Goal: Task Accomplishment & Management: Manage account settings

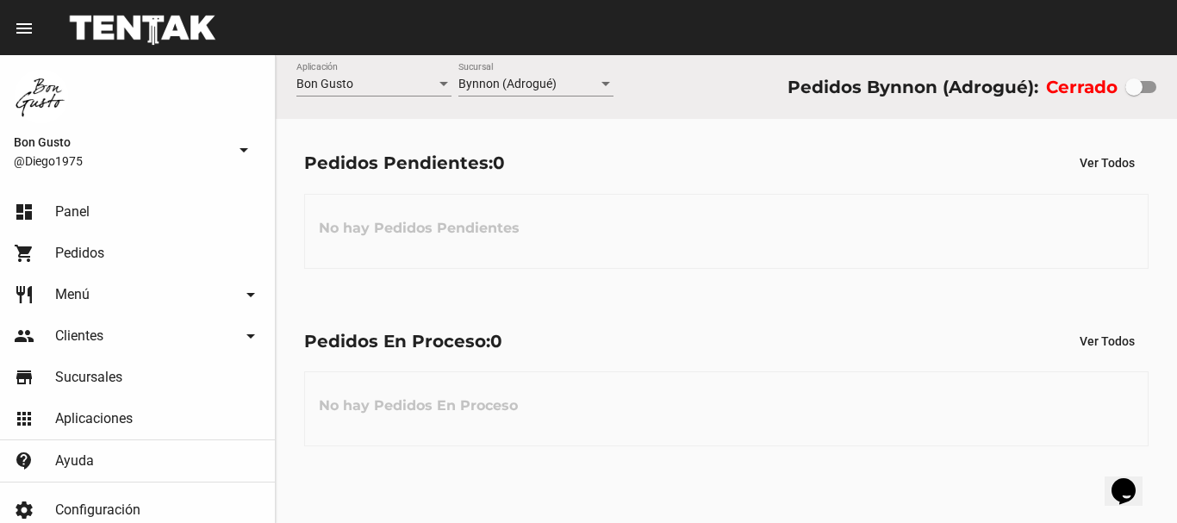
click at [1126, 96] on div at bounding box center [1133, 86] width 17 height 17
click at [1133, 94] on input "checkbox" at bounding box center [1133, 93] width 1 height 1
click at [1141, 90] on div at bounding box center [1133, 86] width 17 height 17
click at [1133, 93] on input "checkbox" at bounding box center [1133, 93] width 1 height 1
checkbox input "true"
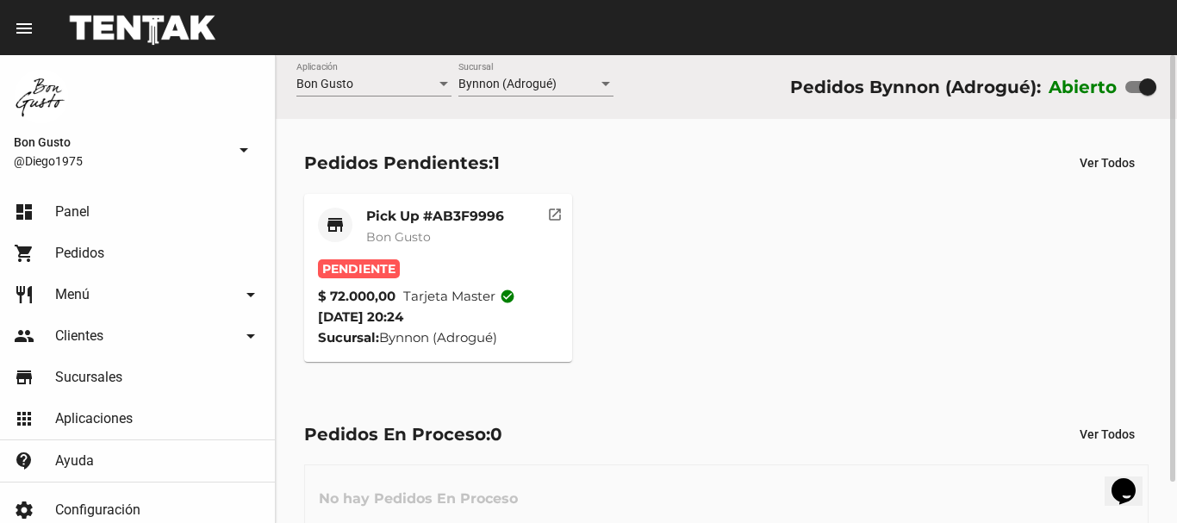
drag, startPoint x: 426, startPoint y: 379, endPoint x: 708, endPoint y: 195, distance: 336.6
click at [448, 350] on div "Pedidos Pendientes: 1 Ver Todos store Pick Up #AB3F9996 Bon Gusto Pendiente $ 7…" at bounding box center [726, 254] width 901 height 270
click at [552, 207] on mat-icon "open_in_new" at bounding box center [555, 212] width 16 height 16
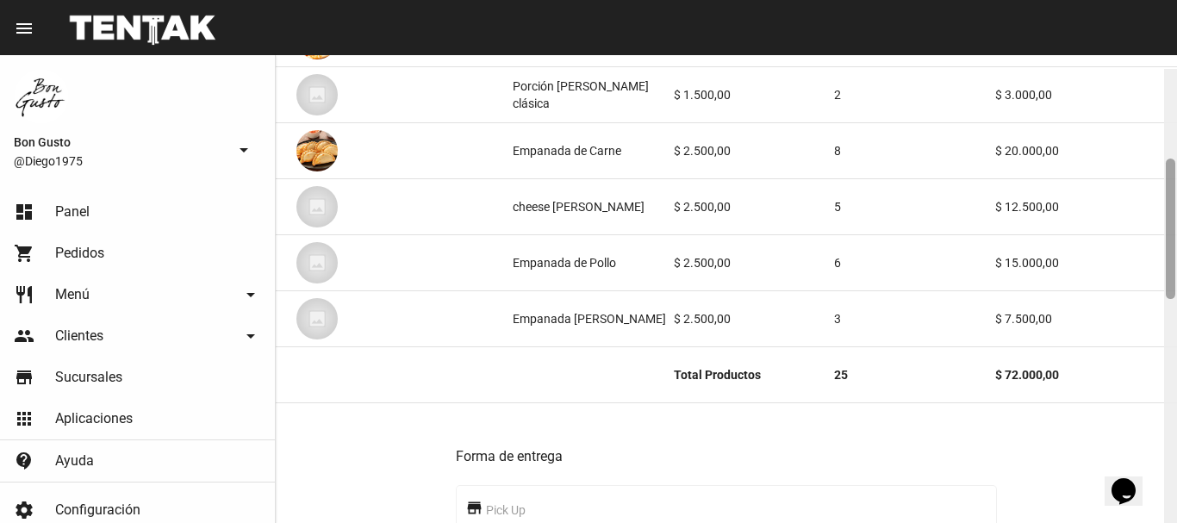
scroll to position [354, 0]
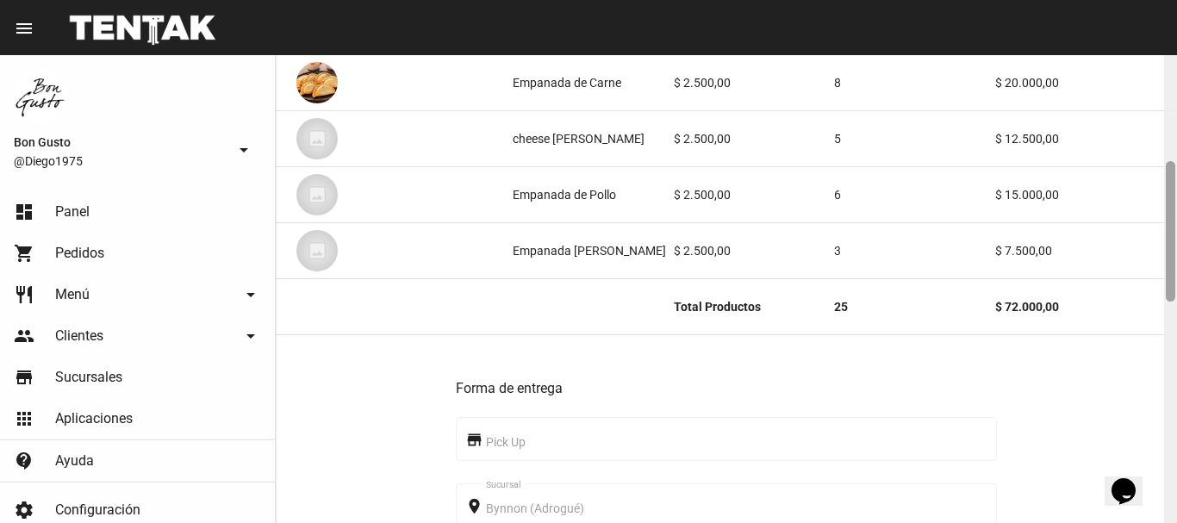
drag, startPoint x: 1172, startPoint y: 84, endPoint x: 1171, endPoint y: 191, distance: 106.8
click at [1171, 191] on div at bounding box center [1169, 231] width 9 height 140
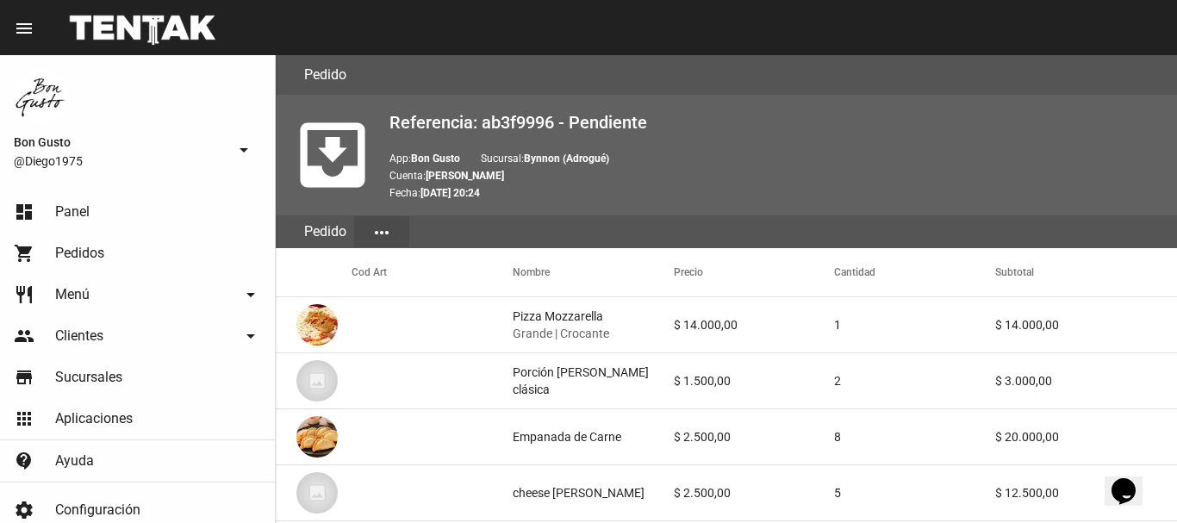
scroll to position [1085, 0]
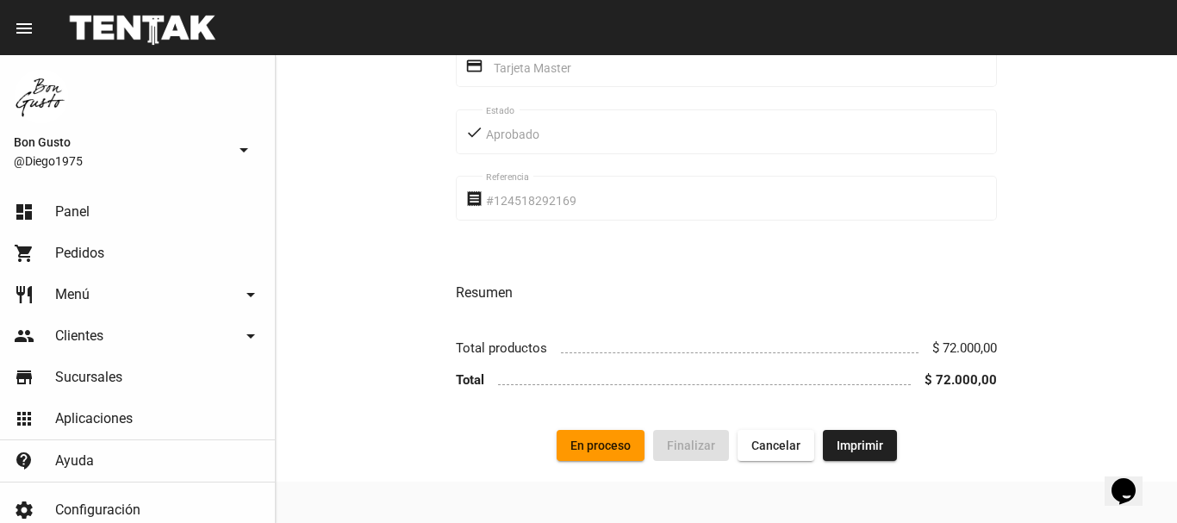
click at [605, 441] on span "En proceso" at bounding box center [600, 445] width 60 height 14
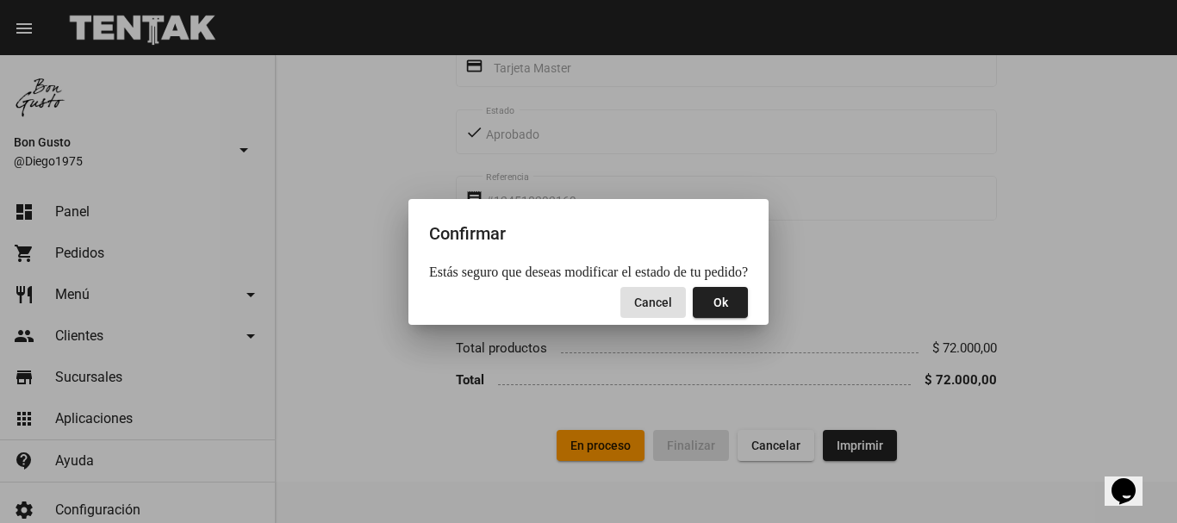
click at [704, 303] on button "Ok" at bounding box center [719, 302] width 55 height 31
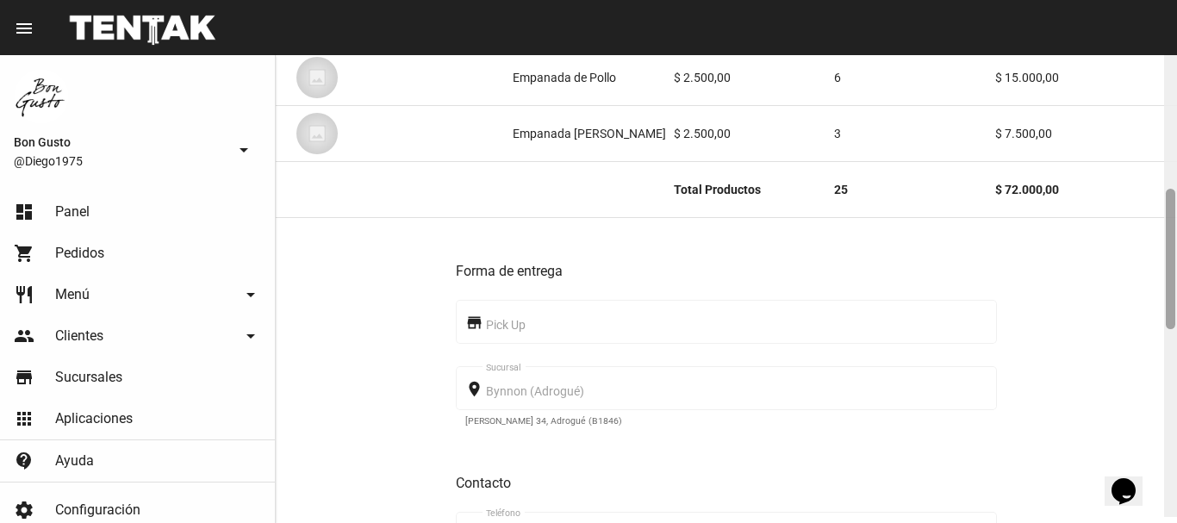
scroll to position [465, 0]
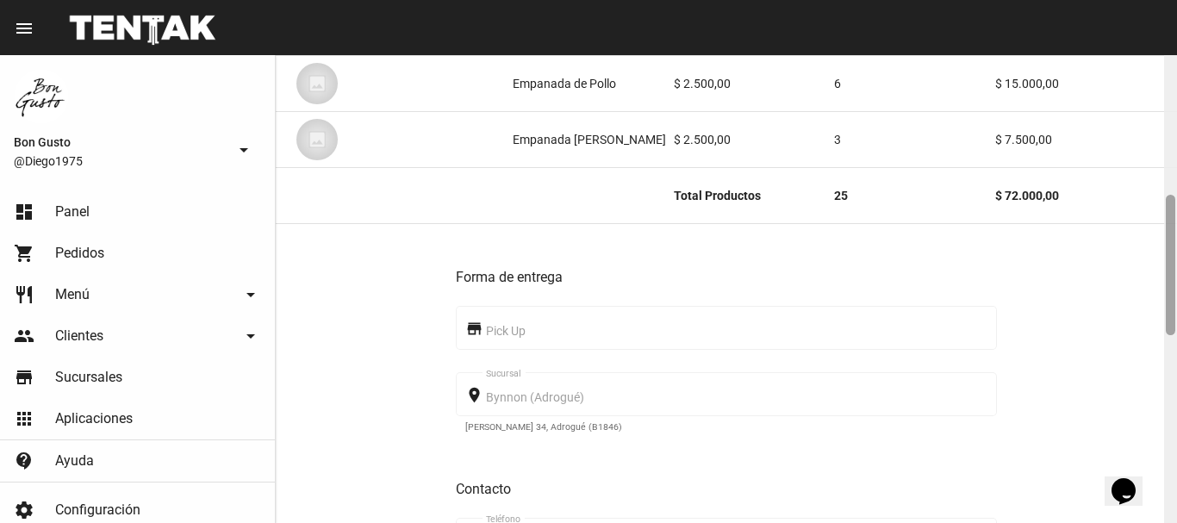
drag, startPoint x: 1167, startPoint y: 404, endPoint x: 1157, endPoint y: 217, distance: 187.2
click at [1157, 217] on div "Pedido move_to_inbox Referencia: ab3f9996 - En Proceso App: Bon Gusto Sucursal:…" at bounding box center [726, 289] width 901 height 468
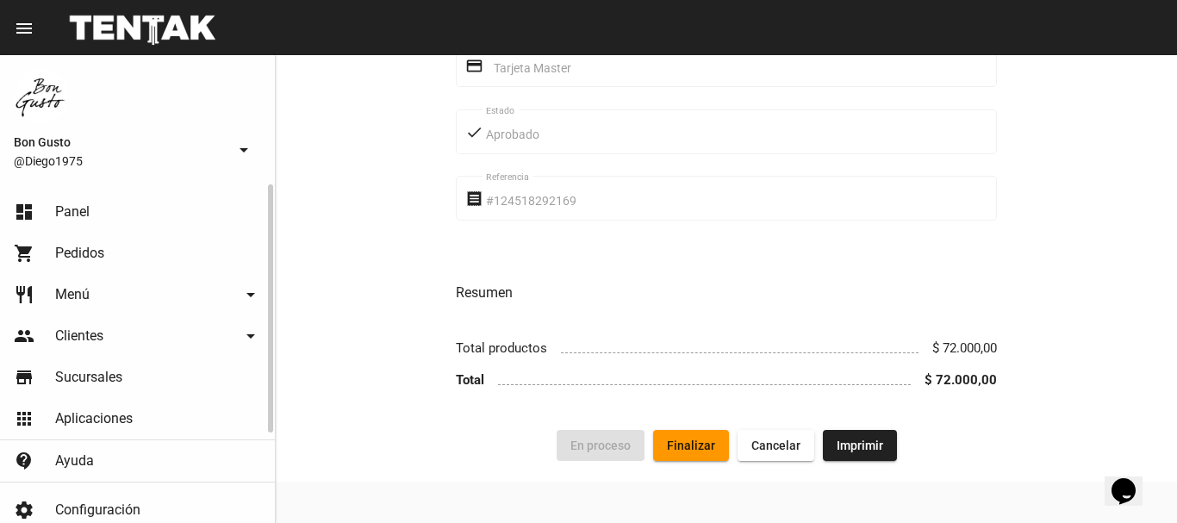
click at [56, 254] on span "Pedidos" at bounding box center [79, 253] width 49 height 17
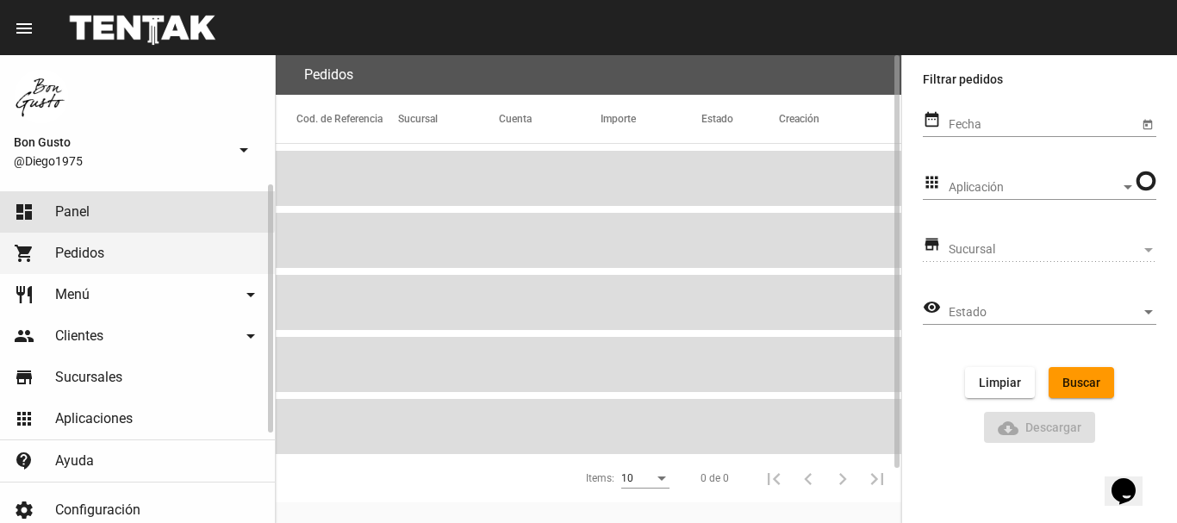
click at [83, 204] on span "Panel" at bounding box center [72, 211] width 34 height 17
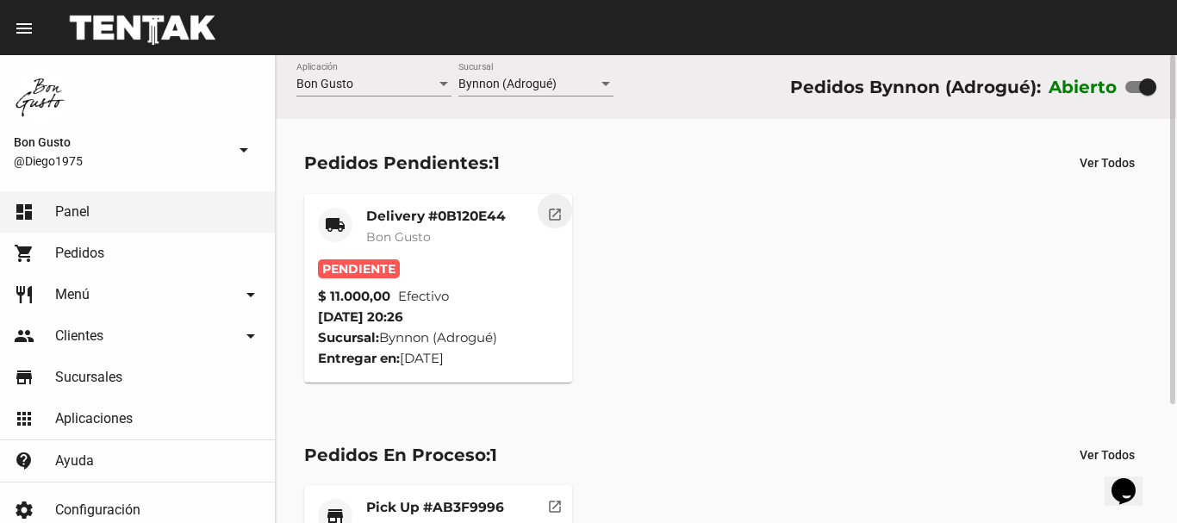
click at [550, 216] on mat-icon "open_in_new" at bounding box center [555, 212] width 16 height 16
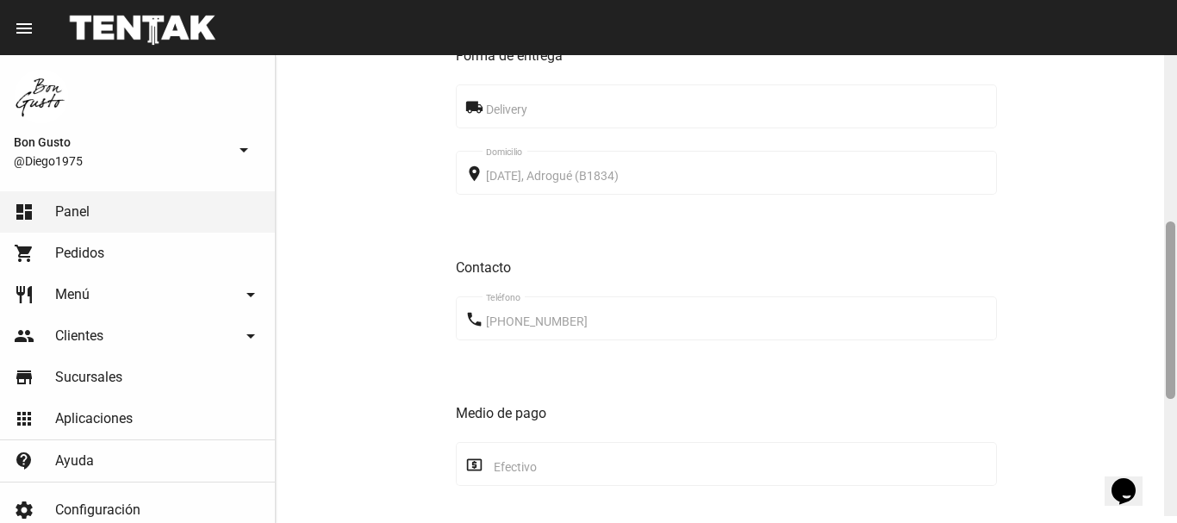
scroll to position [469, 0]
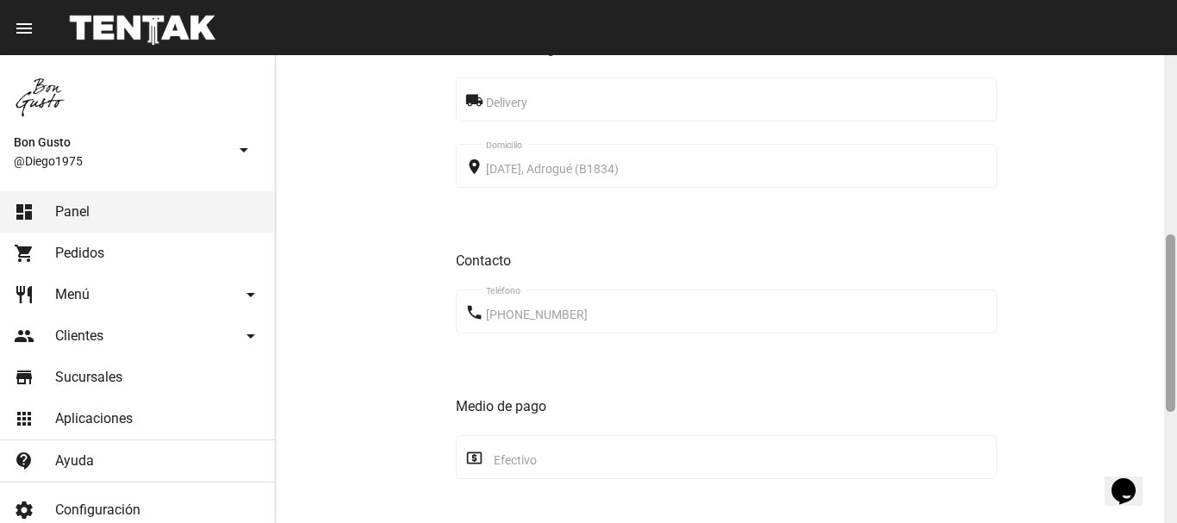
drag, startPoint x: 1171, startPoint y: 77, endPoint x: 1176, endPoint y: 256, distance: 179.2
click at [1176, 256] on div at bounding box center [1170, 289] width 13 height 468
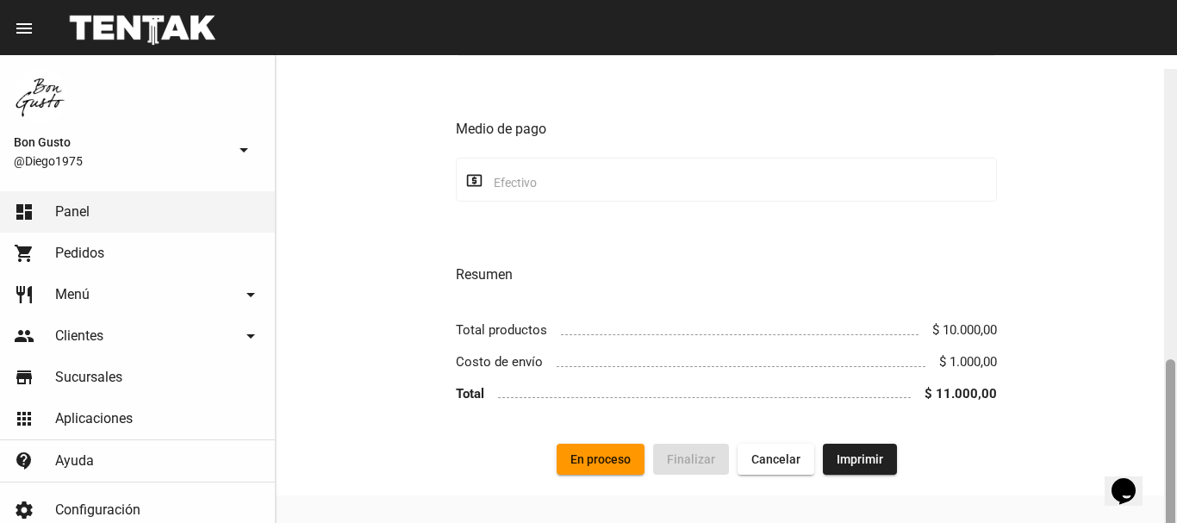
scroll to position [761, 0]
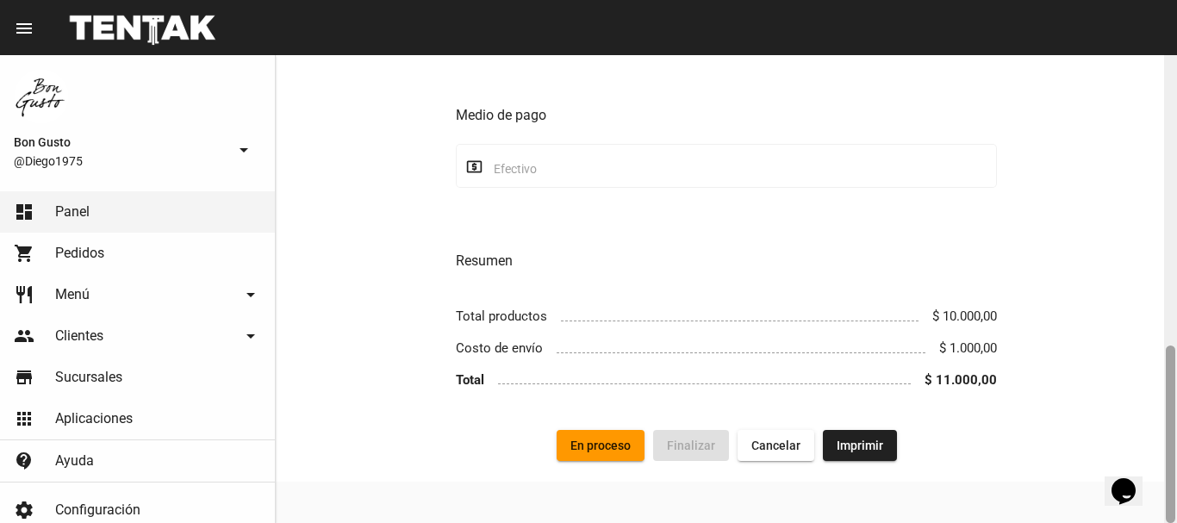
drag, startPoint x: 1172, startPoint y: 258, endPoint x: 1176, endPoint y: 387, distance: 128.4
click at [1176, 387] on div at bounding box center [1170, 289] width 13 height 468
click at [612, 434] on button "En proceso" at bounding box center [600, 445] width 88 height 31
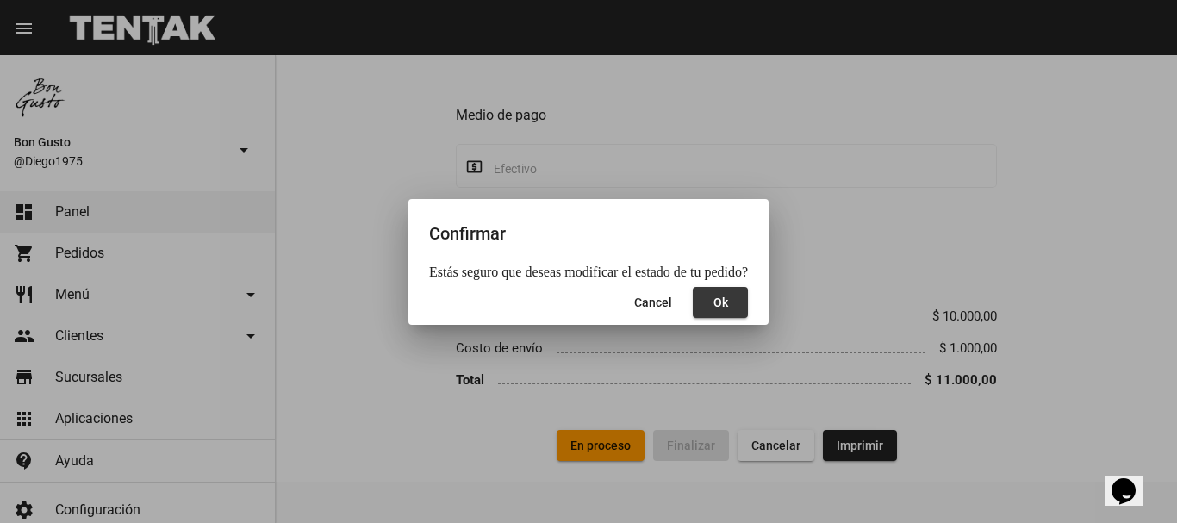
click at [712, 310] on button "Ok" at bounding box center [719, 302] width 55 height 31
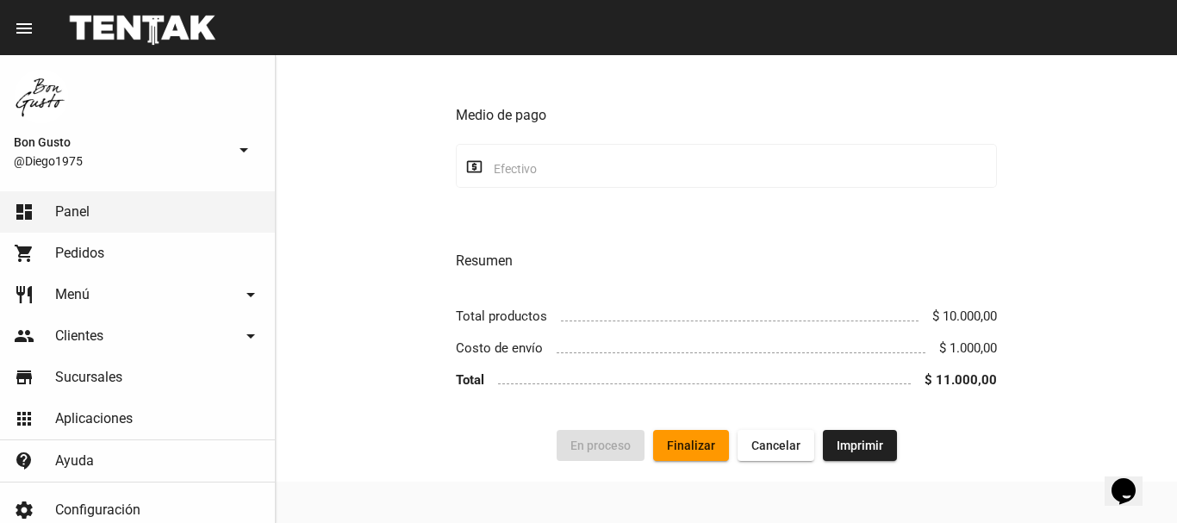
scroll to position [0, 0]
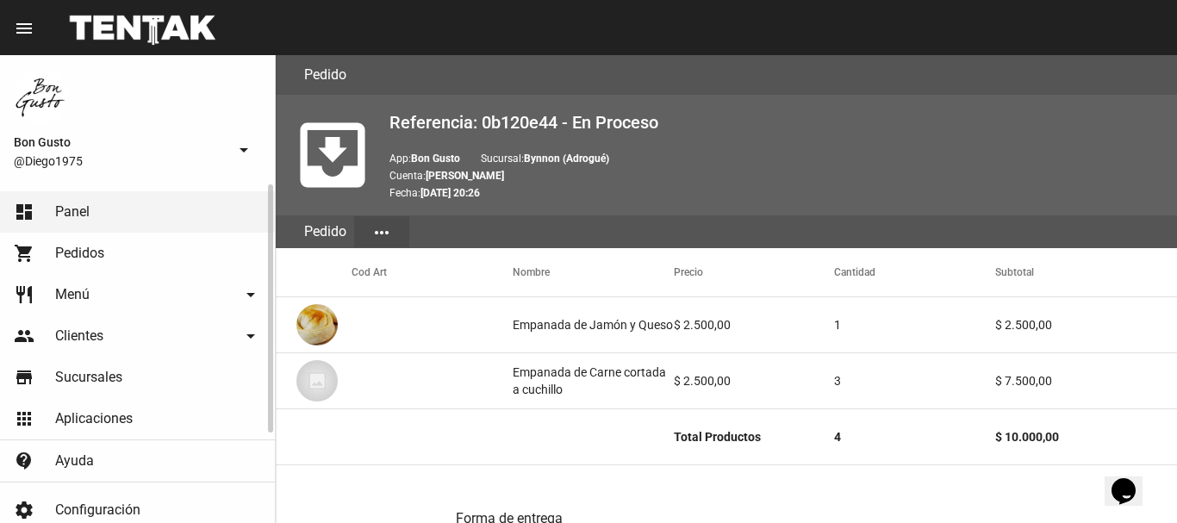
click at [90, 209] on link "dashboard Panel" at bounding box center [137, 211] width 275 height 41
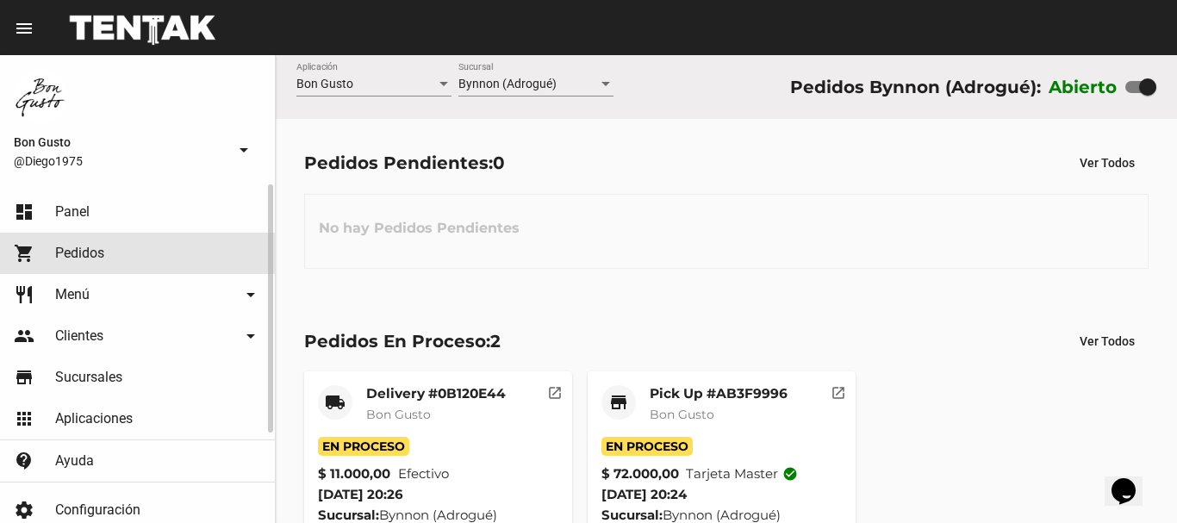
click at [97, 253] on span "Pedidos" at bounding box center [79, 253] width 49 height 17
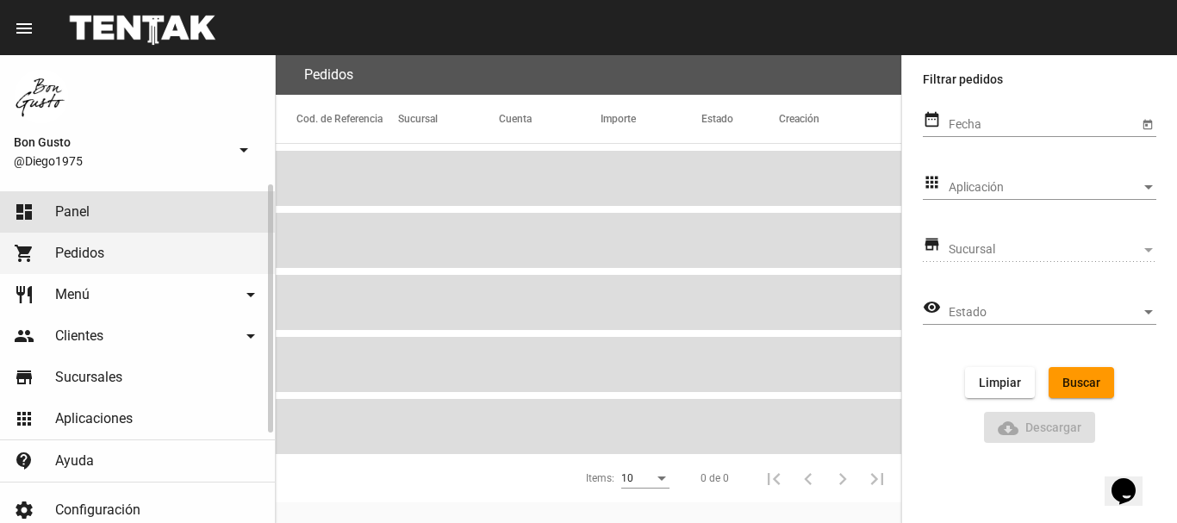
click at [93, 214] on link "dashboard Panel" at bounding box center [137, 211] width 275 height 41
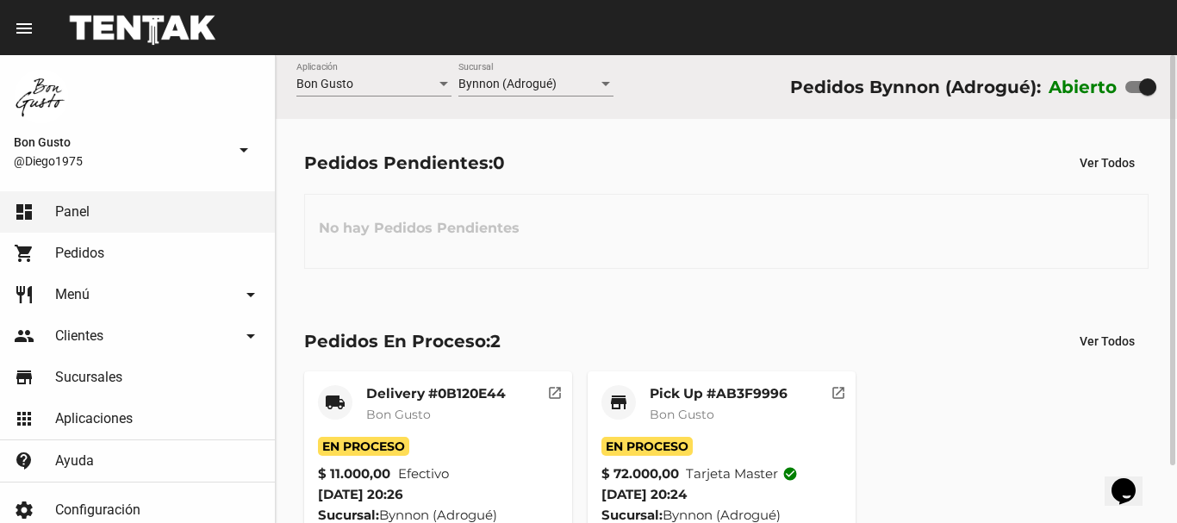
scroll to position [65, 0]
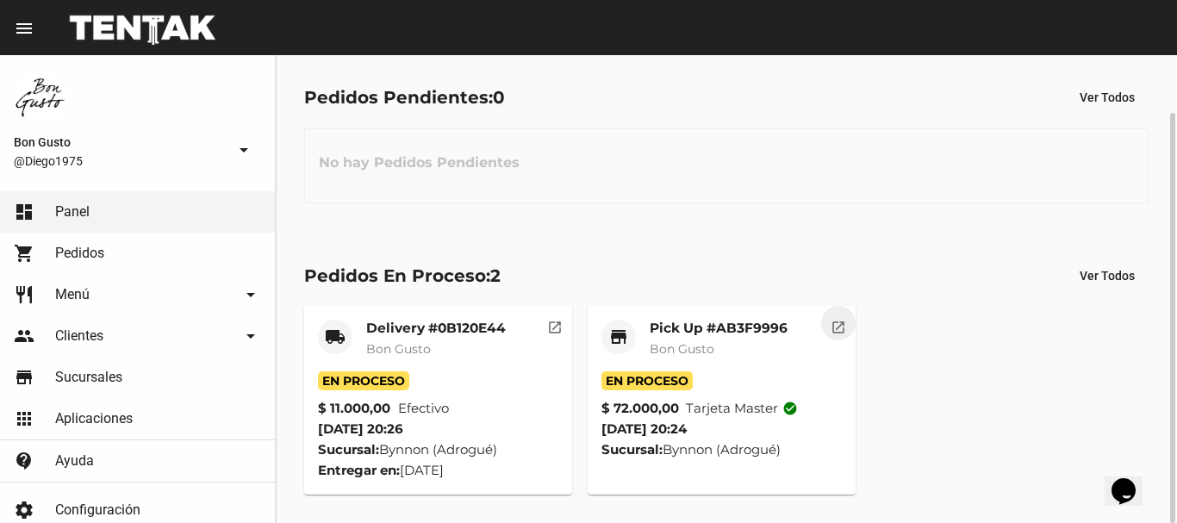
click at [833, 332] on mat-icon "open_in_new" at bounding box center [838, 325] width 16 height 16
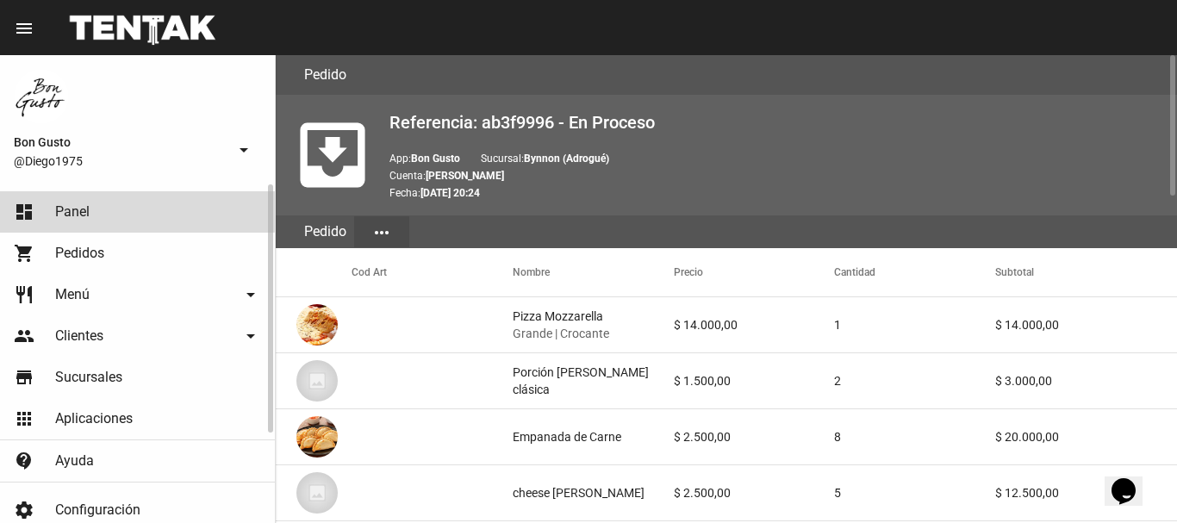
click at [113, 208] on link "dashboard Panel" at bounding box center [137, 211] width 275 height 41
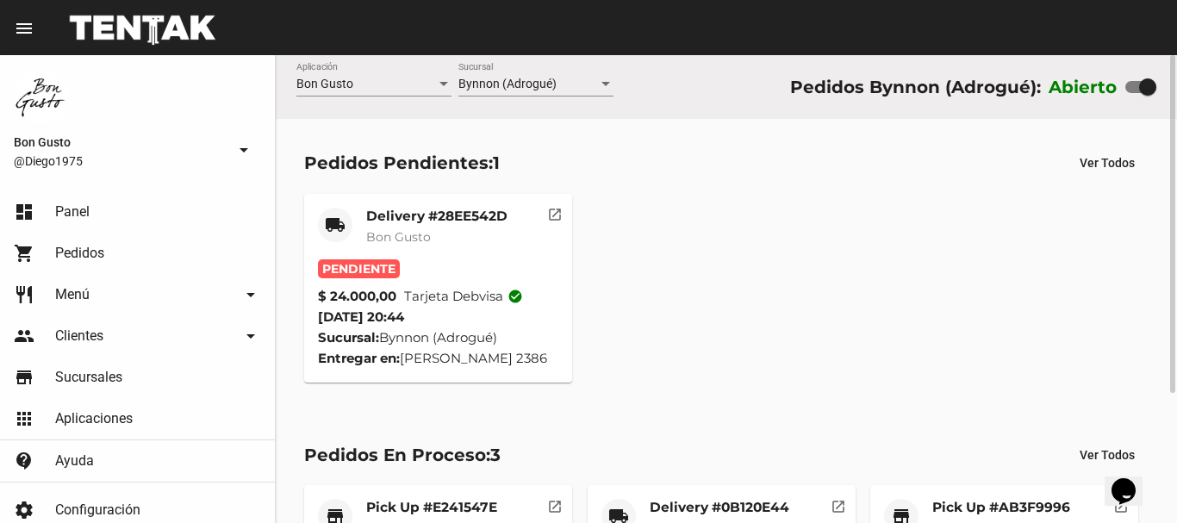
scroll to position [179, 0]
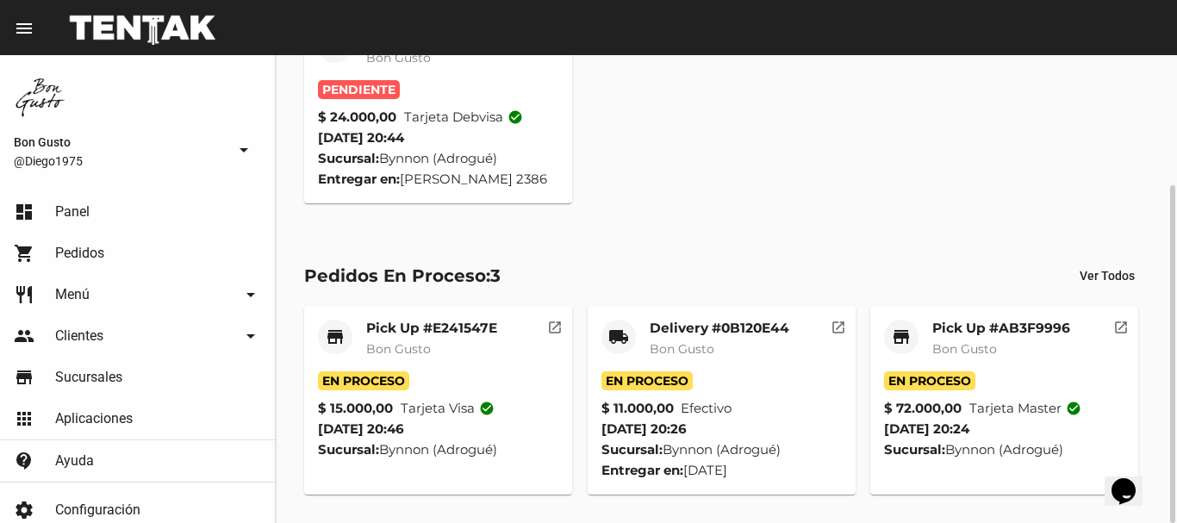
click at [555, 326] on mat-icon "open_in_new" at bounding box center [555, 325] width 16 height 16
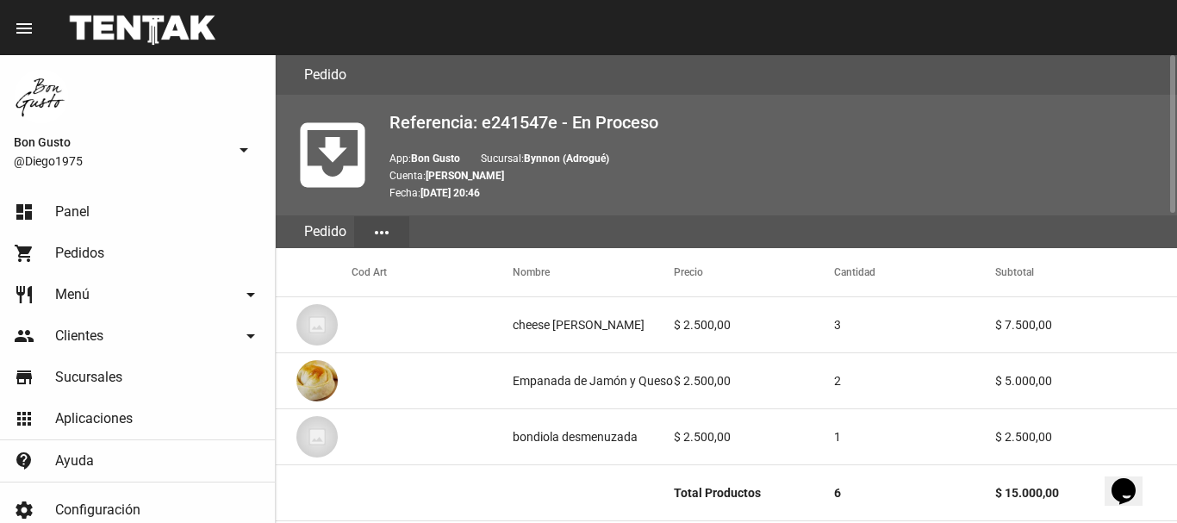
scroll to position [917, 0]
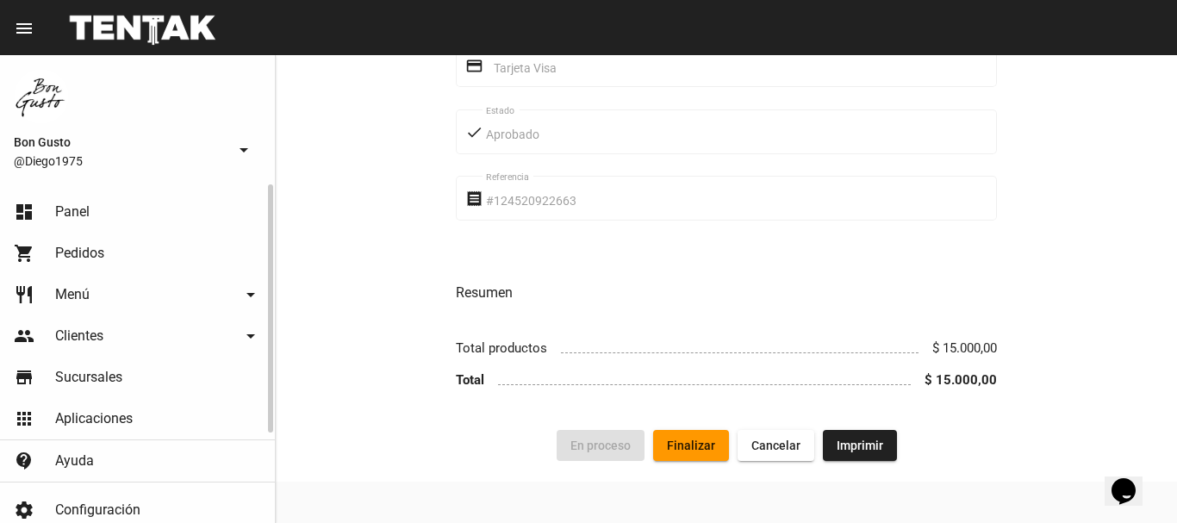
click at [61, 255] on span "Pedidos" at bounding box center [79, 253] width 49 height 17
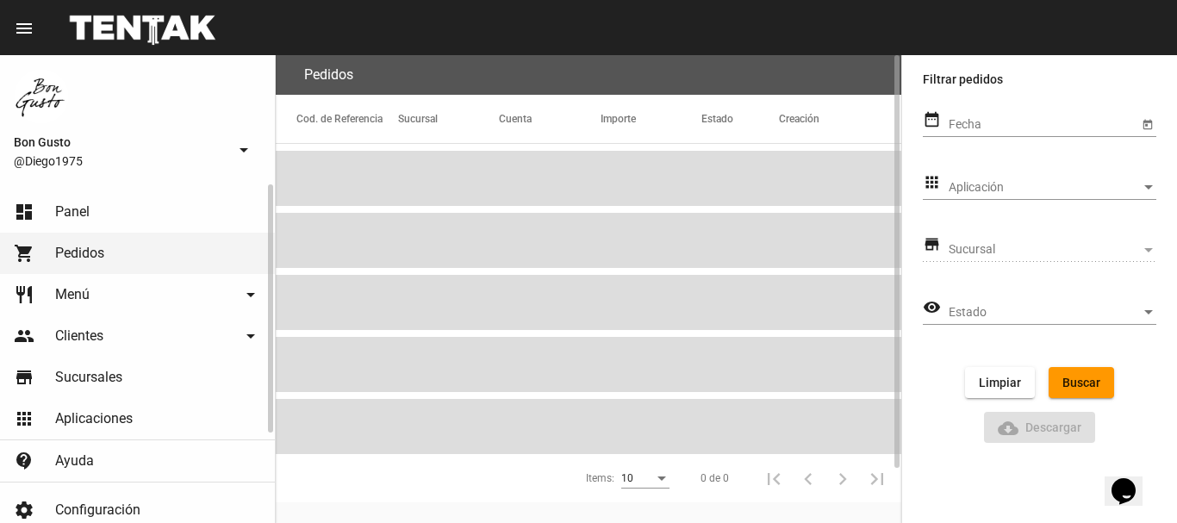
click at [113, 214] on link "dashboard Panel" at bounding box center [137, 211] width 275 height 41
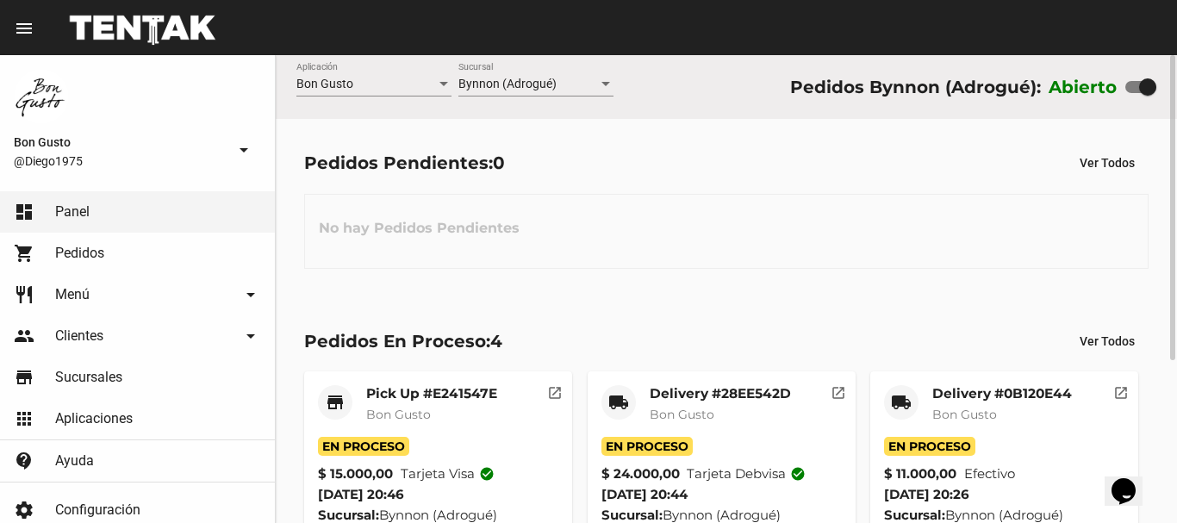
scroll to position [249, 0]
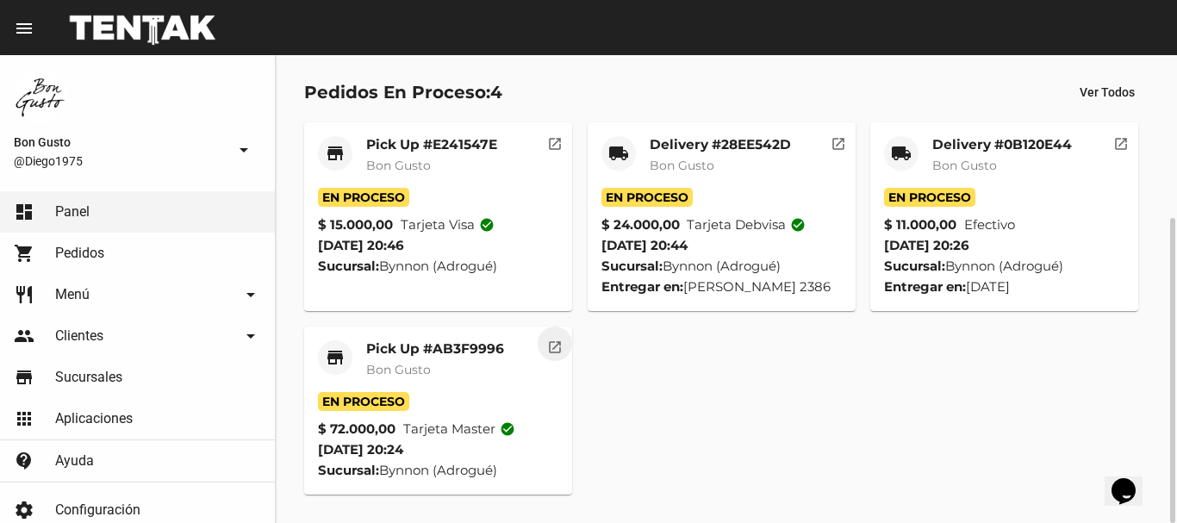
click at [560, 348] on mat-icon "open_in_new" at bounding box center [555, 345] width 16 height 16
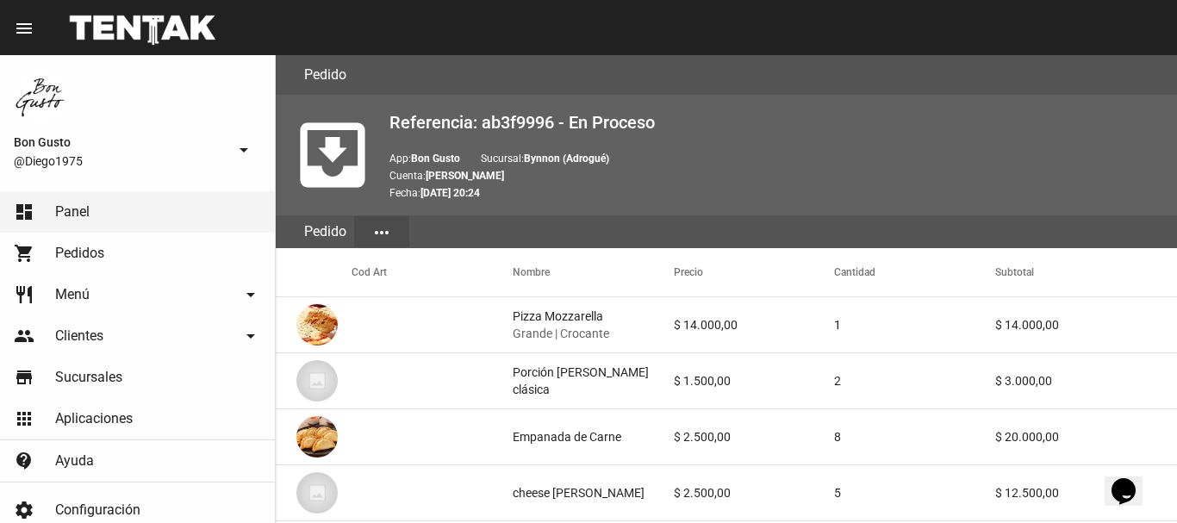
scroll to position [1085, 0]
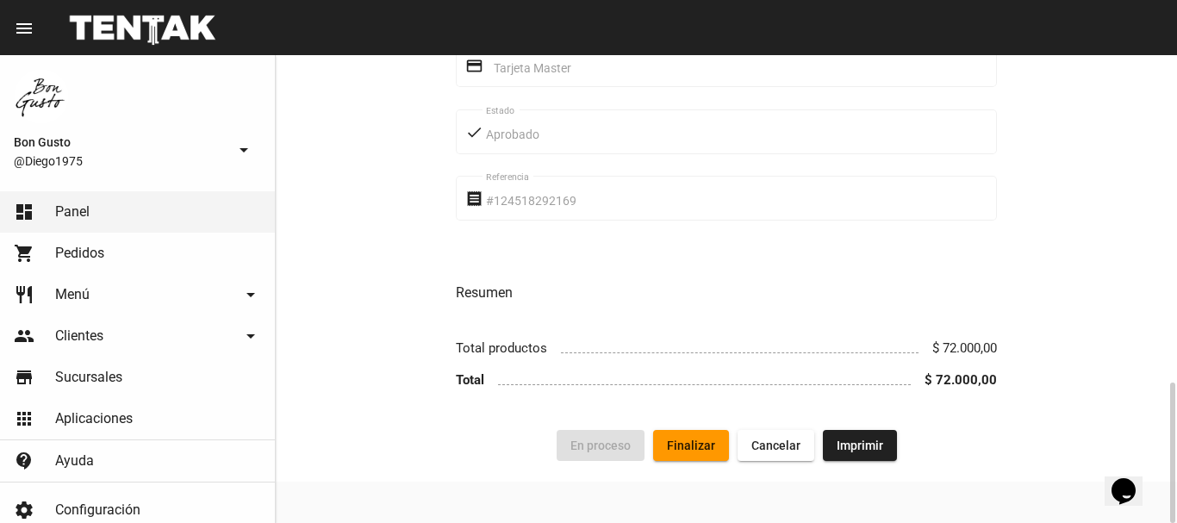
click at [704, 439] on span "Finalizar" at bounding box center [691, 445] width 48 height 14
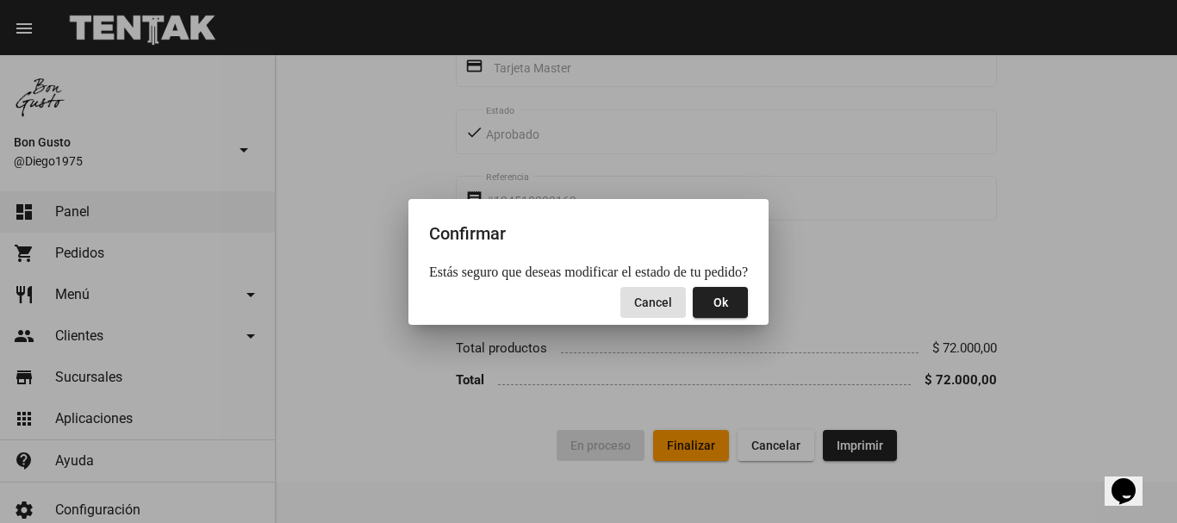
click at [713, 299] on span "Ok" at bounding box center [720, 302] width 15 height 14
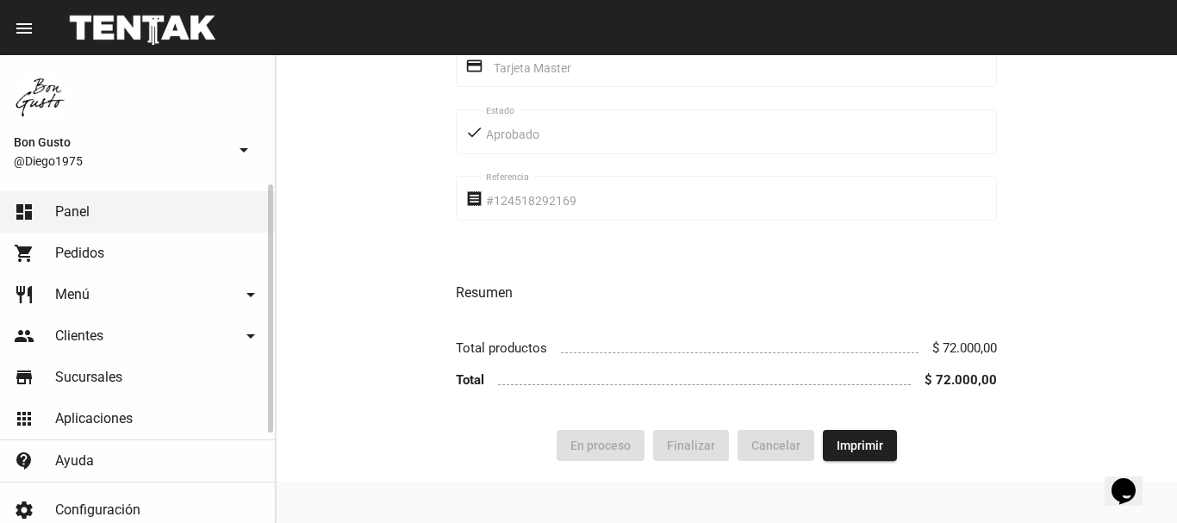
click at [79, 256] on span "Pedidos" at bounding box center [79, 253] width 49 height 17
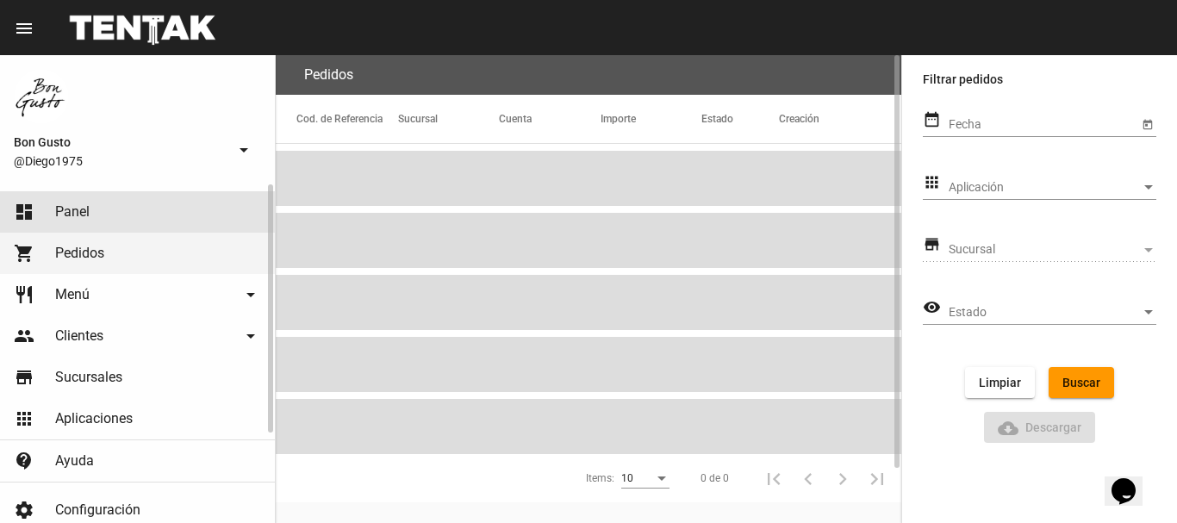
click at [81, 221] on link "dashboard Panel" at bounding box center [137, 211] width 275 height 41
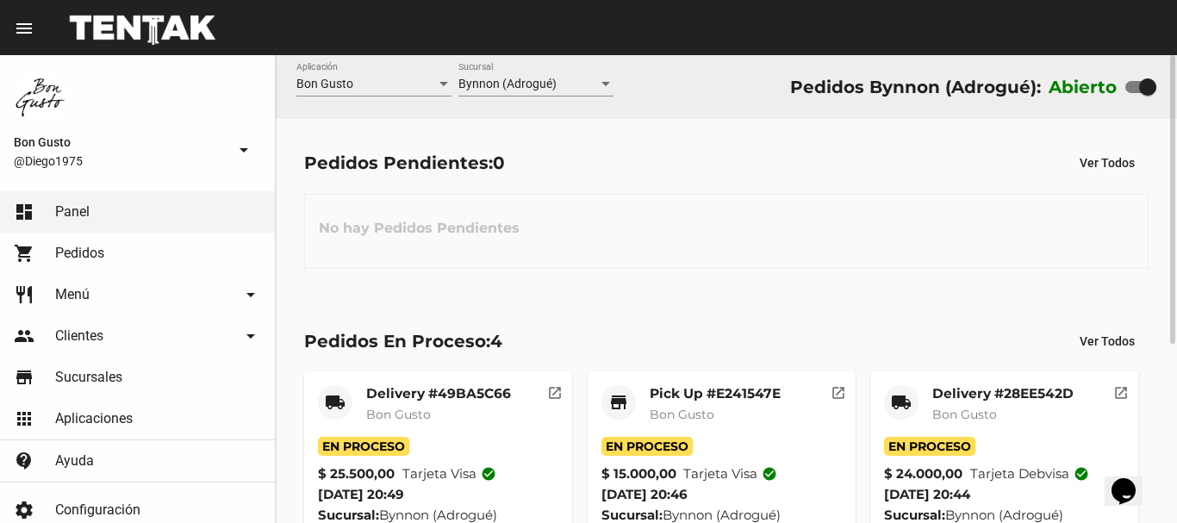
scroll to position [290, 0]
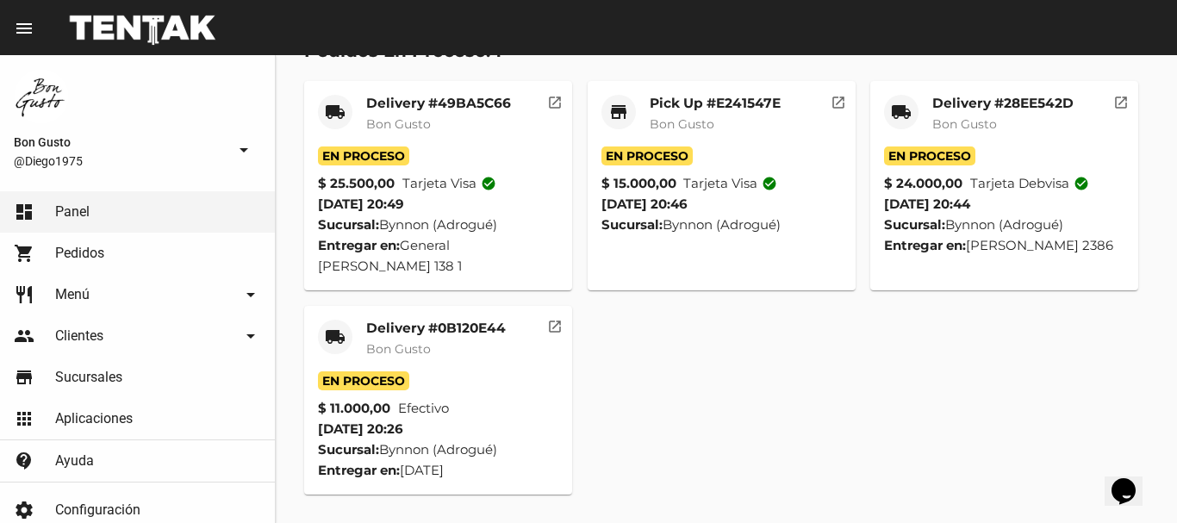
click at [457, 198] on mat-card-content "En Proceso $ 25.500,00 Tarjeta visa check_circle 5/9/25 20:49 Sucursal: Bynnon …" at bounding box center [438, 211] width 240 height 130
click at [767, 487] on div "local_shipping Delivery #49BA5C66 Bon Gusto En Proceso $ 25.500,00 Tarjeta visa…" at bounding box center [726, 287] width 860 height 428
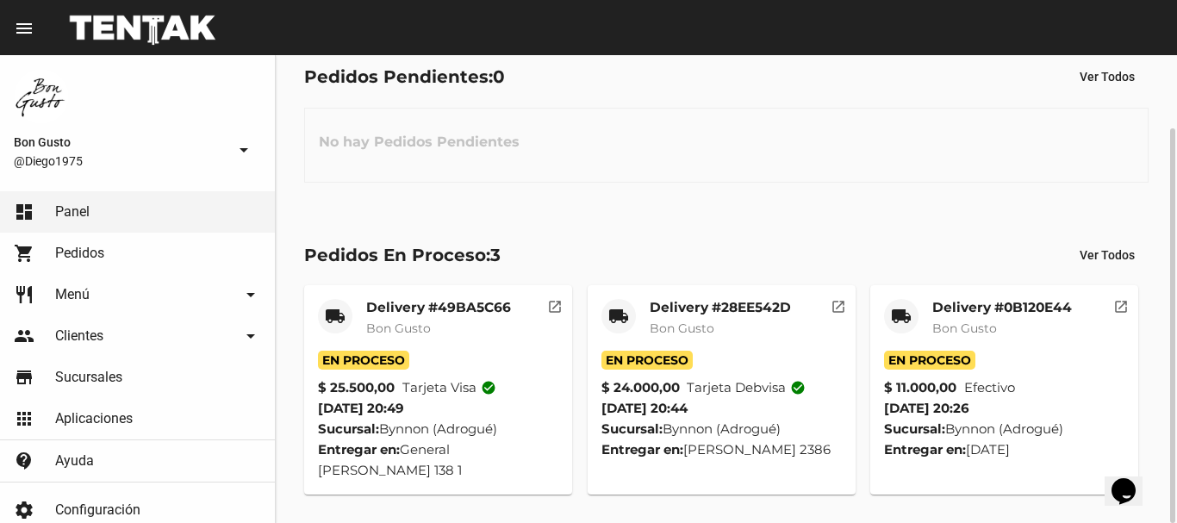
scroll to position [86, 0]
click at [1125, 309] on mat-icon "open_in_new" at bounding box center [1121, 304] width 16 height 16
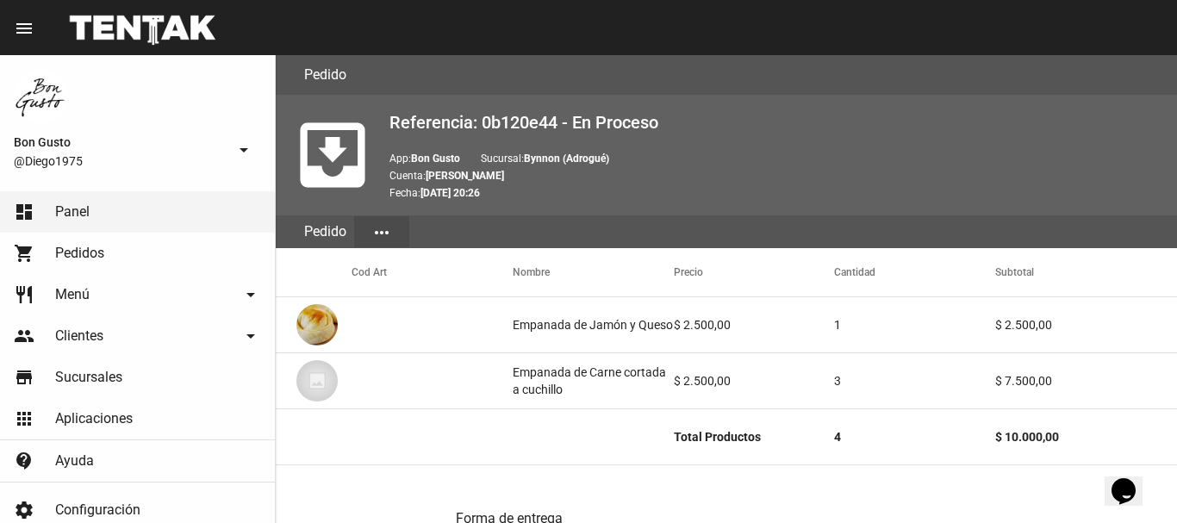
scroll to position [761, 0]
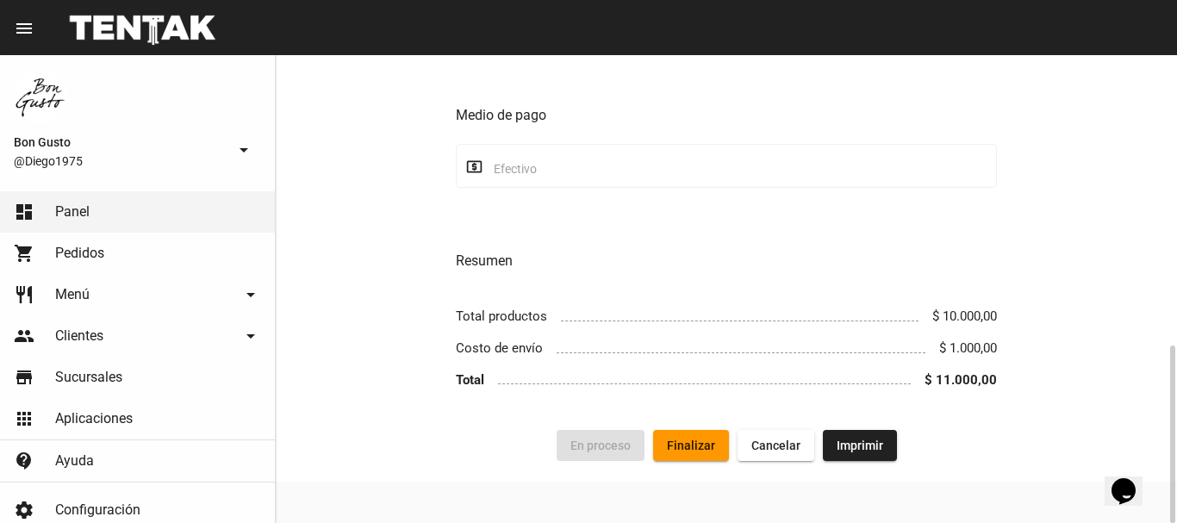
click at [702, 443] on span "Finalizar" at bounding box center [691, 445] width 48 height 14
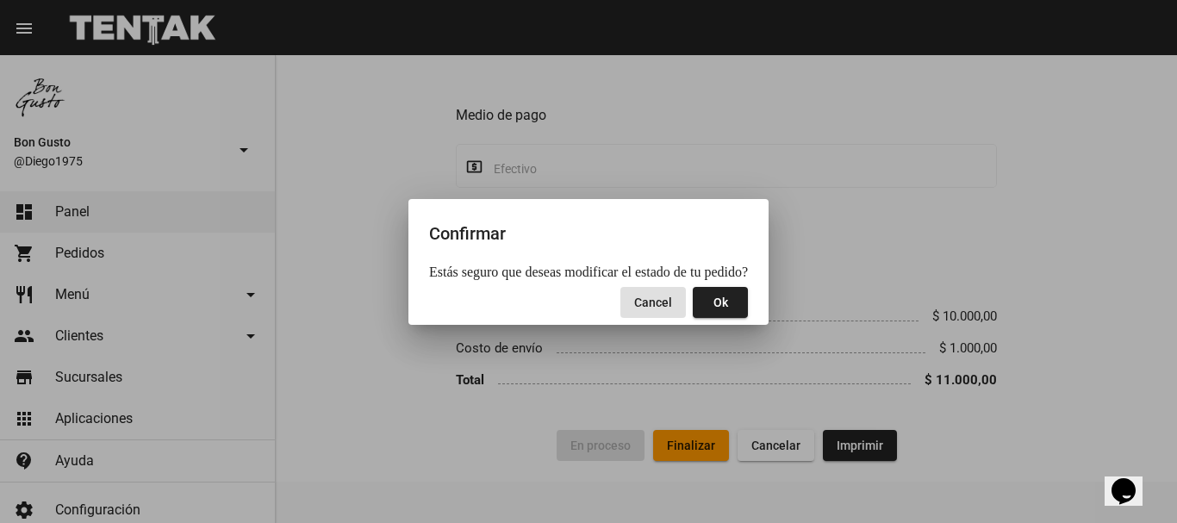
click at [713, 303] on span "Ok" at bounding box center [720, 302] width 15 height 14
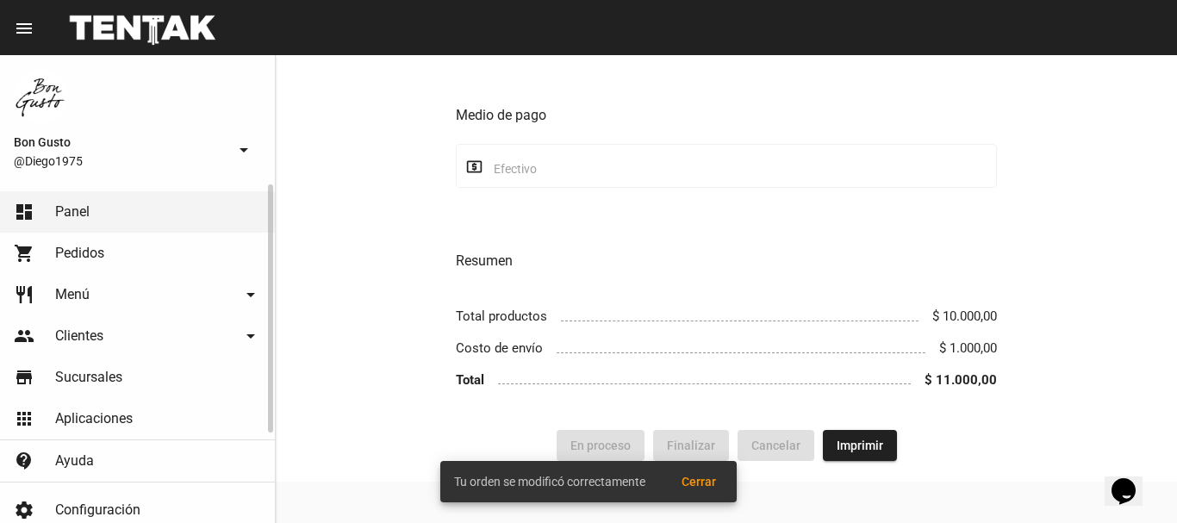
click at [58, 247] on span "Pedidos" at bounding box center [79, 253] width 49 height 17
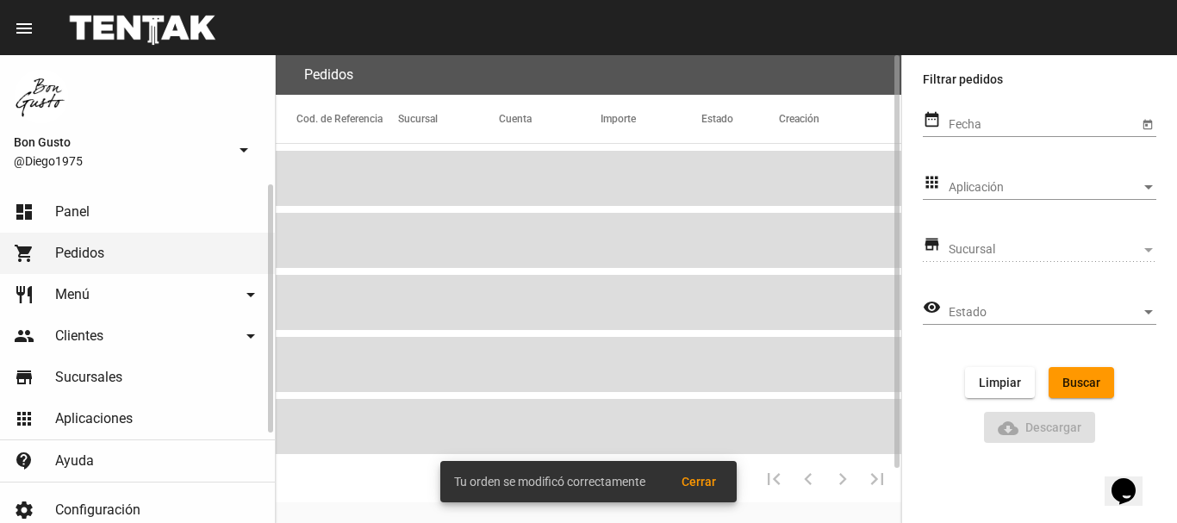
click at [86, 210] on span "Panel" at bounding box center [72, 211] width 34 height 17
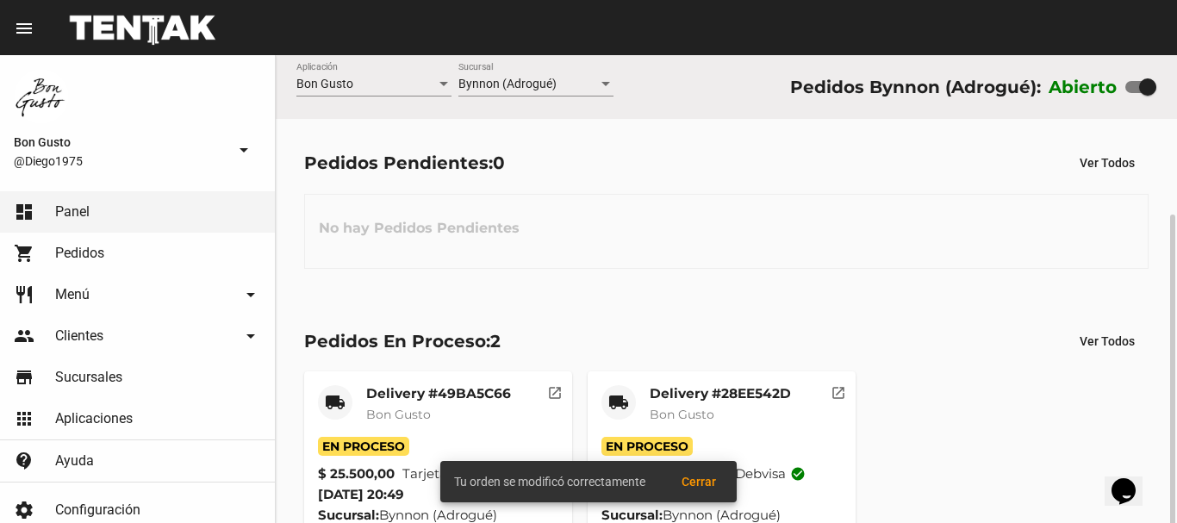
scroll to position [86, 0]
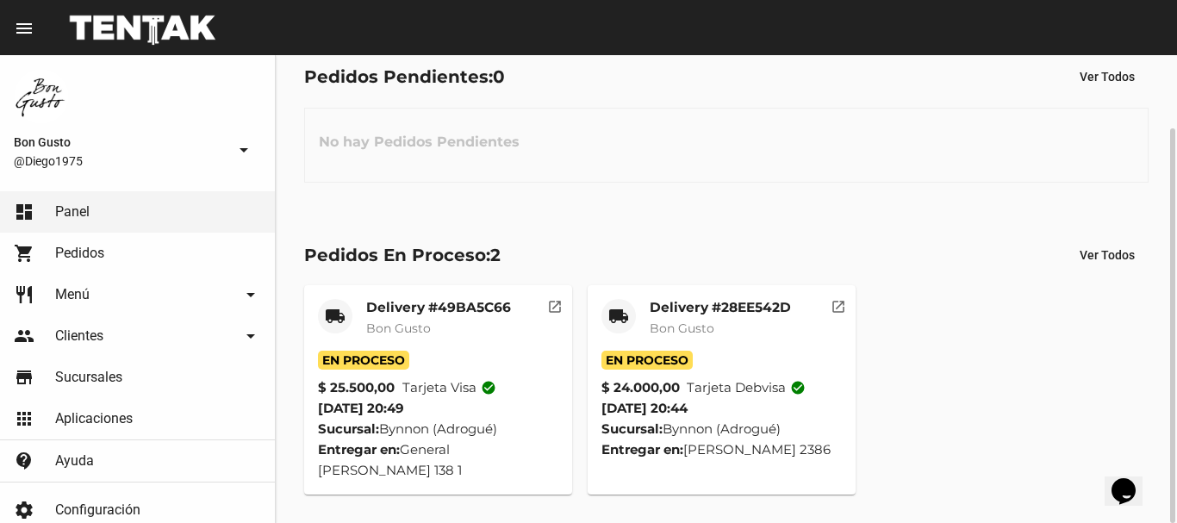
click at [910, 227] on div "Pedidos En Proceso: 2 Ver Todos local_shipping Delivery #49BA5C66 Bon Gusto En …" at bounding box center [726, 367] width 901 height 312
click at [844, 300] on mat-icon "open_in_new" at bounding box center [838, 304] width 16 height 16
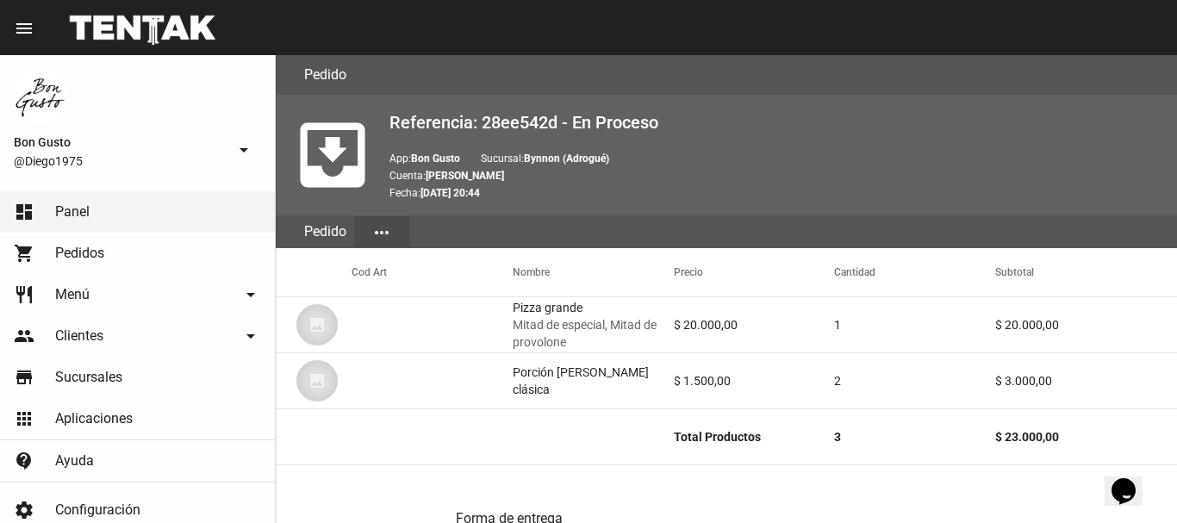
scroll to position [893, 0]
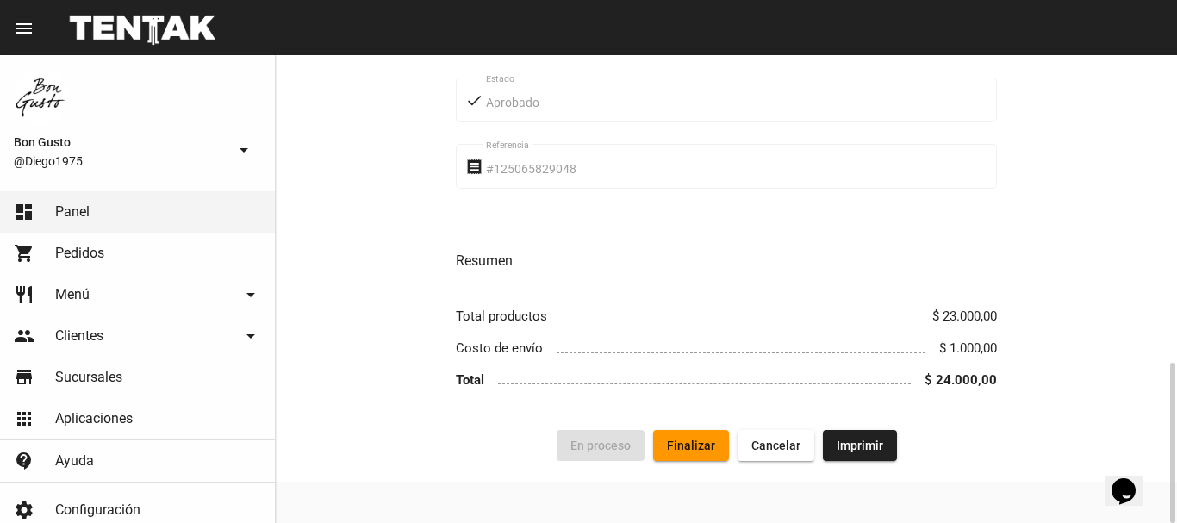
click at [705, 443] on span "Finalizar" at bounding box center [691, 445] width 48 height 14
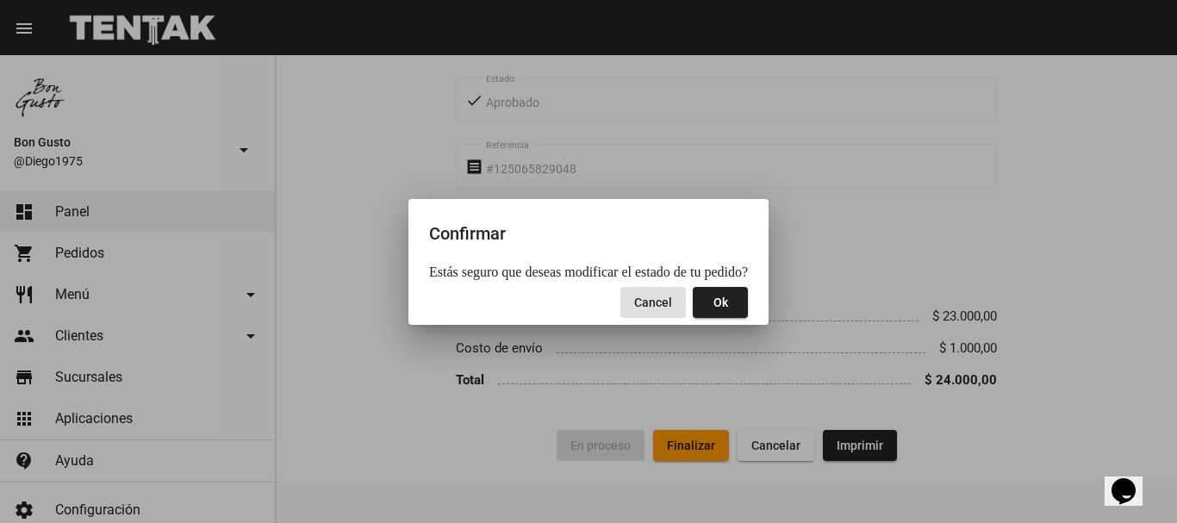
click at [736, 289] on button "Ok" at bounding box center [719, 302] width 55 height 31
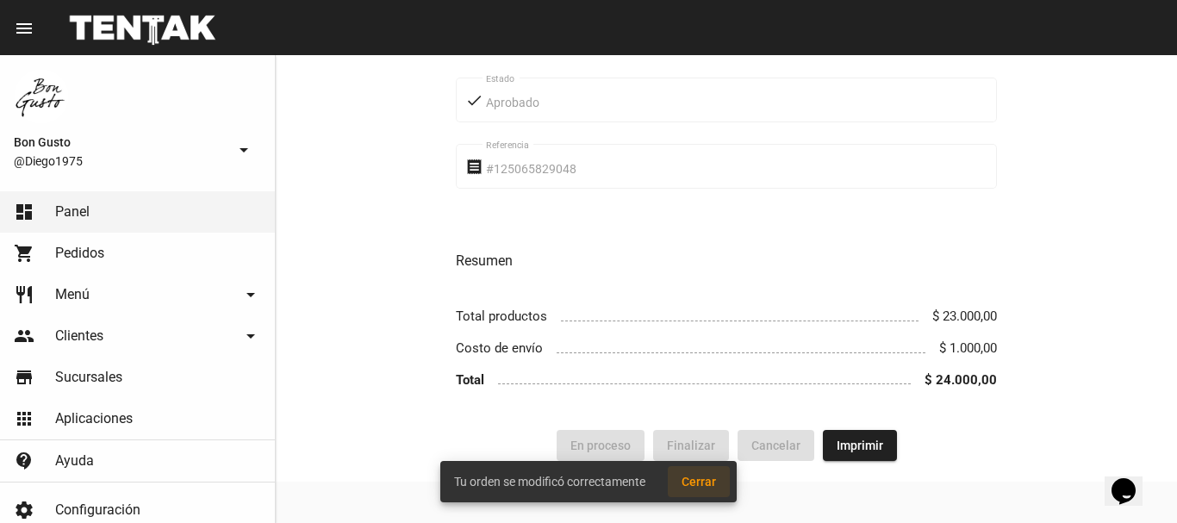
click at [699, 475] on span "Cerrar" at bounding box center [698, 482] width 34 height 14
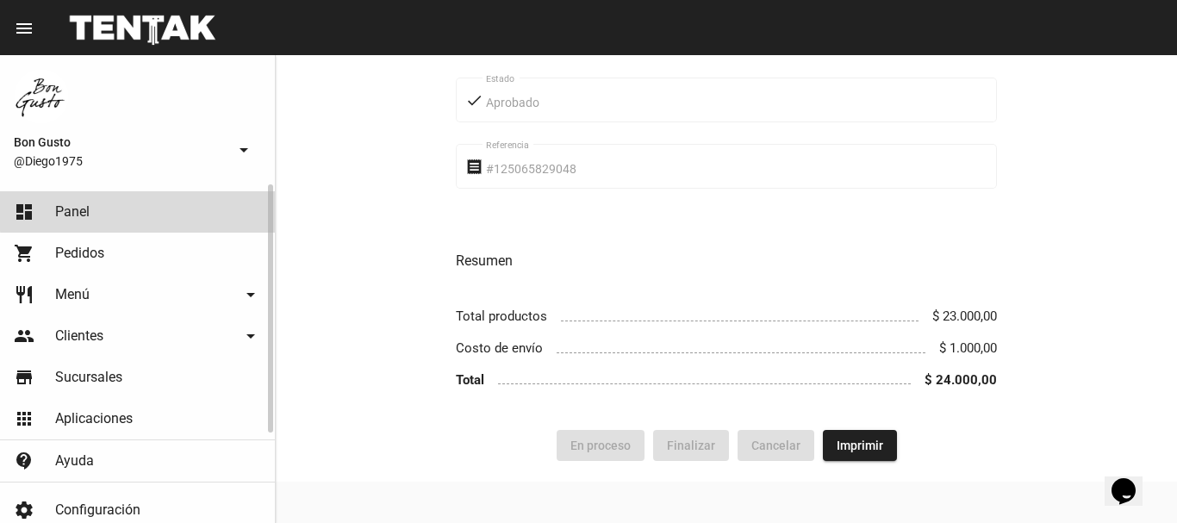
click at [169, 207] on link "dashboard Panel" at bounding box center [137, 211] width 275 height 41
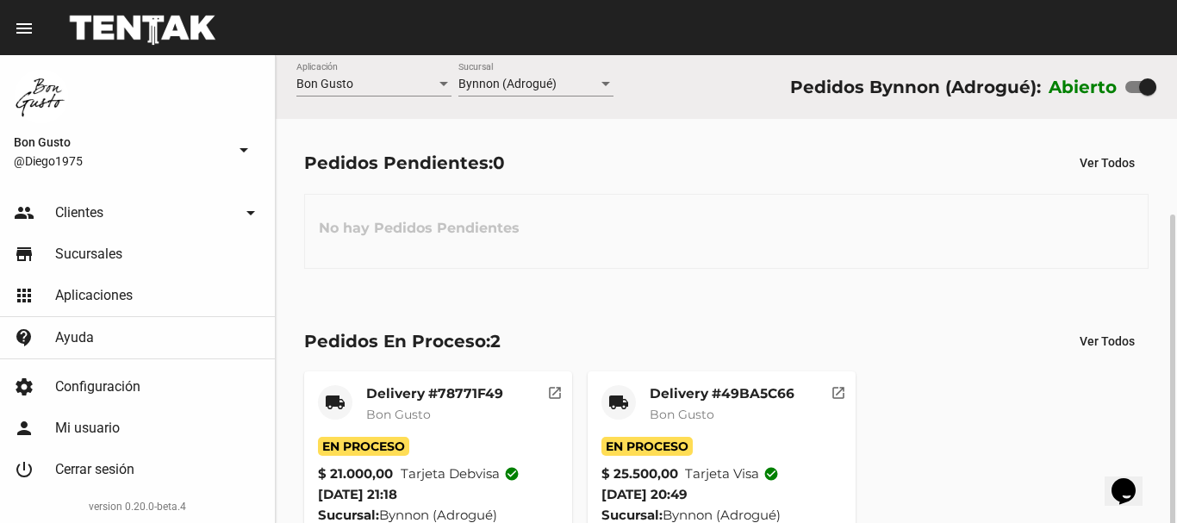
scroll to position [86, 0]
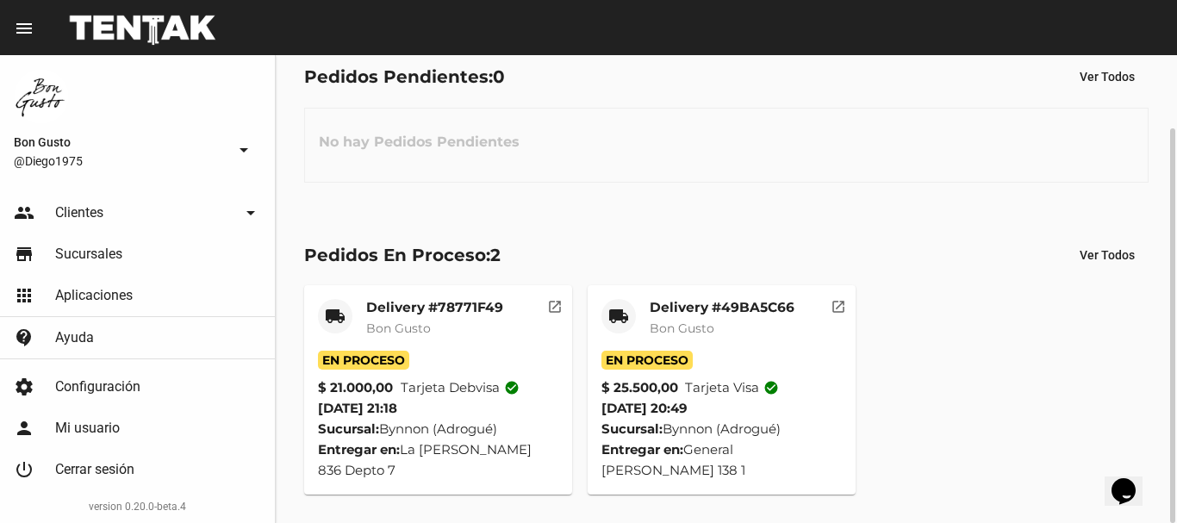
click at [841, 312] on mat-icon "open_in_new" at bounding box center [838, 304] width 16 height 16
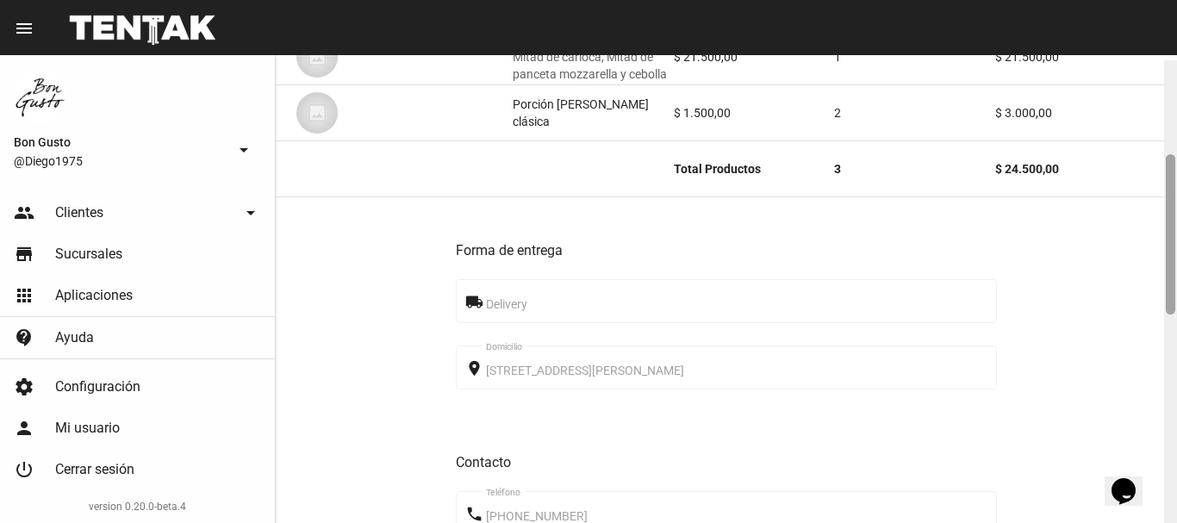
scroll to position [273, 0]
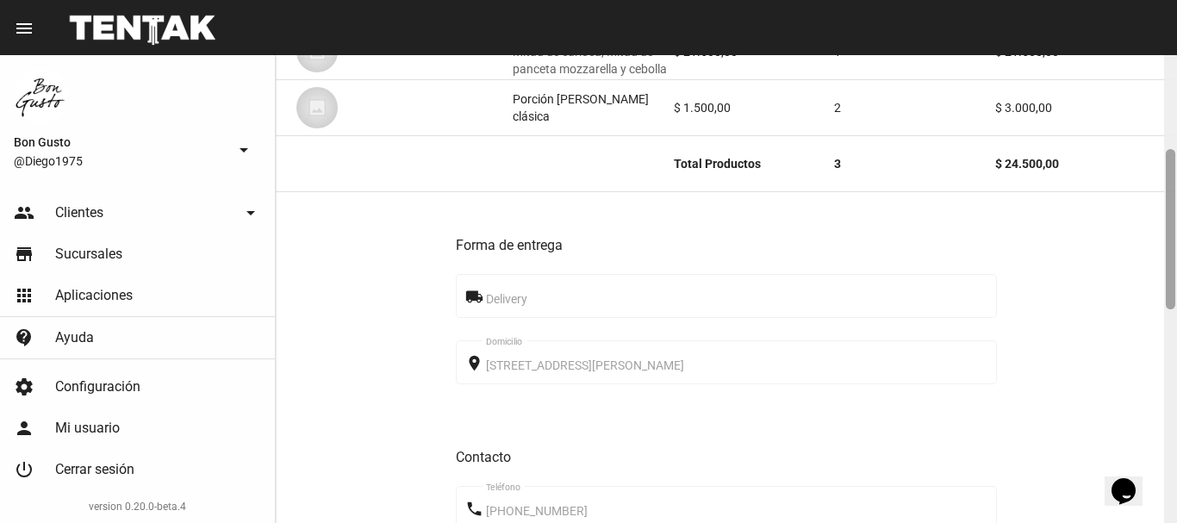
drag, startPoint x: 1170, startPoint y: 123, endPoint x: 1176, endPoint y: 217, distance: 94.1
click at [1176, 217] on div at bounding box center [1170, 289] width 13 height 468
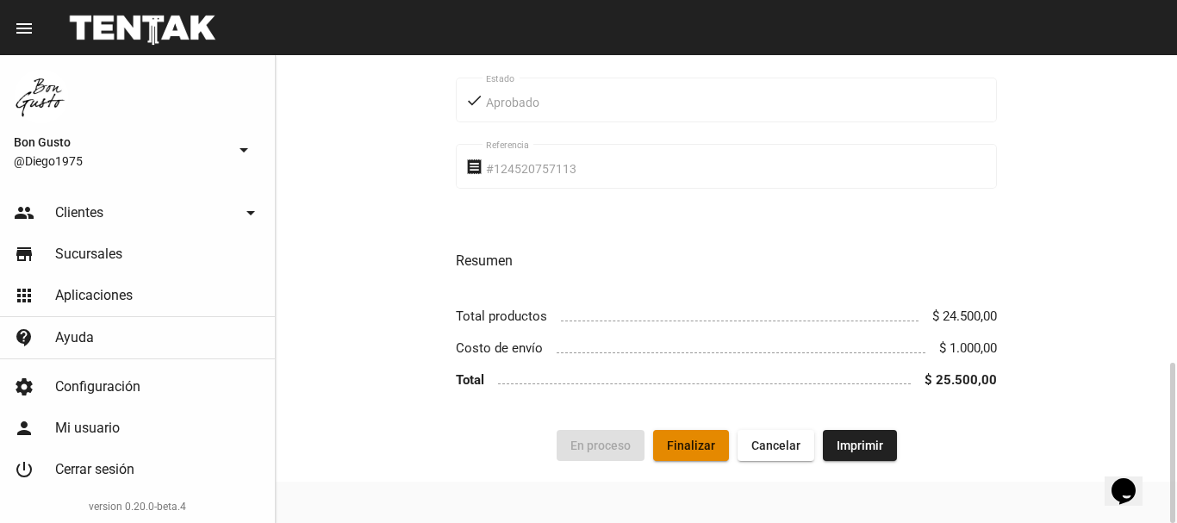
click at [703, 447] on span "Finalizar" at bounding box center [691, 445] width 48 height 14
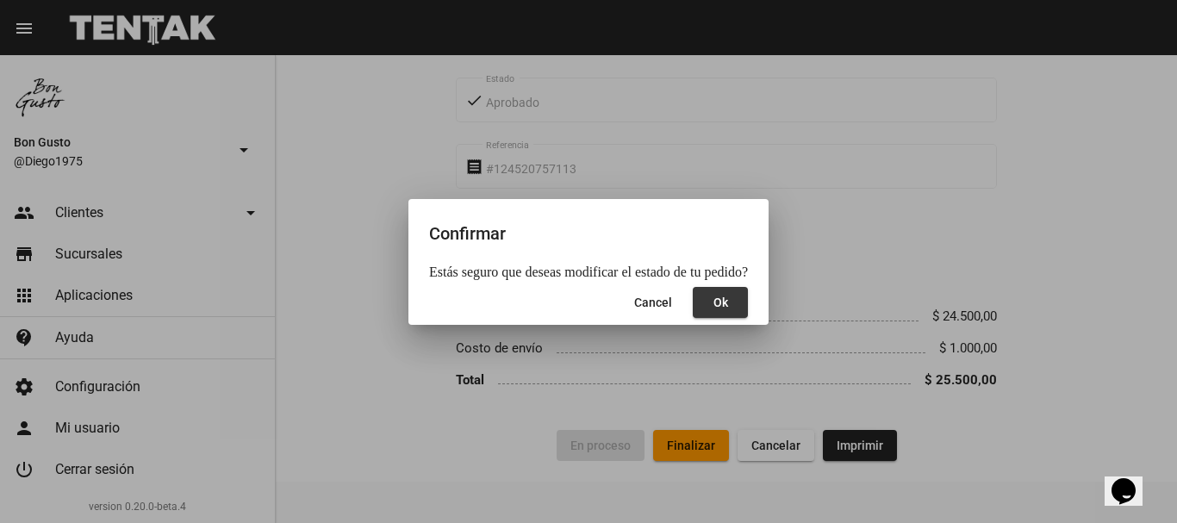
click at [721, 298] on button "Ok" at bounding box center [719, 302] width 55 height 31
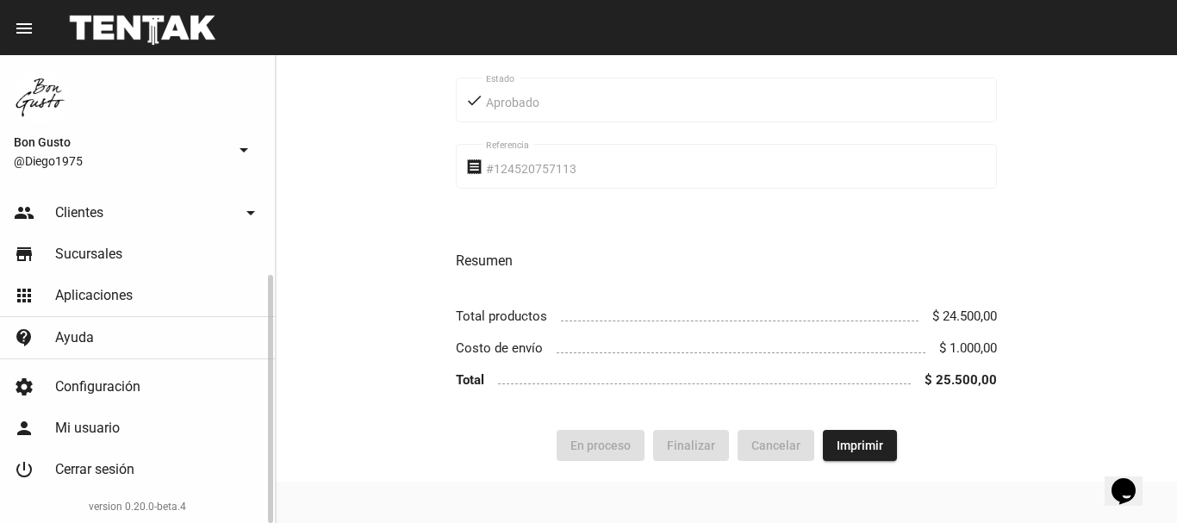
click at [113, 244] on link "store Sucursales" at bounding box center [137, 253] width 275 height 41
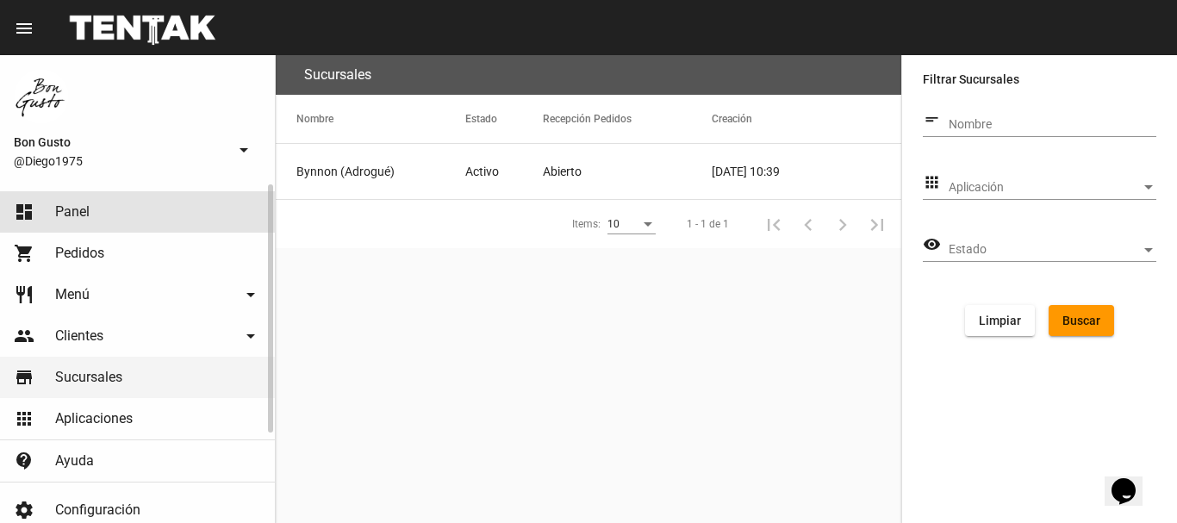
click at [90, 210] on link "dashboard Panel" at bounding box center [137, 211] width 275 height 41
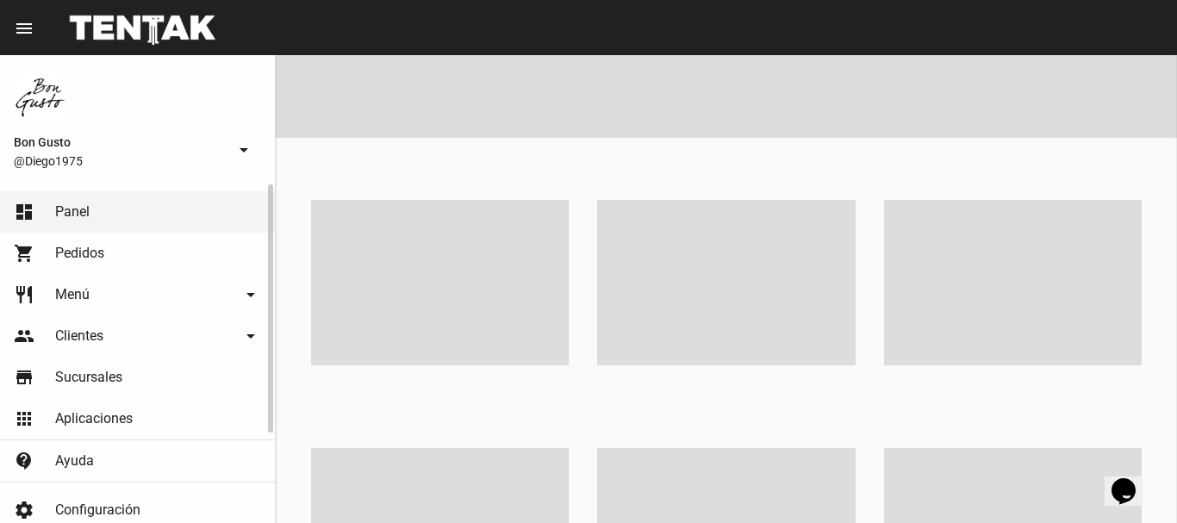
click at [80, 250] on span "Pedidos" at bounding box center [79, 253] width 49 height 17
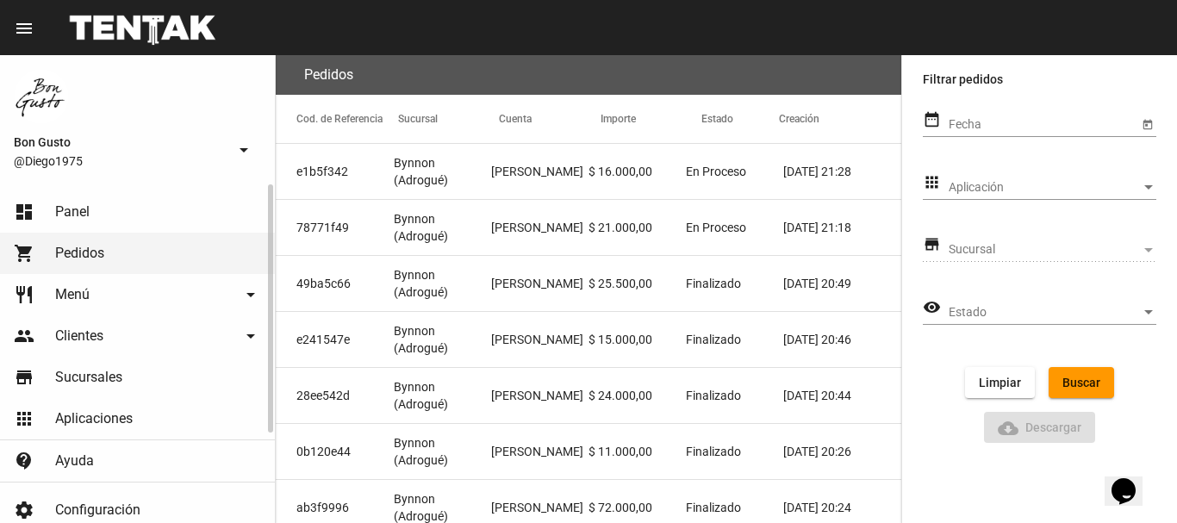
click at [89, 211] on span "Panel" at bounding box center [72, 211] width 34 height 17
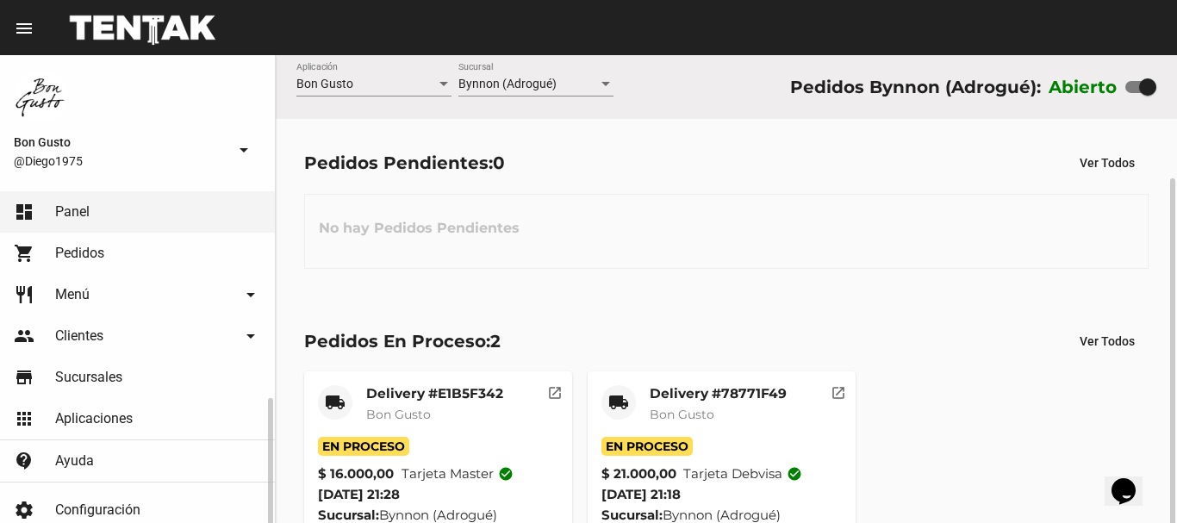
scroll to position [65, 0]
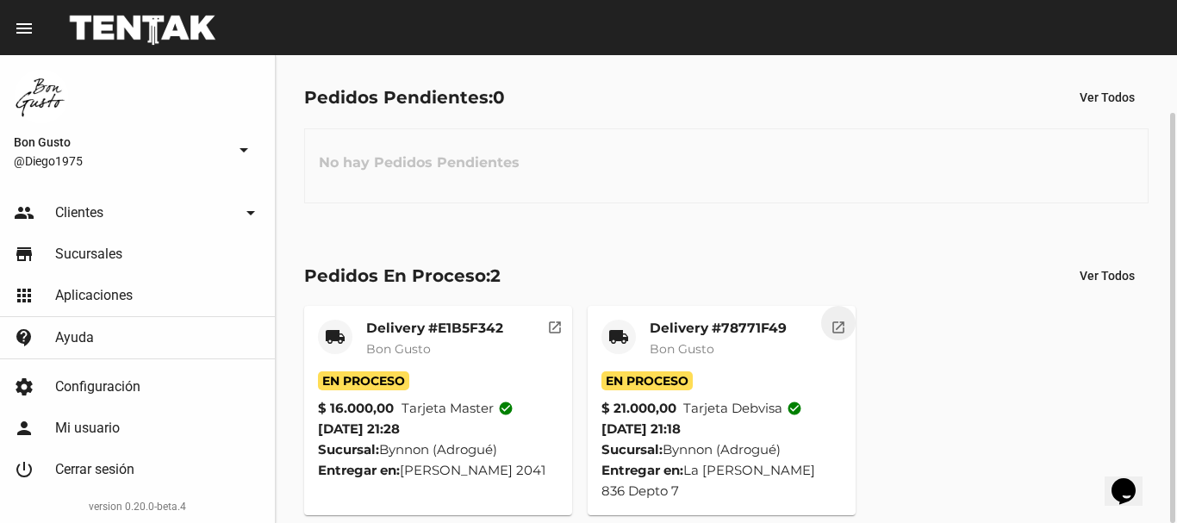
click at [837, 328] on mat-icon "open_in_new" at bounding box center [838, 325] width 16 height 16
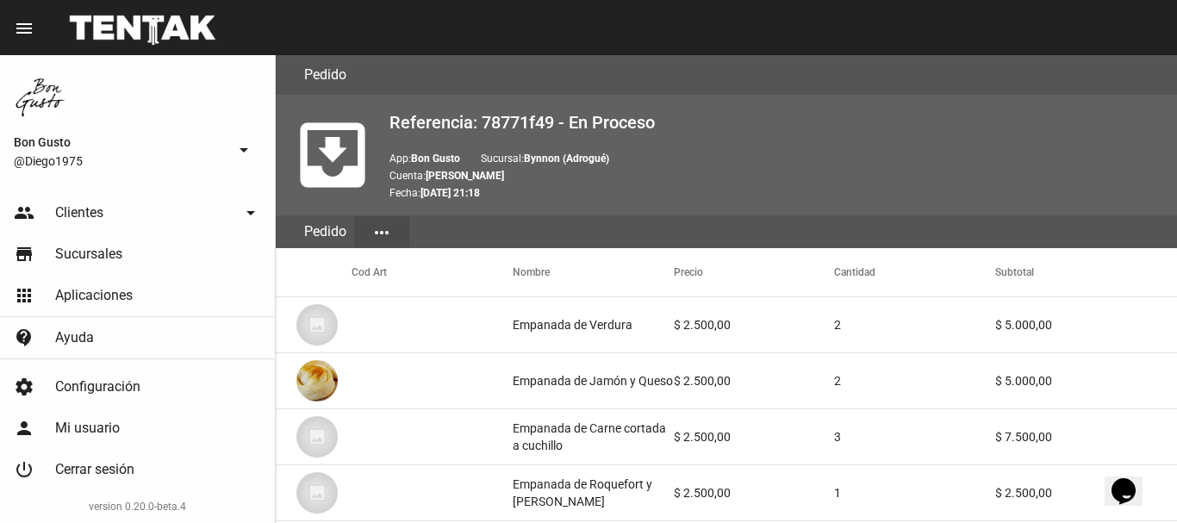
scroll to position [1005, 0]
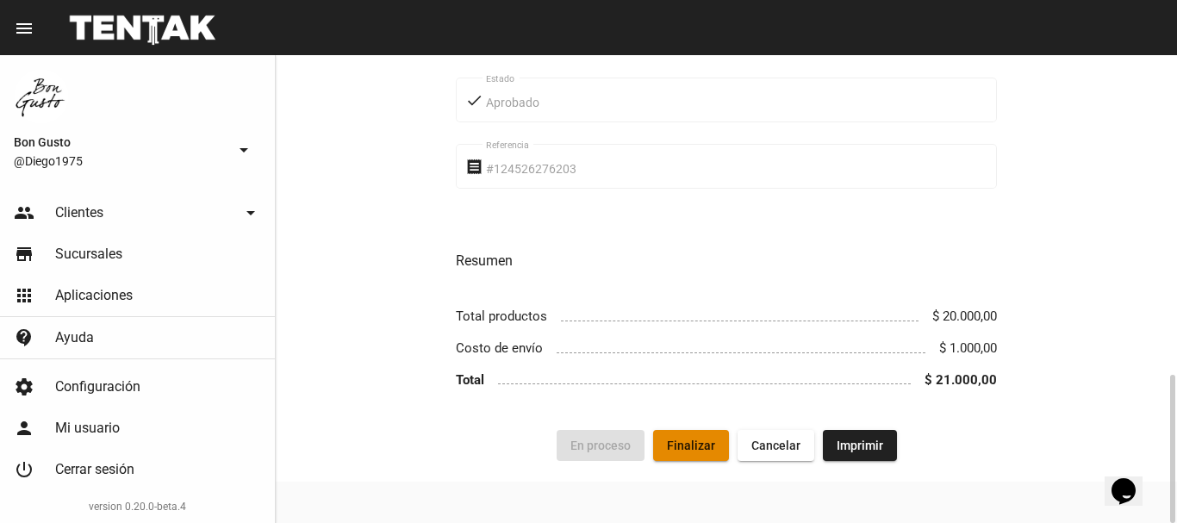
click at [669, 436] on button "Finalizar" at bounding box center [691, 445] width 76 height 31
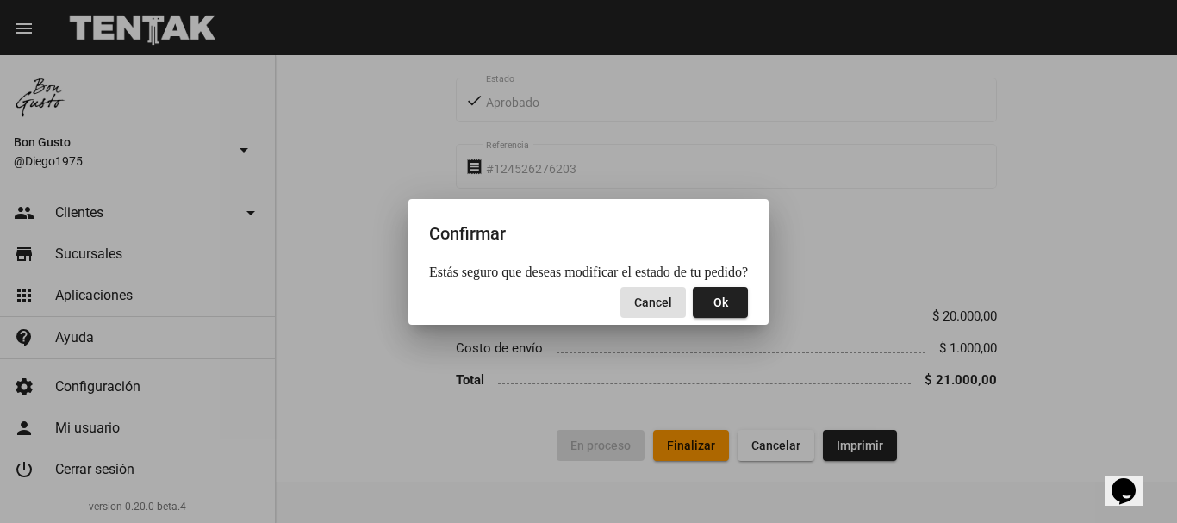
click at [704, 298] on button "Ok" at bounding box center [719, 302] width 55 height 31
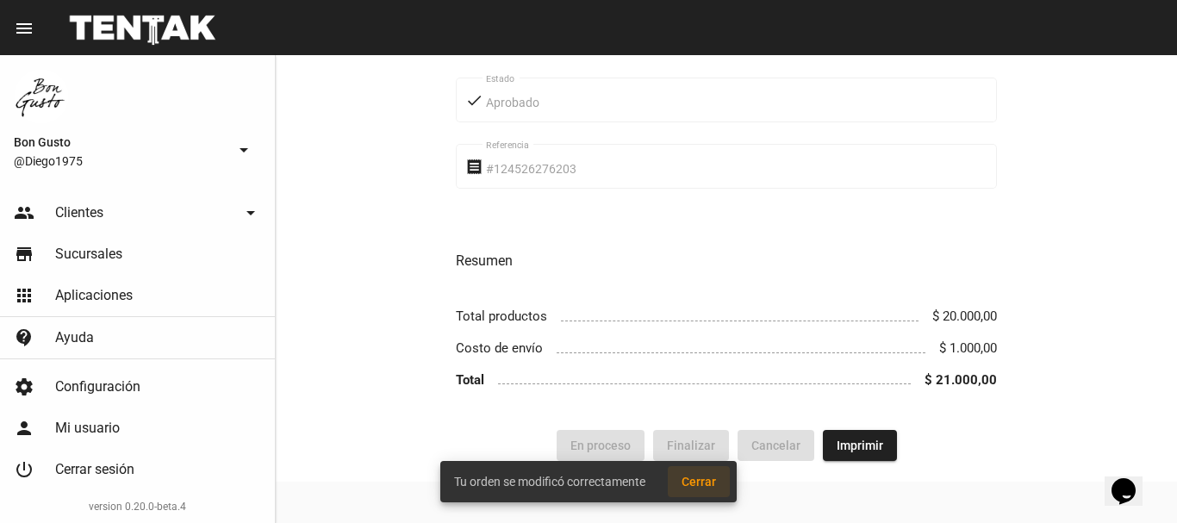
click at [705, 473] on button "Cerrar" at bounding box center [699, 481] width 62 height 31
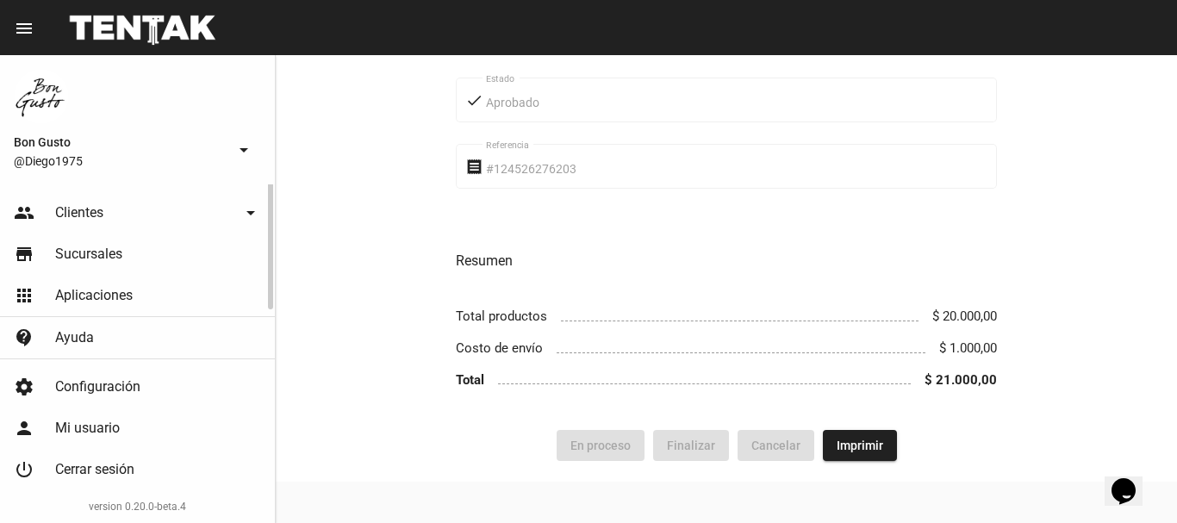
scroll to position [0, 0]
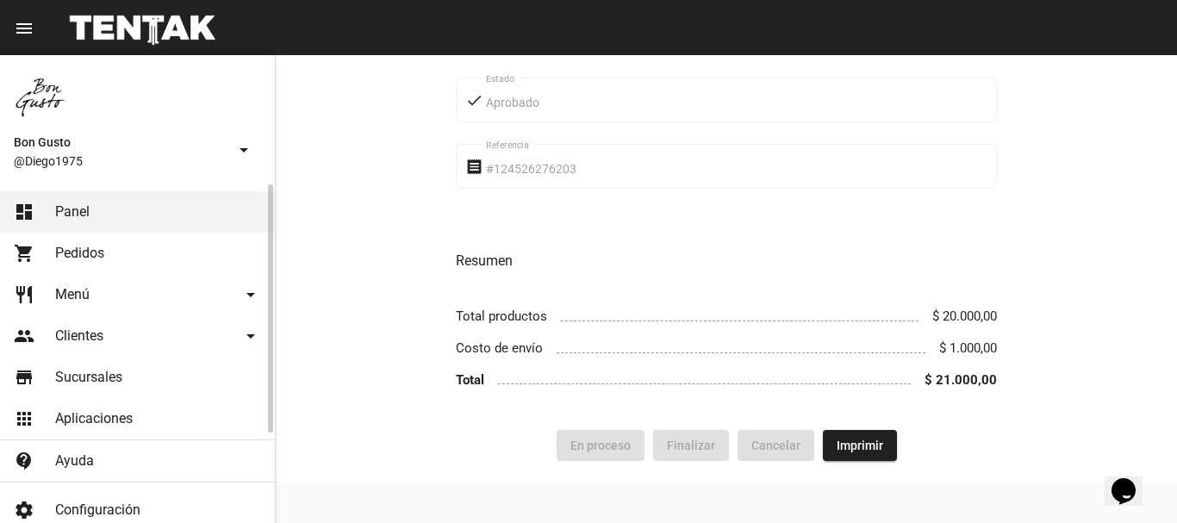
click at [109, 246] on link "shopping_cart Pedidos" at bounding box center [137, 253] width 275 height 41
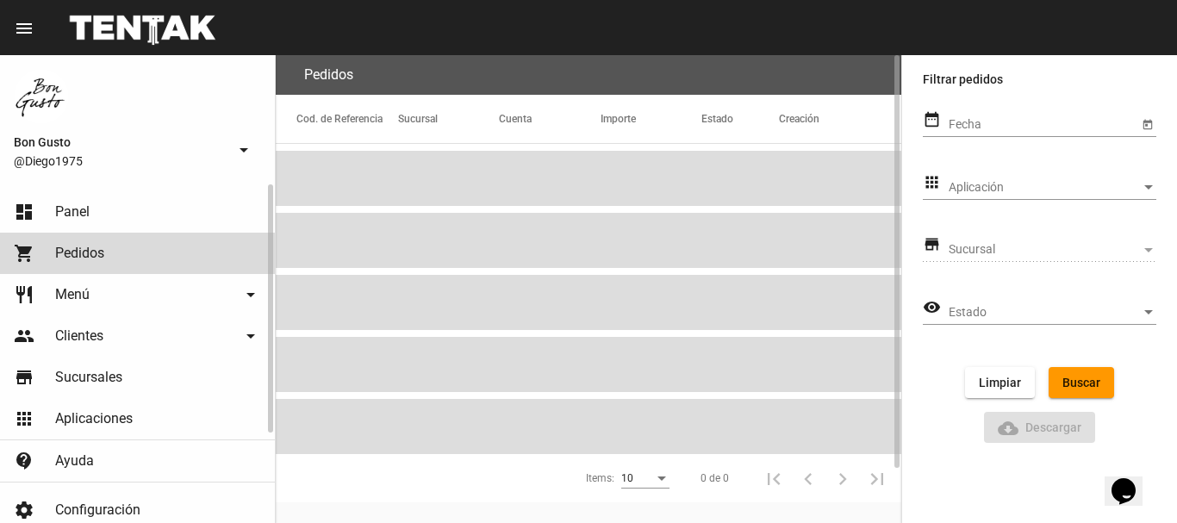
click at [89, 205] on span "Panel" at bounding box center [72, 211] width 34 height 17
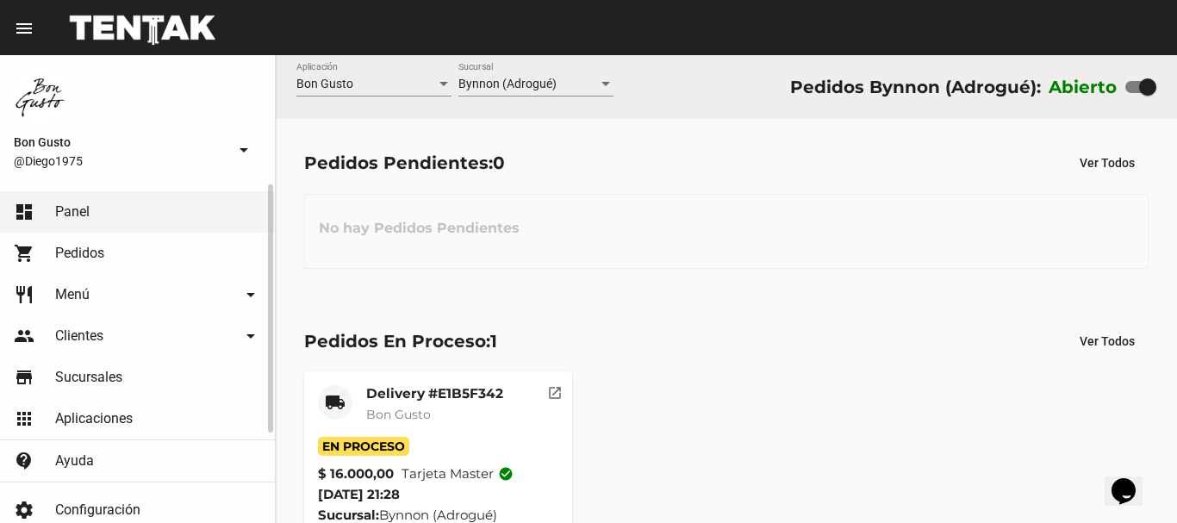
scroll to position [123, 0]
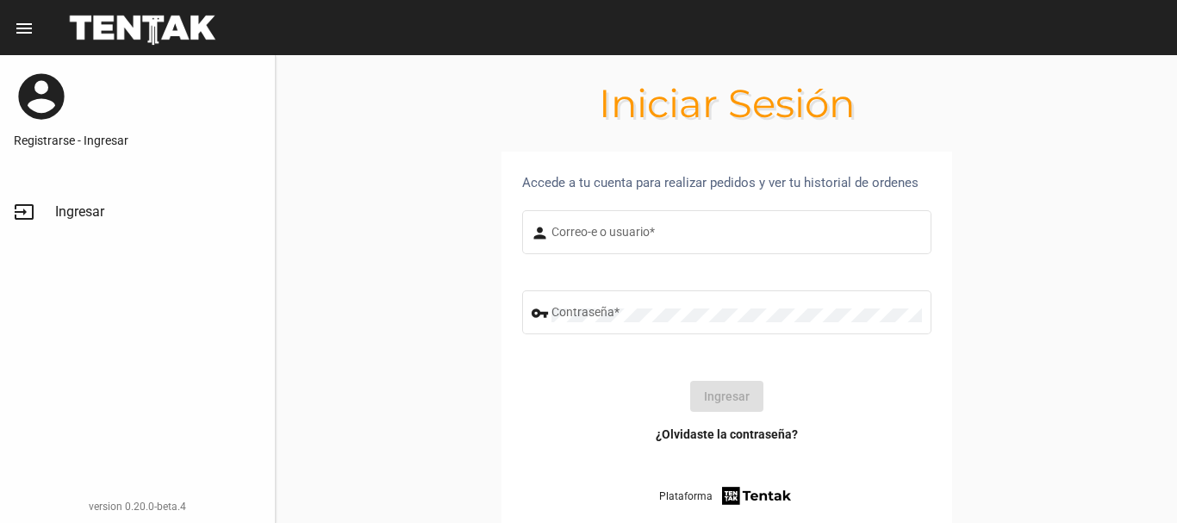
type input "diego1975"
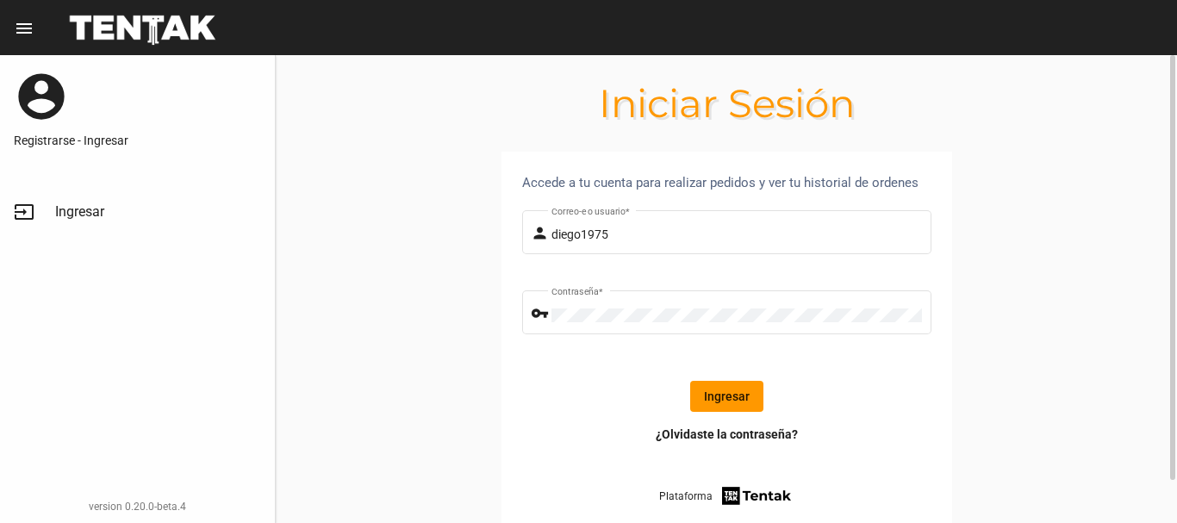
click at [727, 400] on button "Ingresar" at bounding box center [726, 396] width 73 height 31
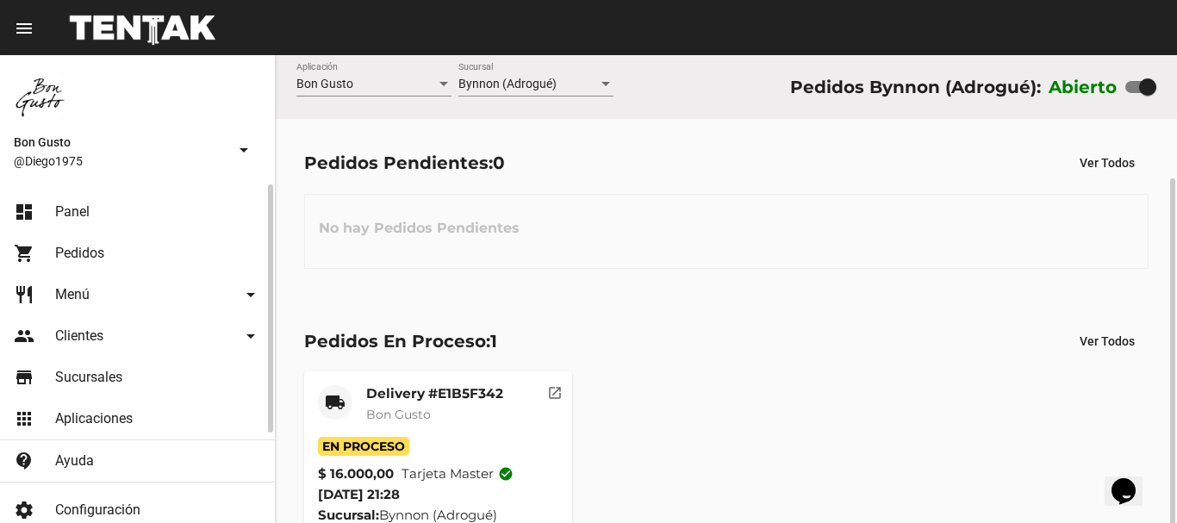
scroll to position [65, 0]
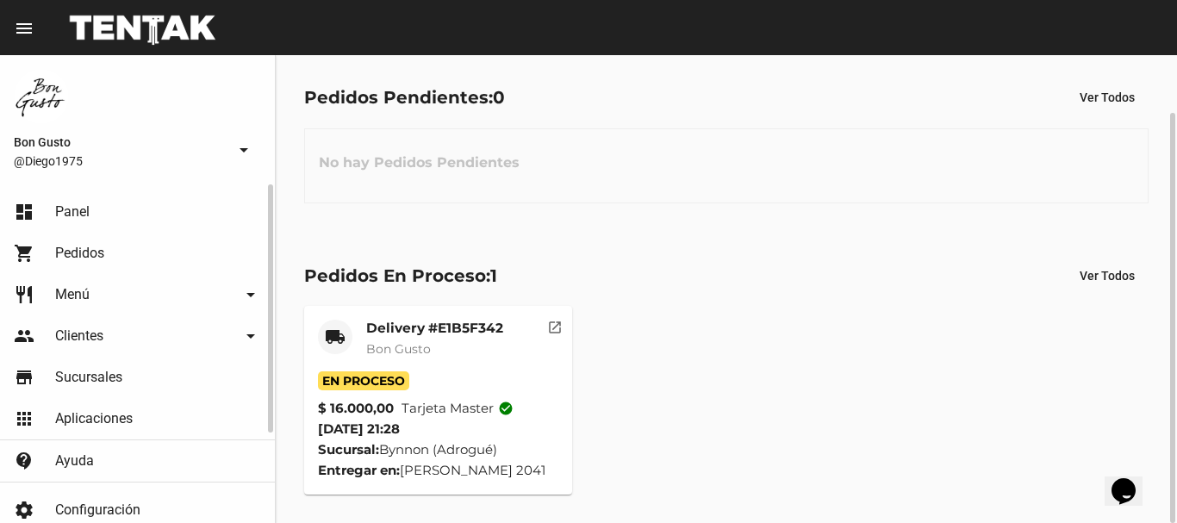
click at [542, 179] on div "No hay Pedidos Pendientes" at bounding box center [726, 165] width 844 height 75
click at [559, 332] on mat-icon "open_in_new" at bounding box center [555, 325] width 16 height 16
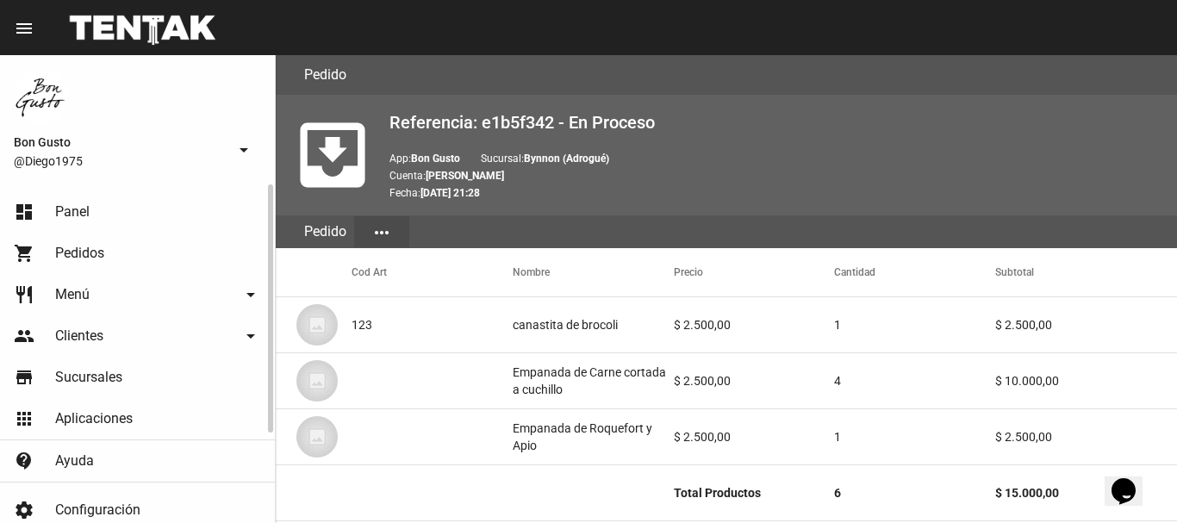
scroll to position [949, 0]
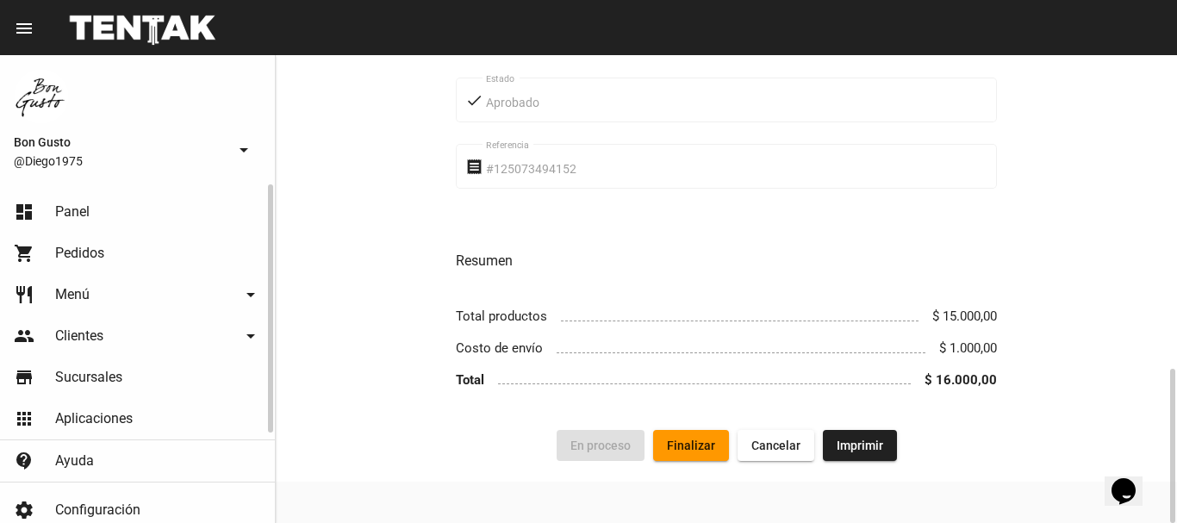
click at [702, 459] on button "Finalizar" at bounding box center [691, 445] width 76 height 31
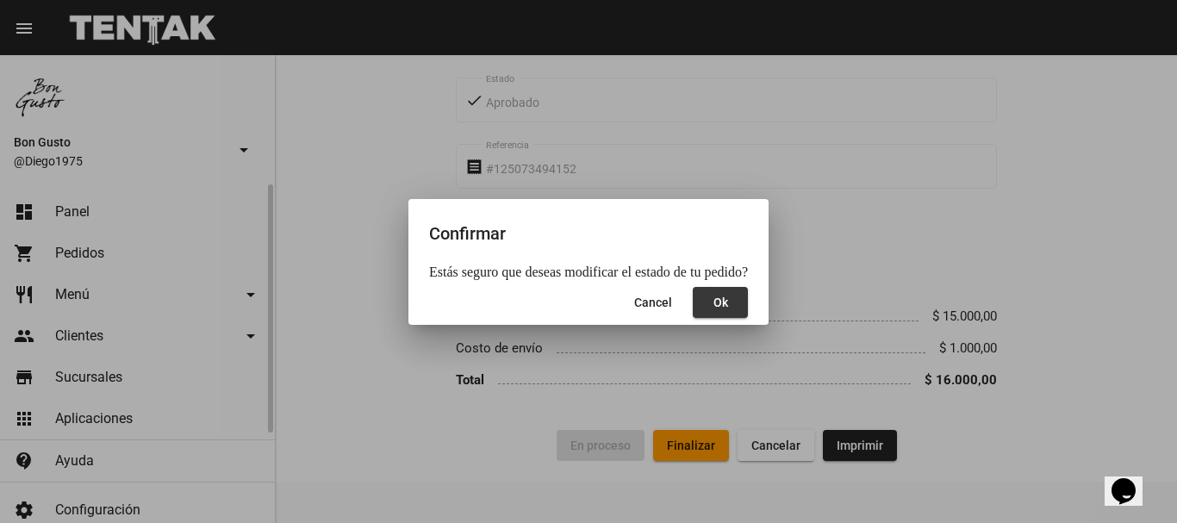
click at [710, 314] on button "Ok" at bounding box center [719, 302] width 55 height 31
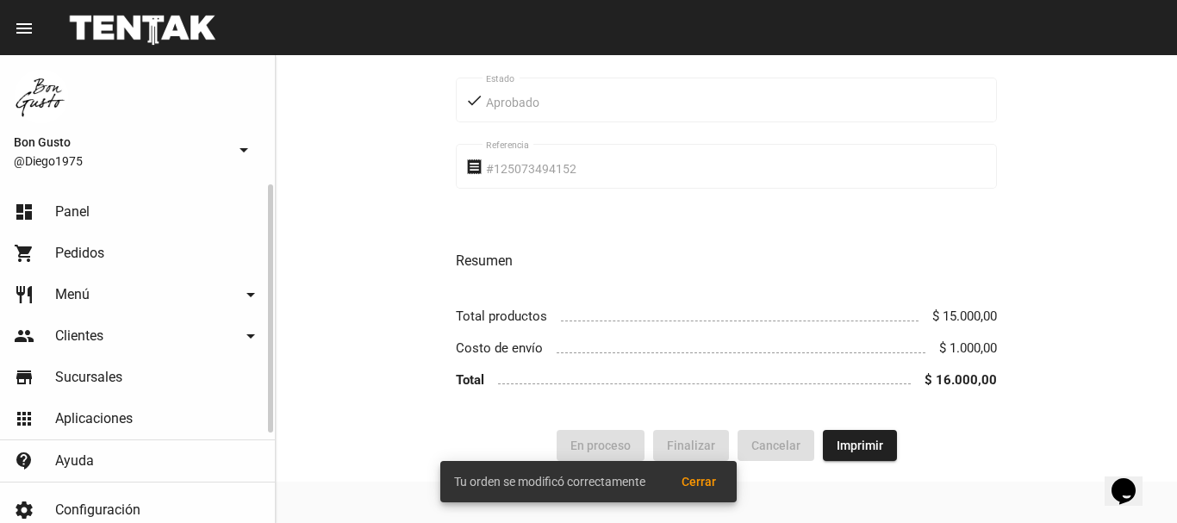
click at [704, 479] on span "Cerrar" at bounding box center [698, 482] width 34 height 14
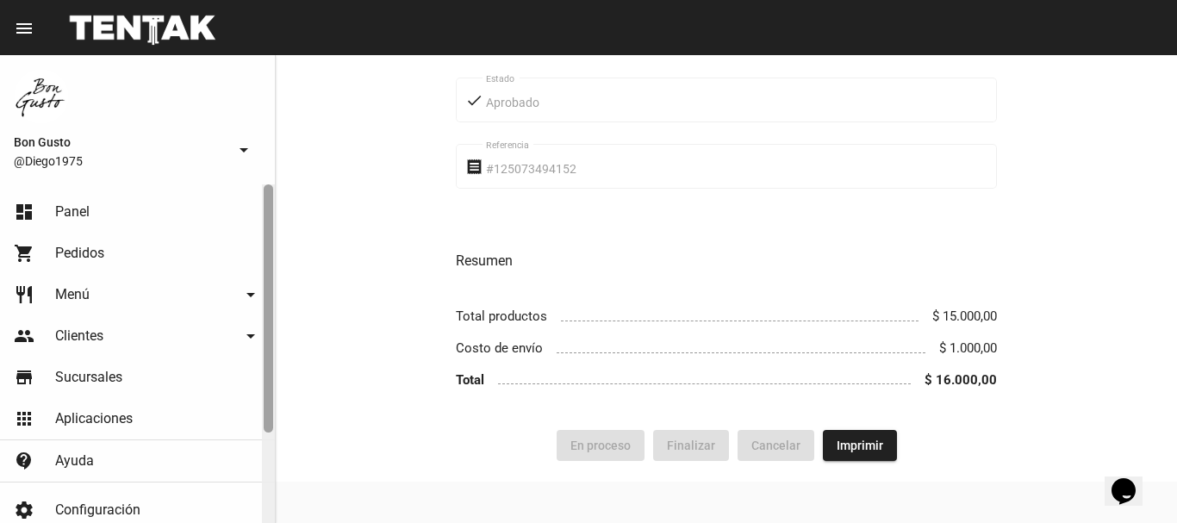
click at [266, 301] on div at bounding box center [268, 308] width 9 height 248
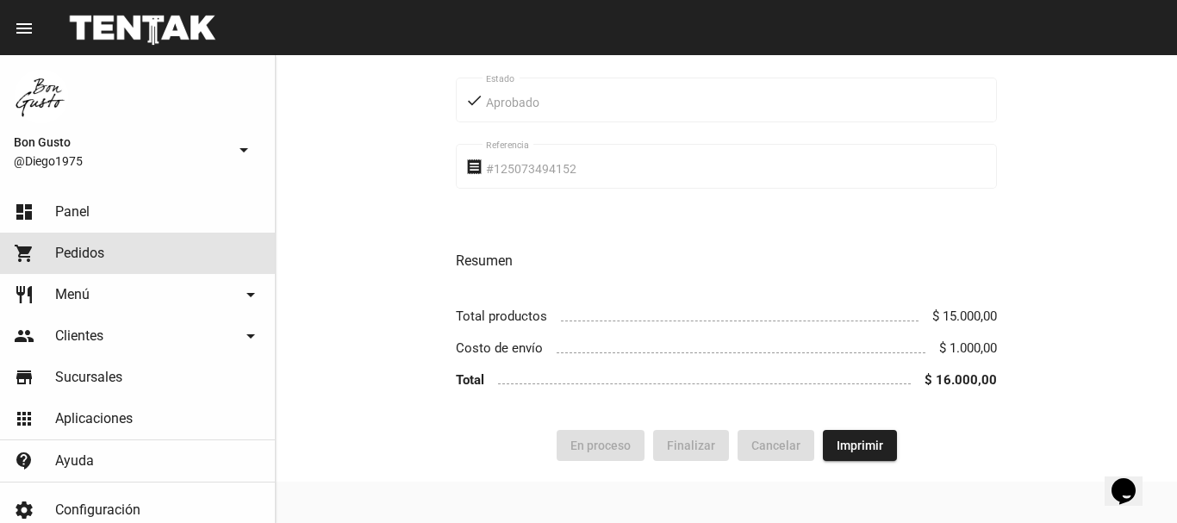
click at [90, 242] on link "shopping_cart Pedidos" at bounding box center [137, 253] width 275 height 41
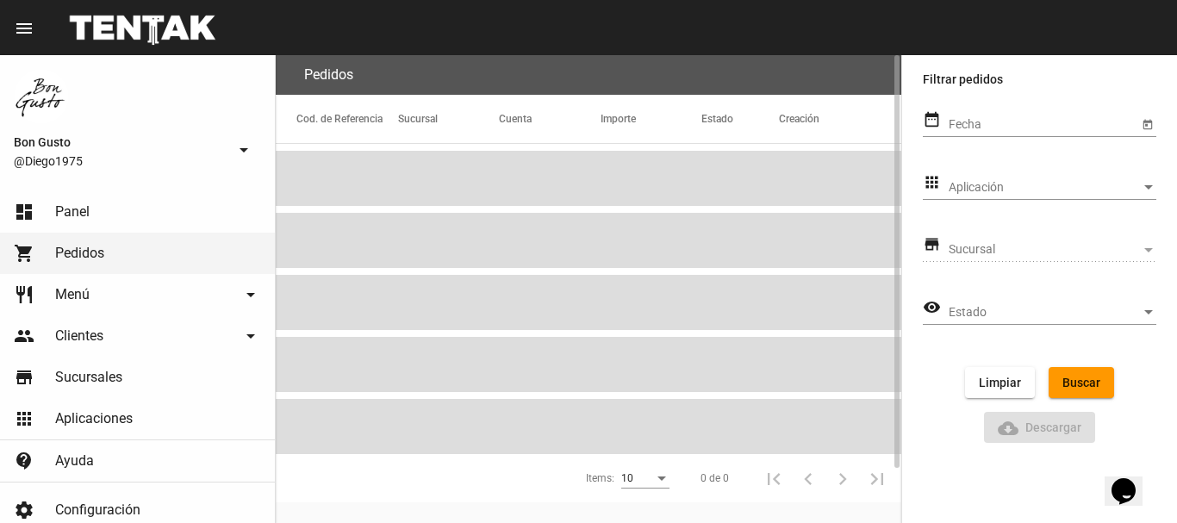
click at [90, 210] on link "dashboard Panel" at bounding box center [137, 211] width 275 height 41
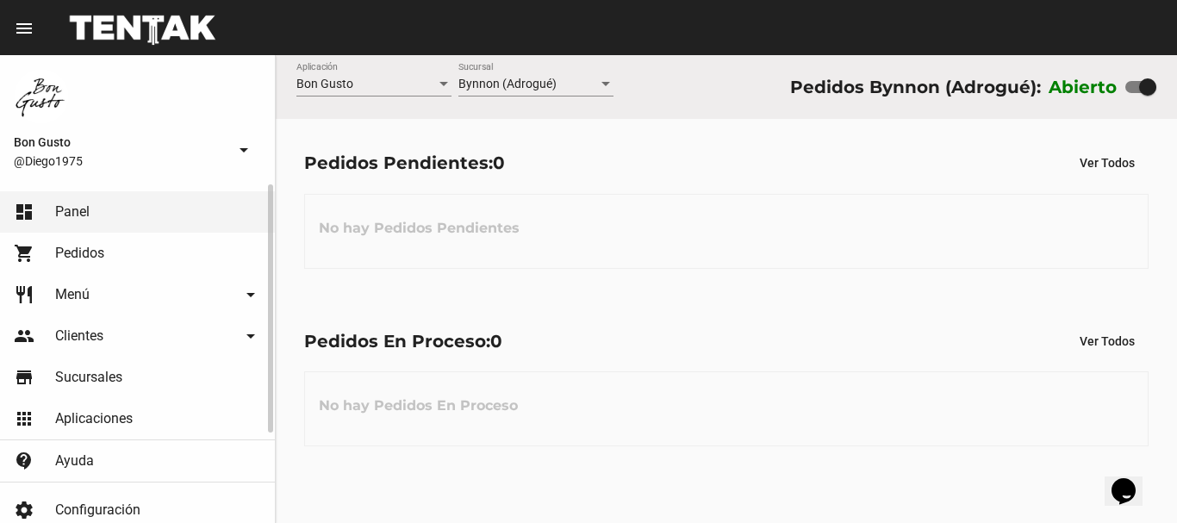
click at [102, 246] on span "Pedidos" at bounding box center [79, 253] width 49 height 17
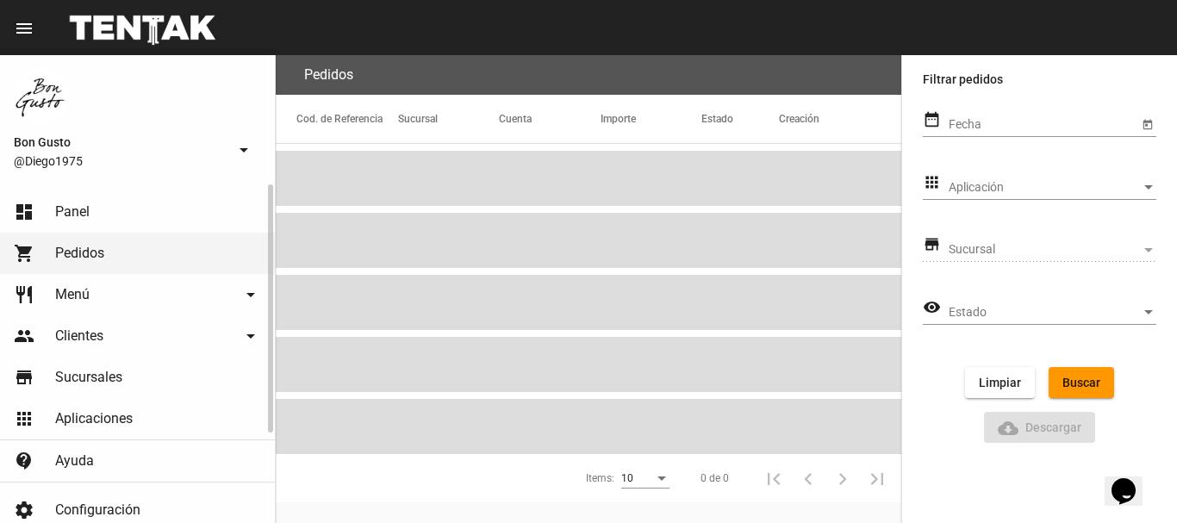
click at [106, 203] on link "dashboard Panel" at bounding box center [137, 211] width 275 height 41
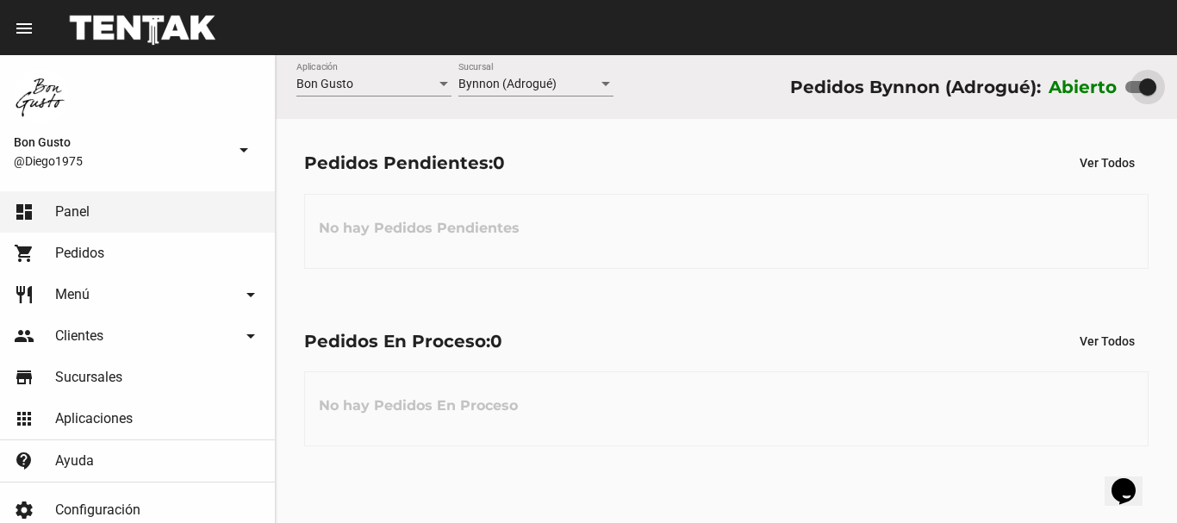
click at [1137, 90] on div at bounding box center [1140, 87] width 31 height 12
click at [1133, 93] on input "checkbox" at bounding box center [1133, 93] width 1 height 1
checkbox input "false"
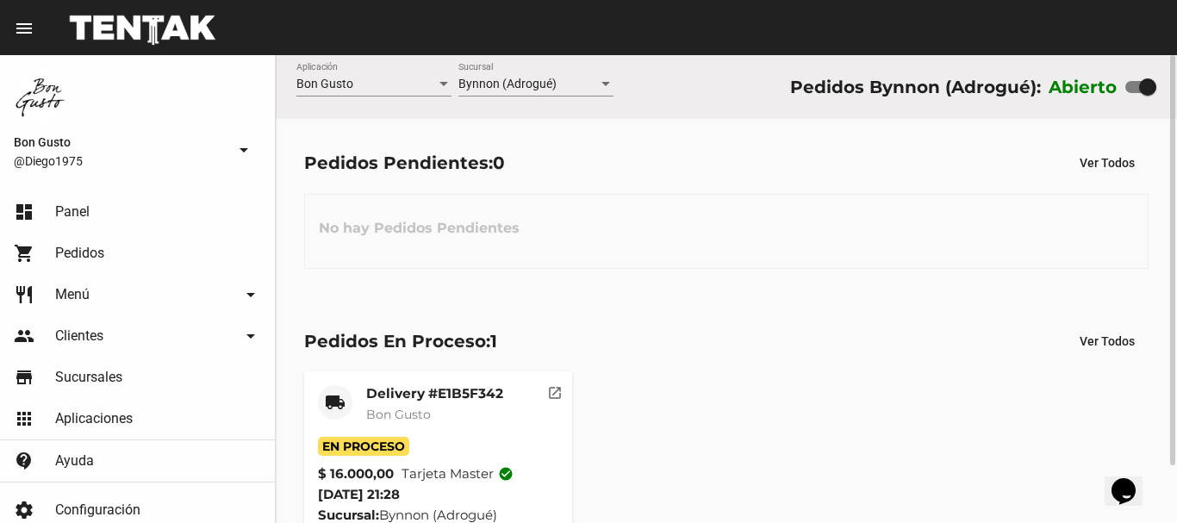
scroll to position [65, 0]
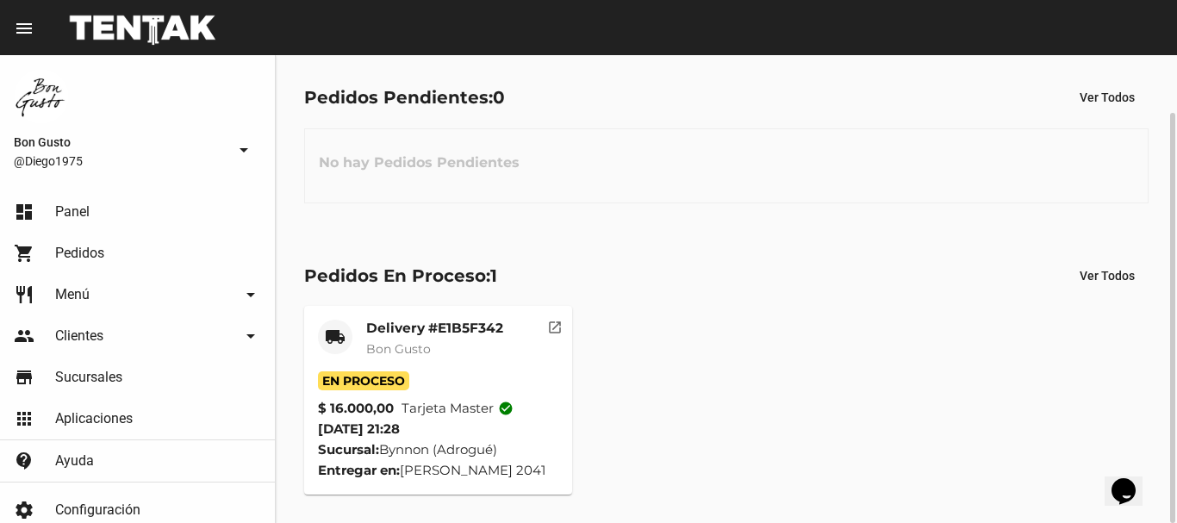
click at [558, 327] on mat-icon "open_in_new" at bounding box center [555, 325] width 16 height 16
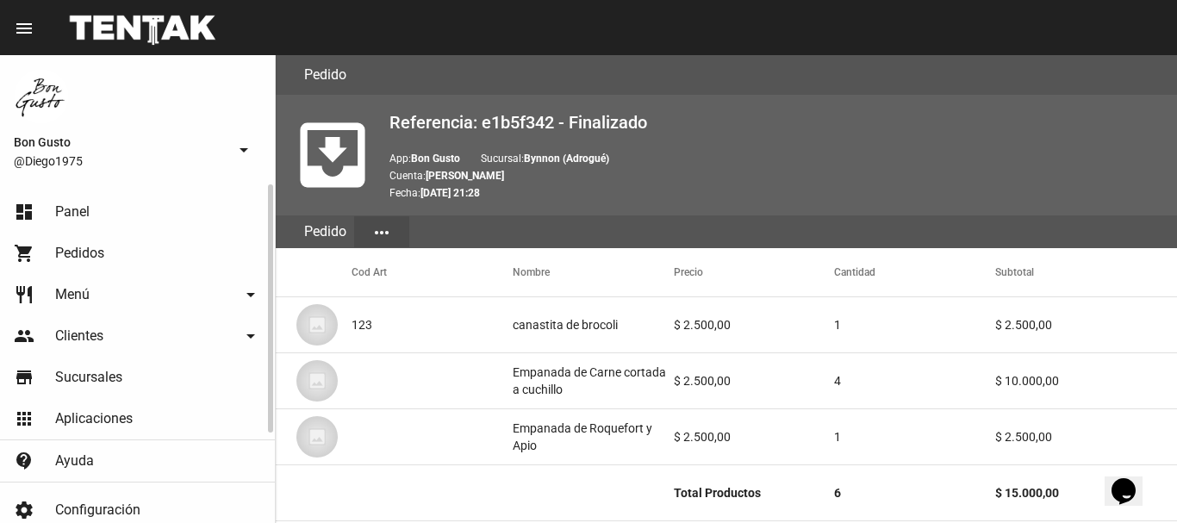
click at [96, 250] on span "Pedidos" at bounding box center [79, 253] width 49 height 17
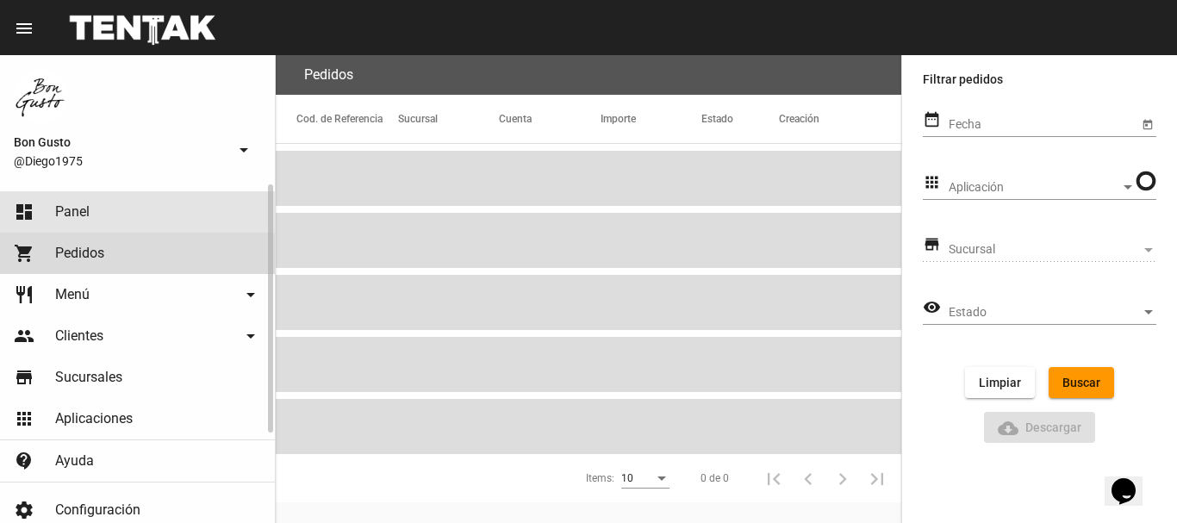
click at [112, 216] on link "dashboard Panel" at bounding box center [137, 211] width 275 height 41
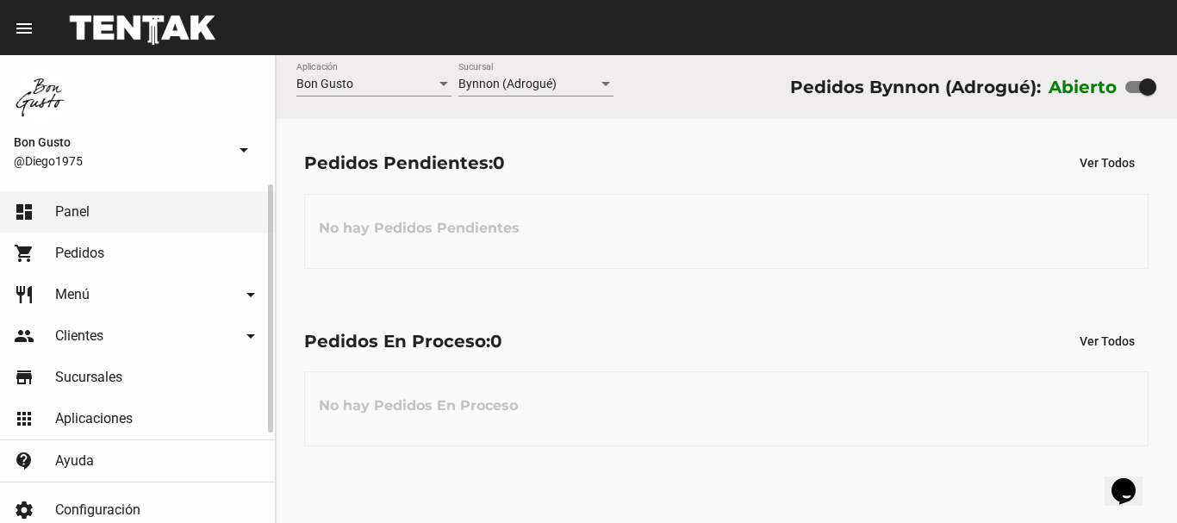
click at [97, 210] on link "dashboard Panel" at bounding box center [137, 211] width 275 height 41
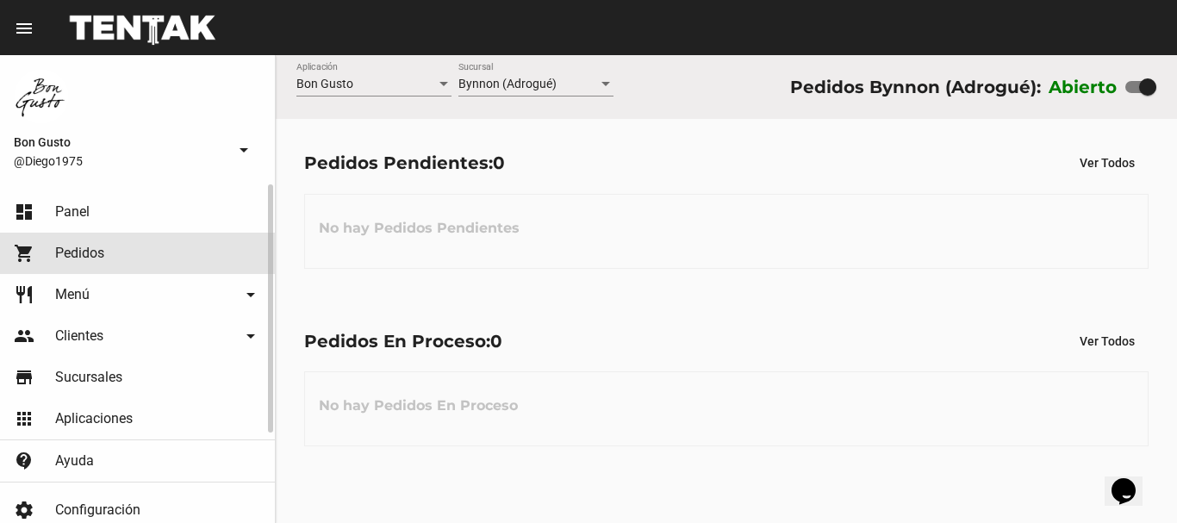
click at [96, 257] on span "Pedidos" at bounding box center [79, 253] width 49 height 17
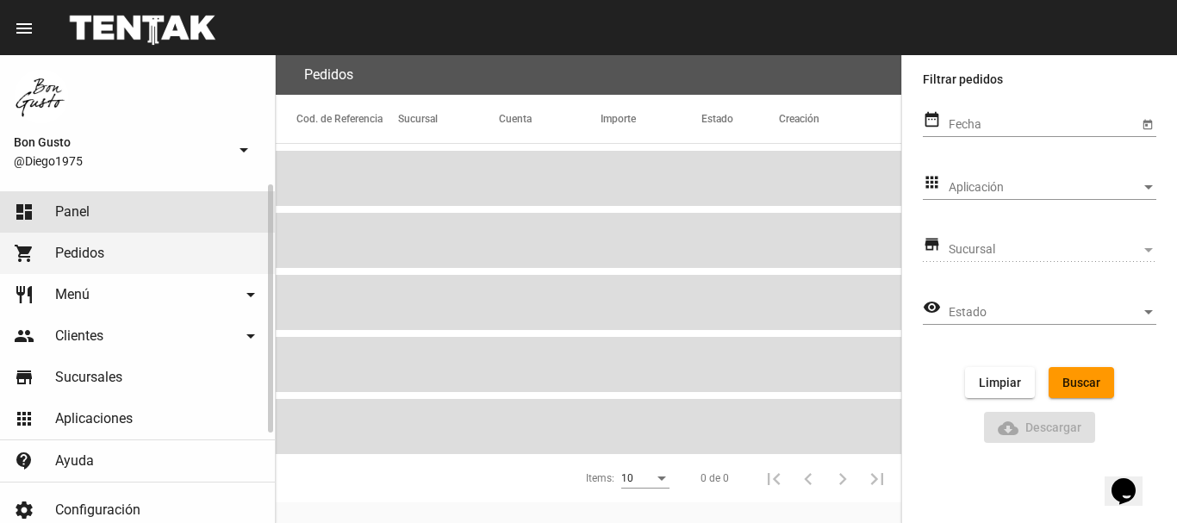
click at [121, 214] on link "dashboard Panel" at bounding box center [137, 211] width 275 height 41
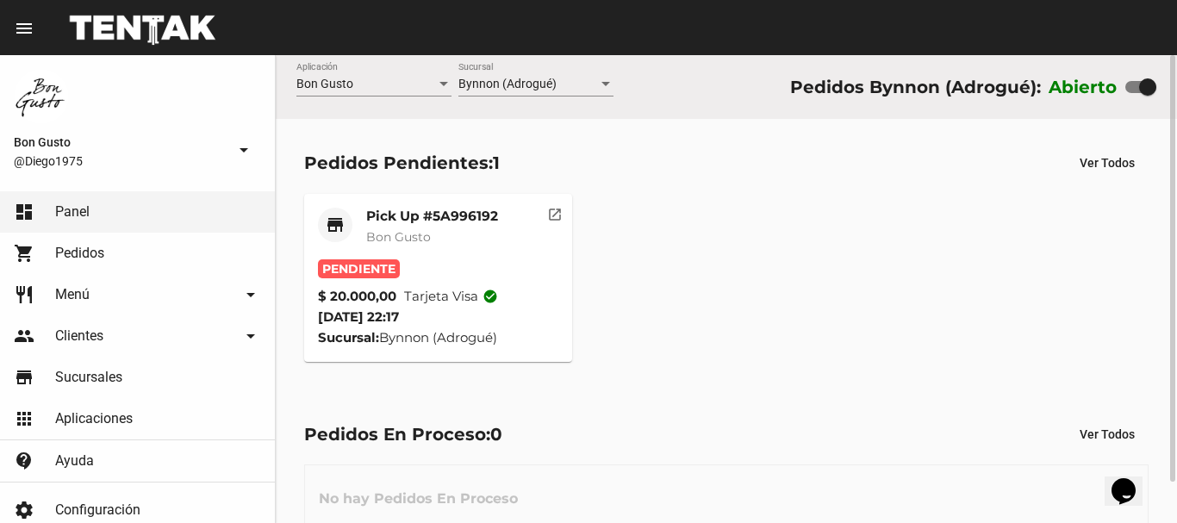
click at [556, 214] on mat-icon "open_in_new" at bounding box center [555, 212] width 16 height 16
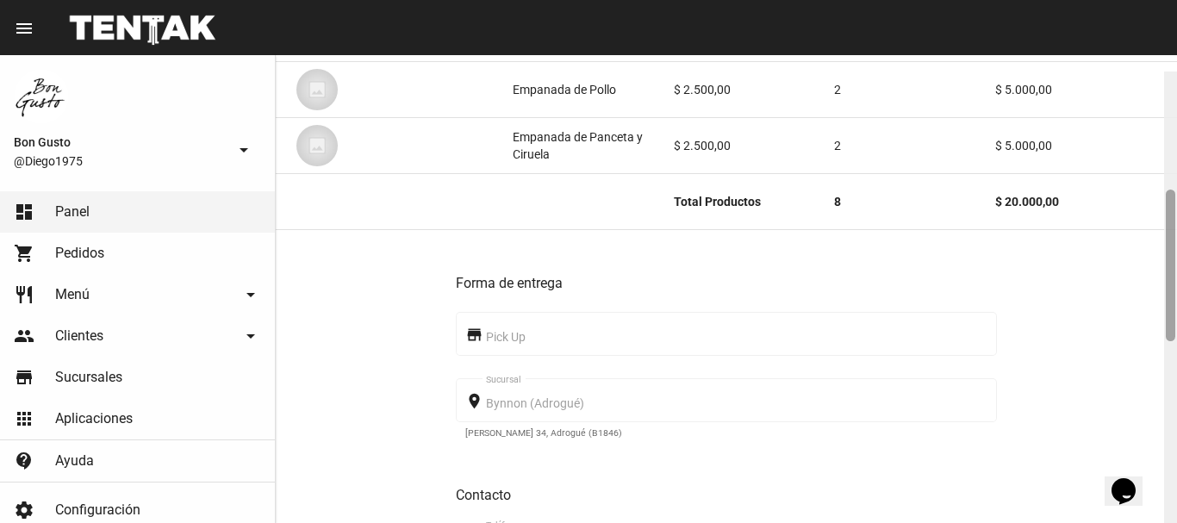
drag, startPoint x: 1173, startPoint y: 78, endPoint x: 1157, endPoint y: 198, distance: 120.8
click at [1164, 196] on div at bounding box center [1170, 305] width 13 height 468
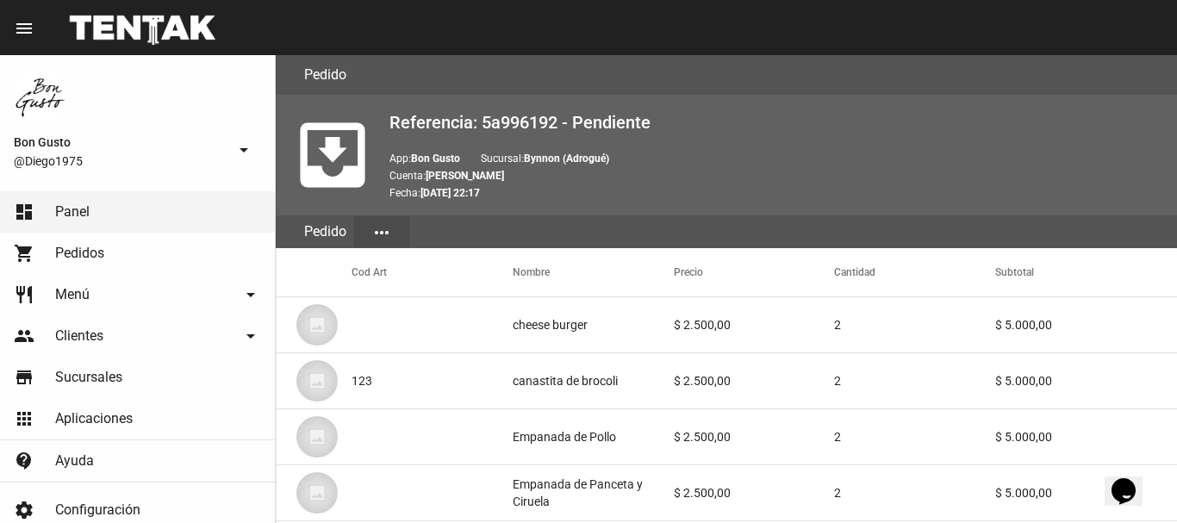
scroll to position [973, 0]
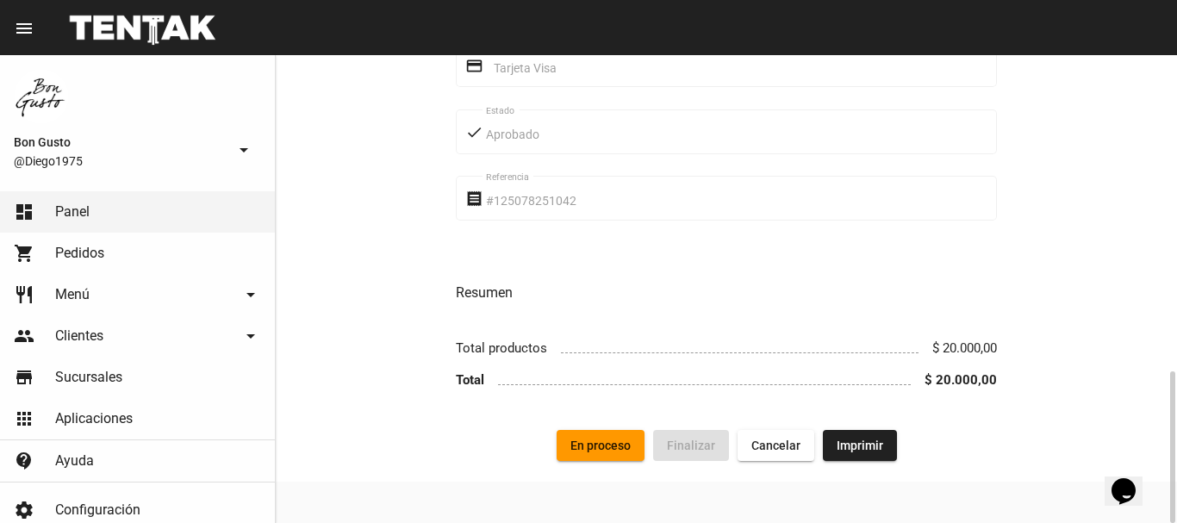
click at [588, 437] on button "En proceso" at bounding box center [600, 445] width 88 height 31
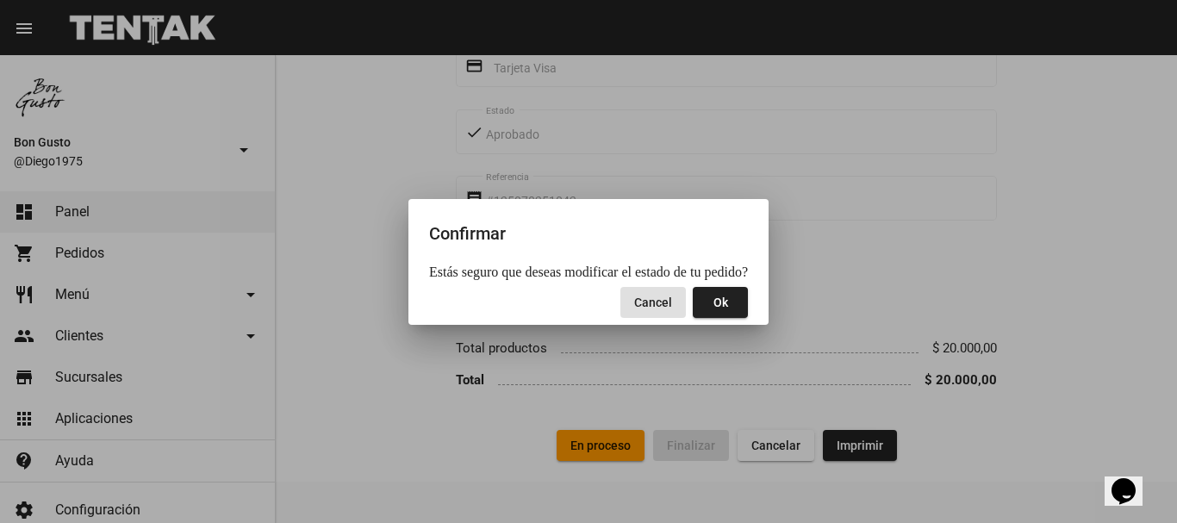
click at [702, 299] on button "Ok" at bounding box center [719, 302] width 55 height 31
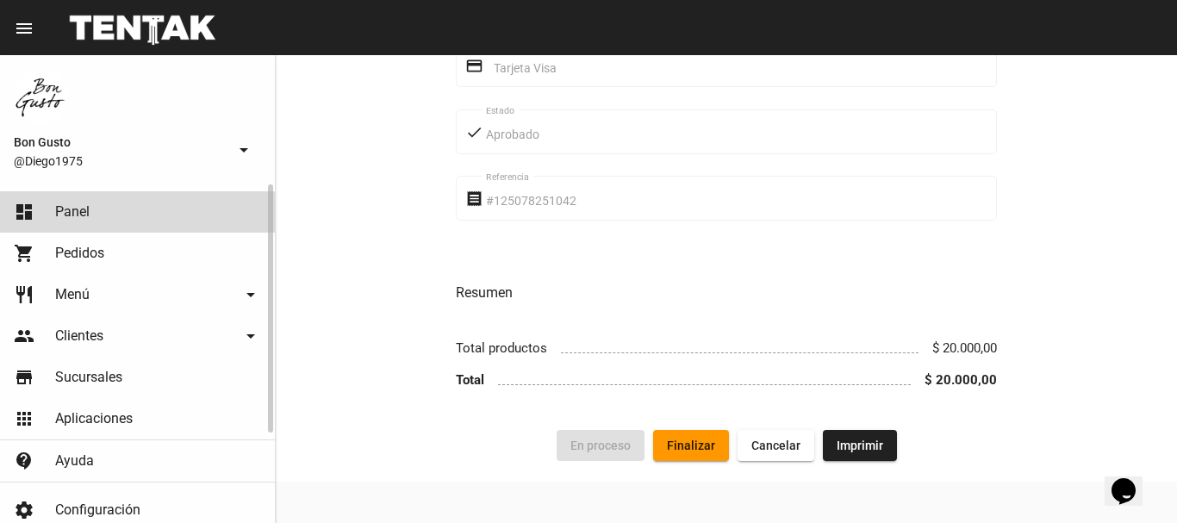
click at [85, 229] on link "dashboard Panel" at bounding box center [137, 211] width 275 height 41
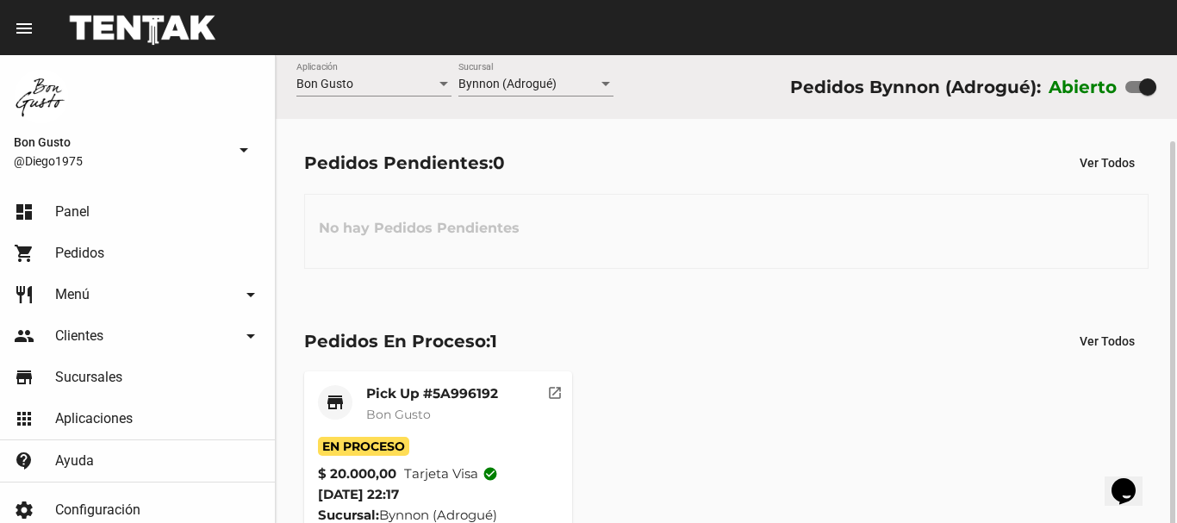
scroll to position [45, 0]
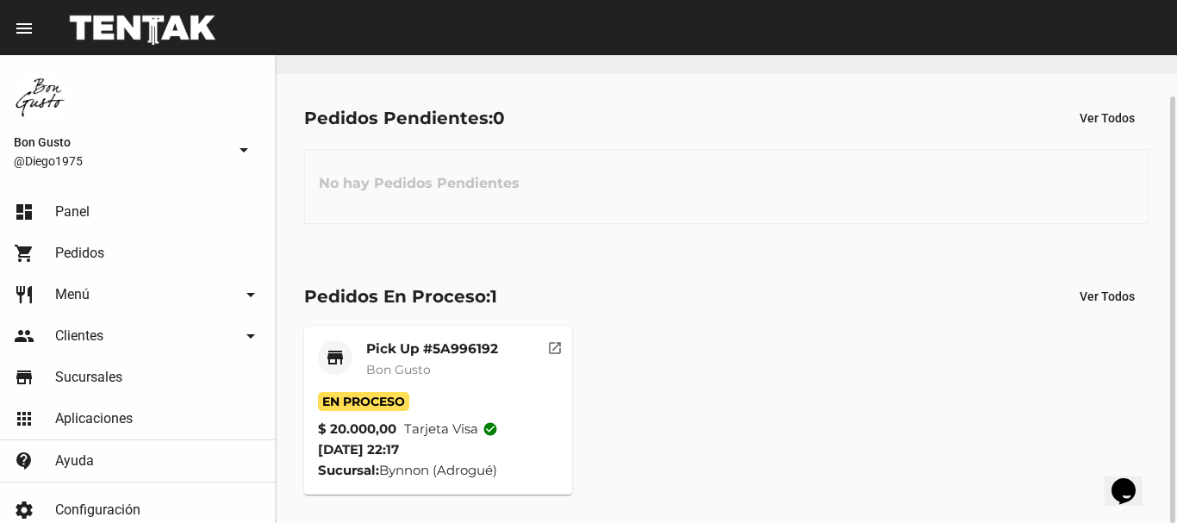
click at [550, 347] on mat-icon "open_in_new" at bounding box center [555, 346] width 16 height 16
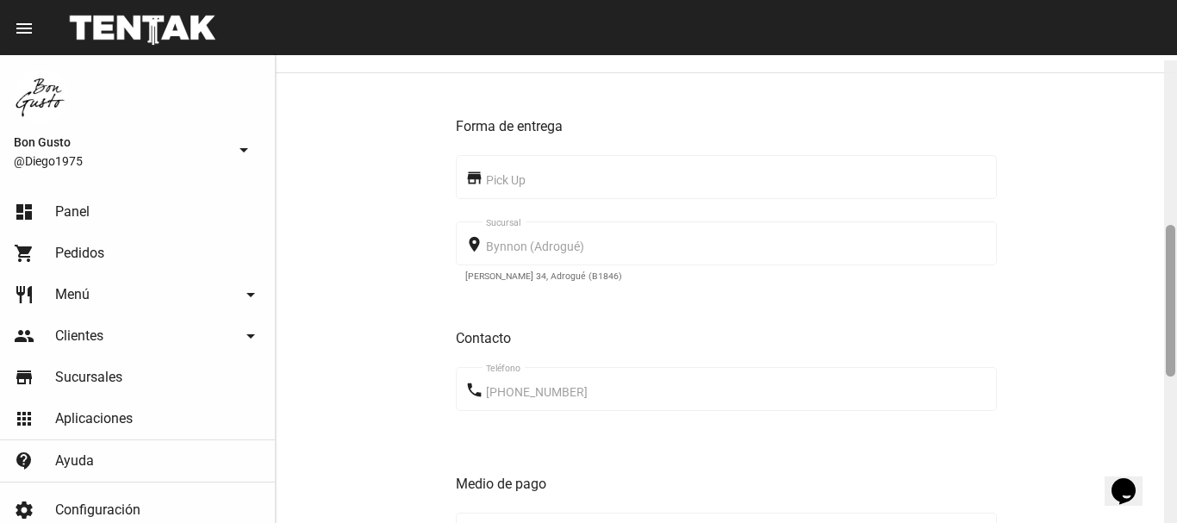
drag, startPoint x: 1167, startPoint y: 92, endPoint x: 1176, endPoint y: 258, distance: 165.6
click at [1176, 258] on div at bounding box center [1170, 294] width 13 height 468
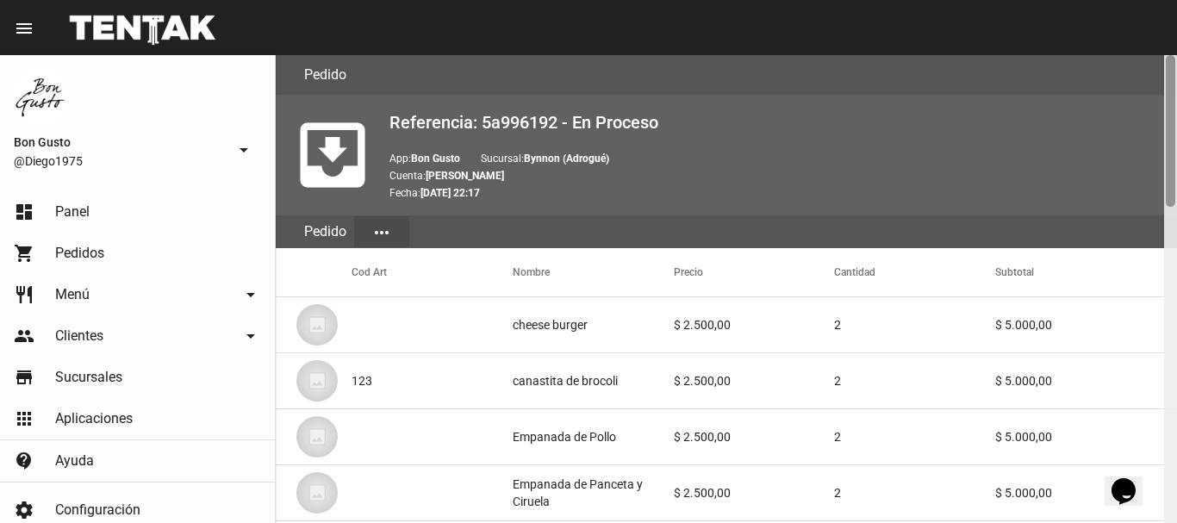
click at [1163, 60] on div "Pedido move_to_inbox Referencia: 5a996192 - En Proceso App: Bon Gusto Sucursal:…" at bounding box center [726, 289] width 901 height 468
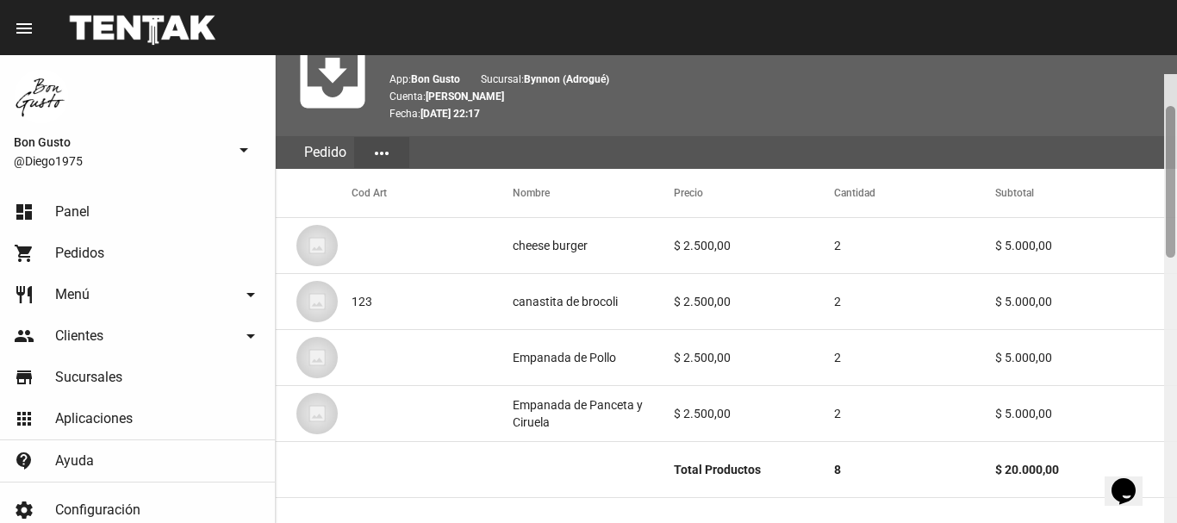
scroll to position [116, 0]
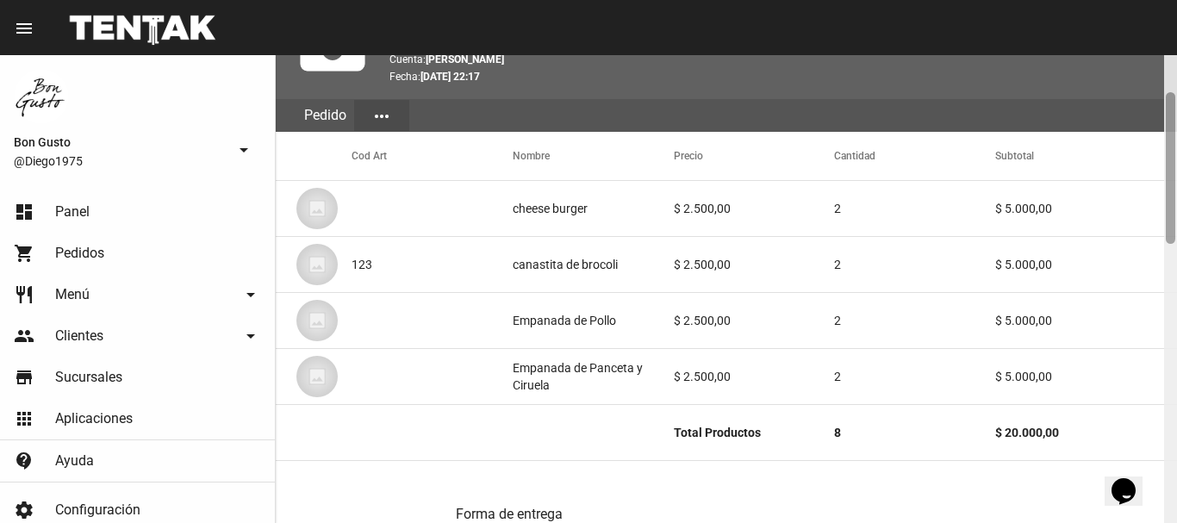
drag, startPoint x: 1166, startPoint y: 68, endPoint x: 1171, endPoint y: 106, distance: 38.1
click at [1171, 106] on div at bounding box center [1169, 168] width 9 height 152
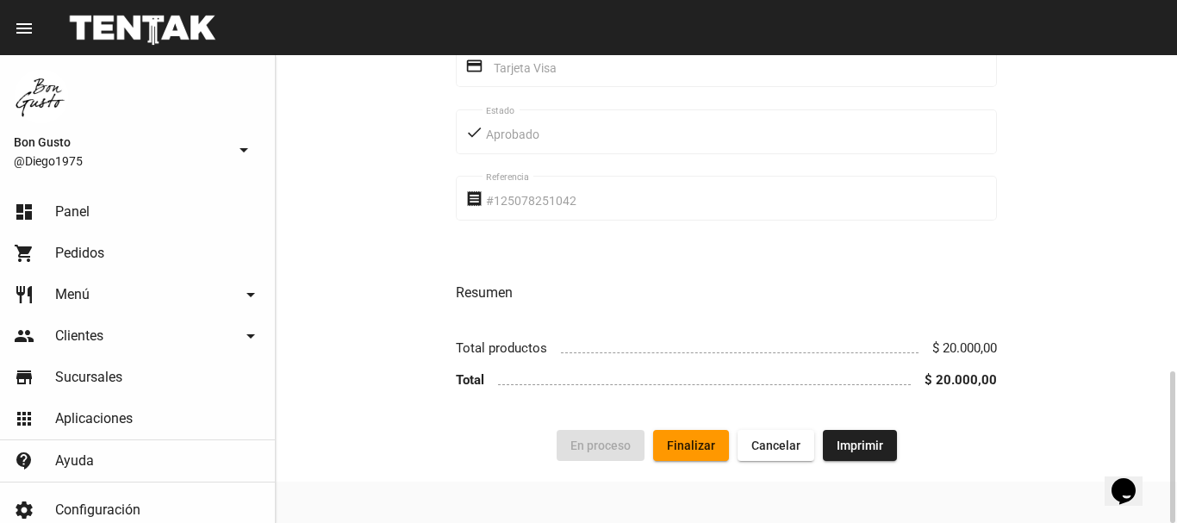
click at [681, 448] on span "Finalizar" at bounding box center [691, 445] width 48 height 14
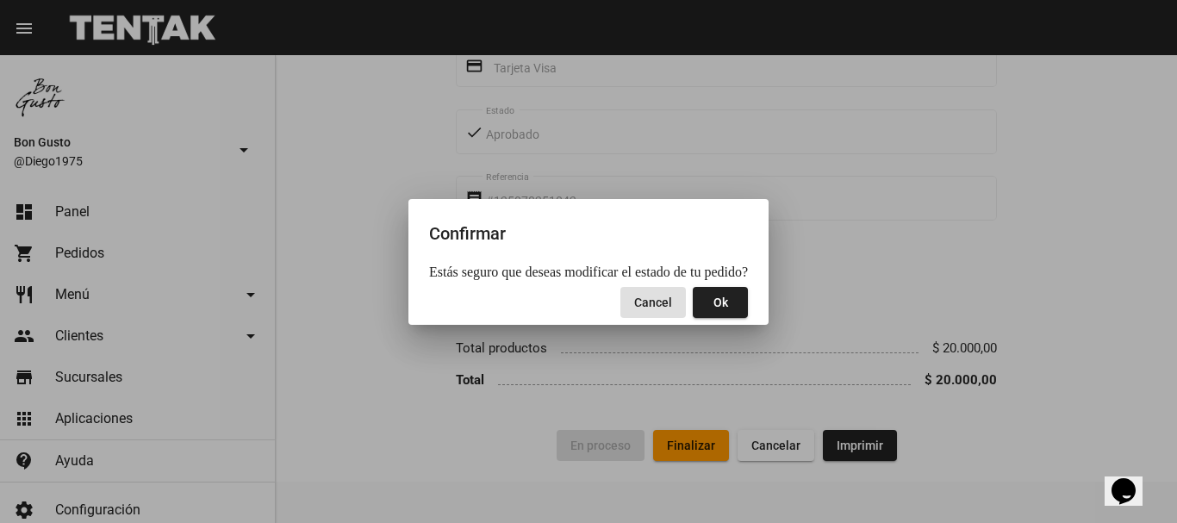
click at [730, 309] on button "Ok" at bounding box center [719, 302] width 55 height 31
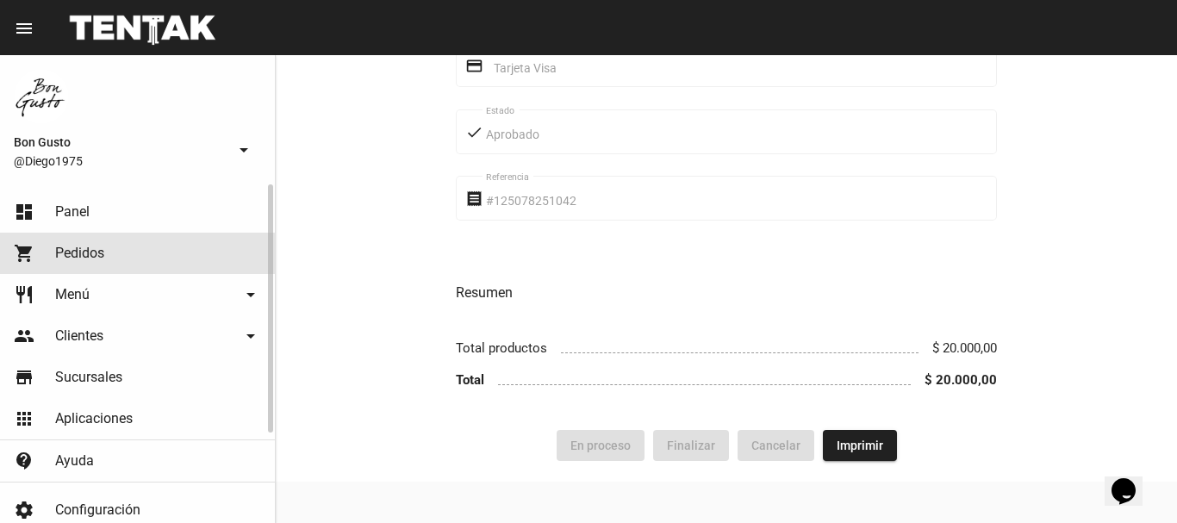
click at [60, 261] on span "Pedidos" at bounding box center [79, 253] width 49 height 17
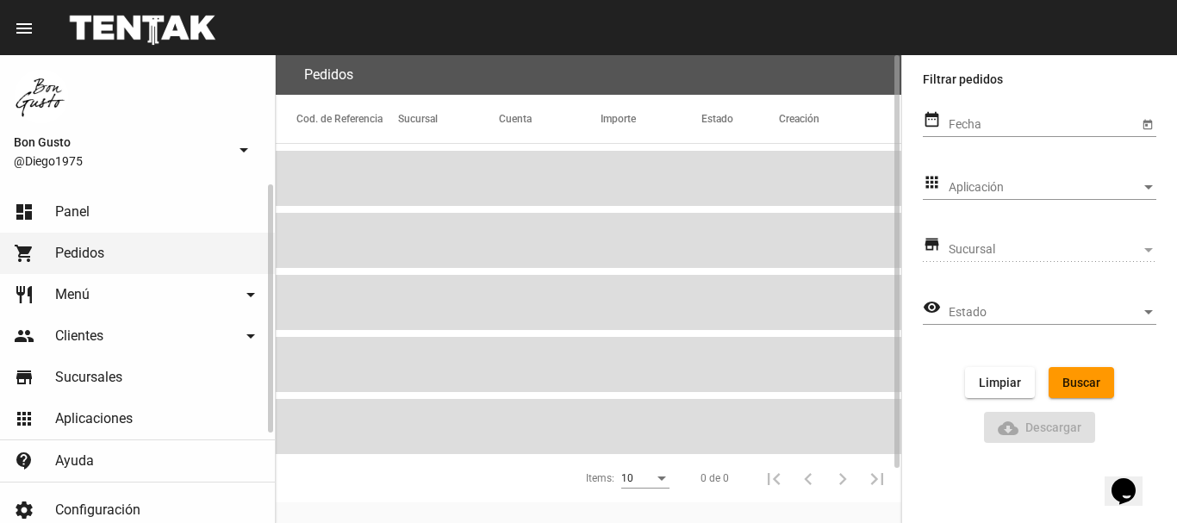
click at [55, 214] on span "Panel" at bounding box center [72, 211] width 34 height 17
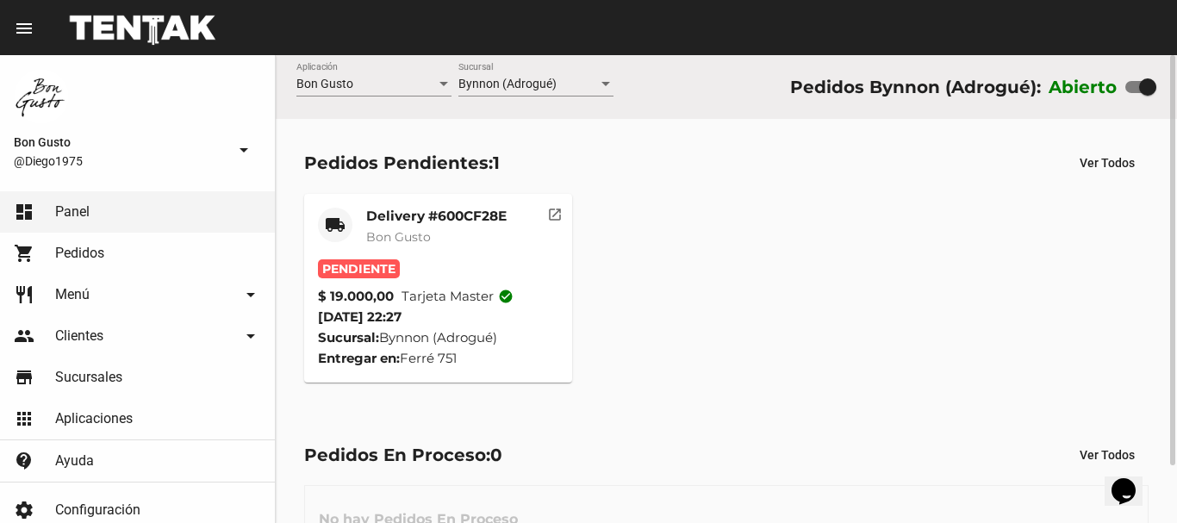
scroll to position [65, 0]
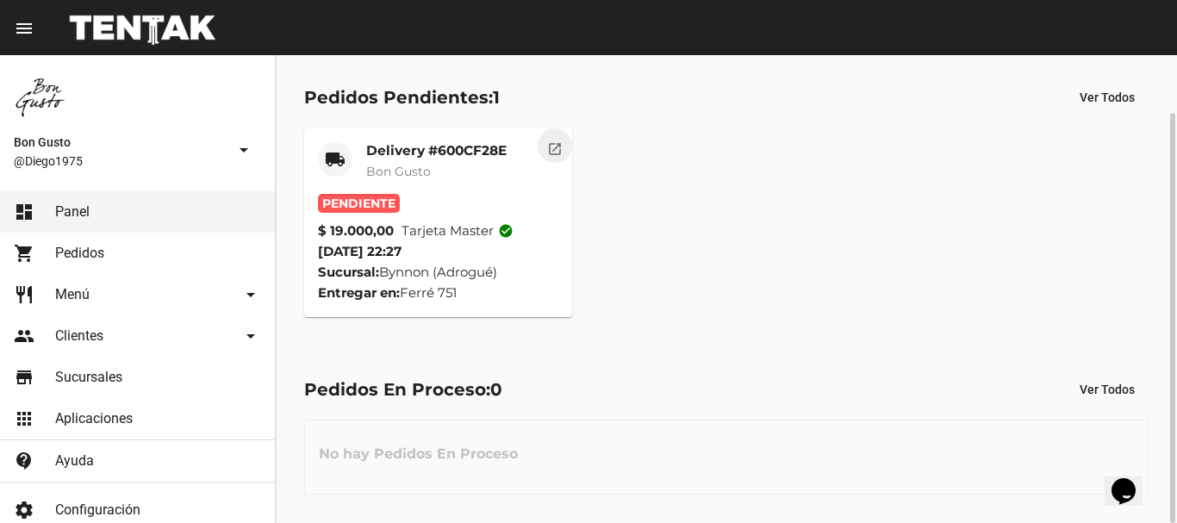
click at [555, 142] on mat-icon "open_in_new" at bounding box center [555, 147] width 16 height 16
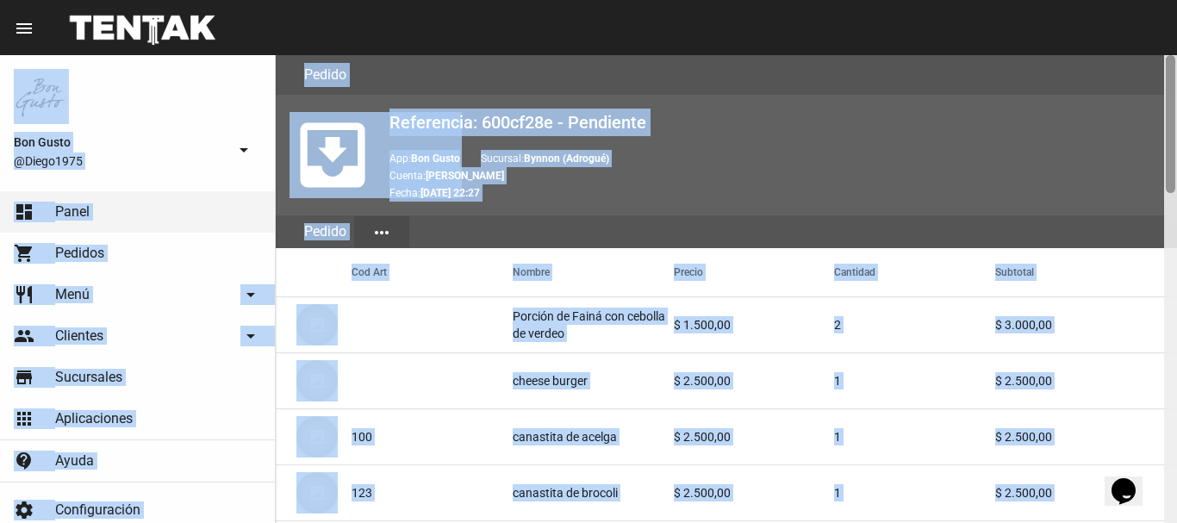
drag, startPoint x: 1166, startPoint y: 54, endPoint x: 1176, endPoint y: 159, distance: 105.5
click at [1176, 55] on div "menu Pedido Pedido more_vert Bon Gusto @Diego1975 arrow_drop_down dashboard Pan…" at bounding box center [588, 27] width 1177 height 55
click at [1164, 140] on div at bounding box center [1170, 289] width 13 height 468
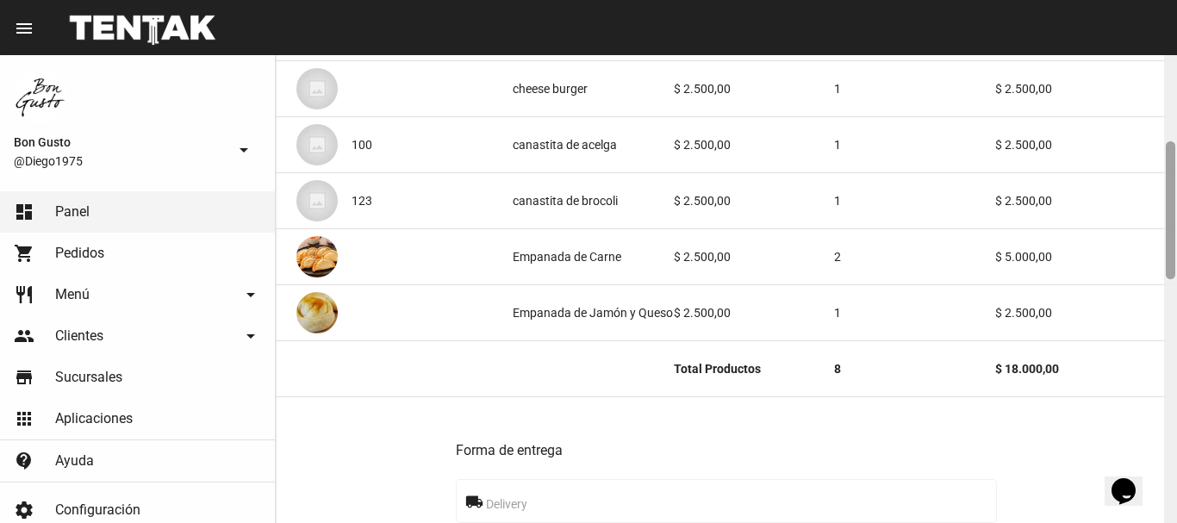
scroll to position [295, 0]
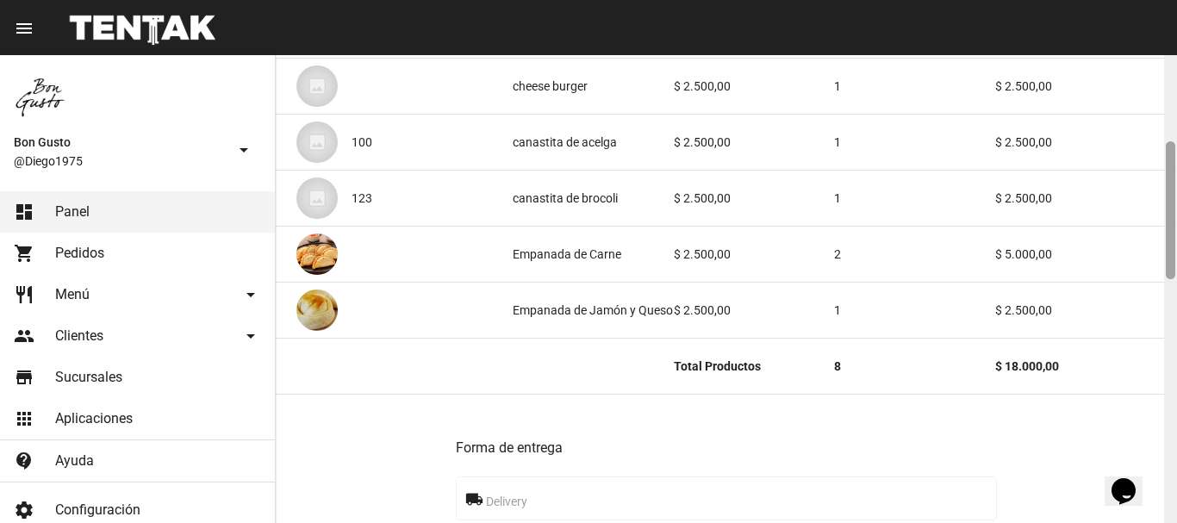
drag, startPoint x: 1167, startPoint y: 64, endPoint x: 1165, endPoint y: 151, distance: 87.0
click at [1165, 151] on div at bounding box center [1169, 210] width 9 height 138
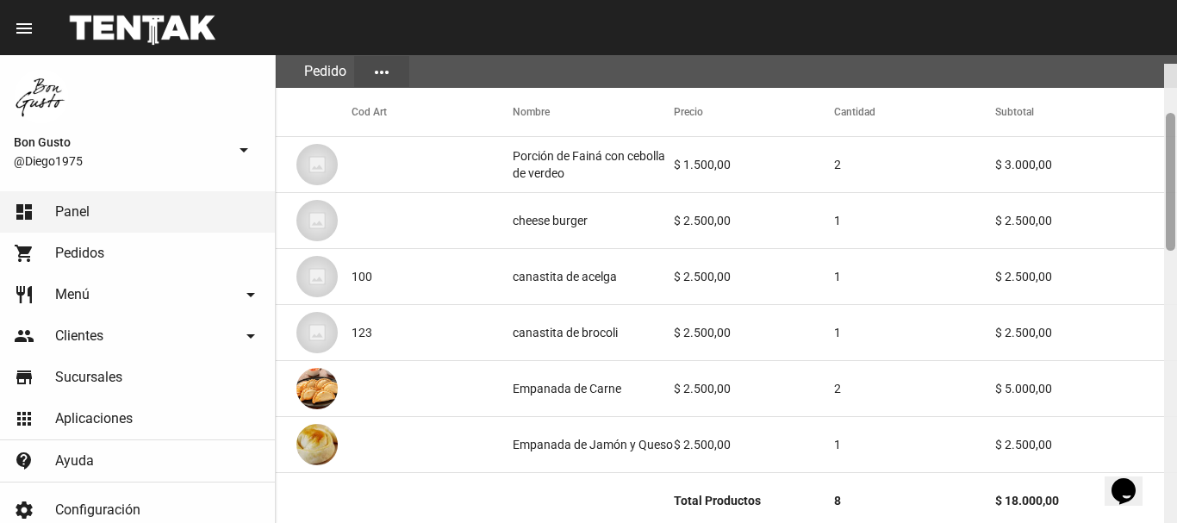
scroll to position [172, 0]
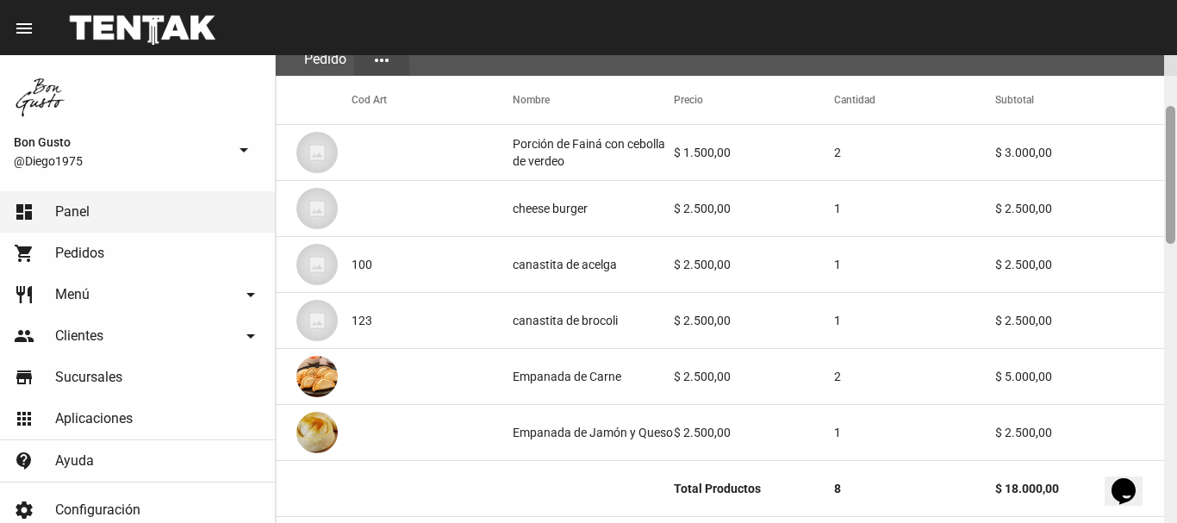
drag, startPoint x: 1172, startPoint y: 58, endPoint x: 1158, endPoint y: 109, distance: 52.7
click at [1158, 109] on div "Pedido move_to_inbox Referencia: 600cf28e - Pendiente App: Bon Gusto Sucursal: …" at bounding box center [726, 289] width 901 height 468
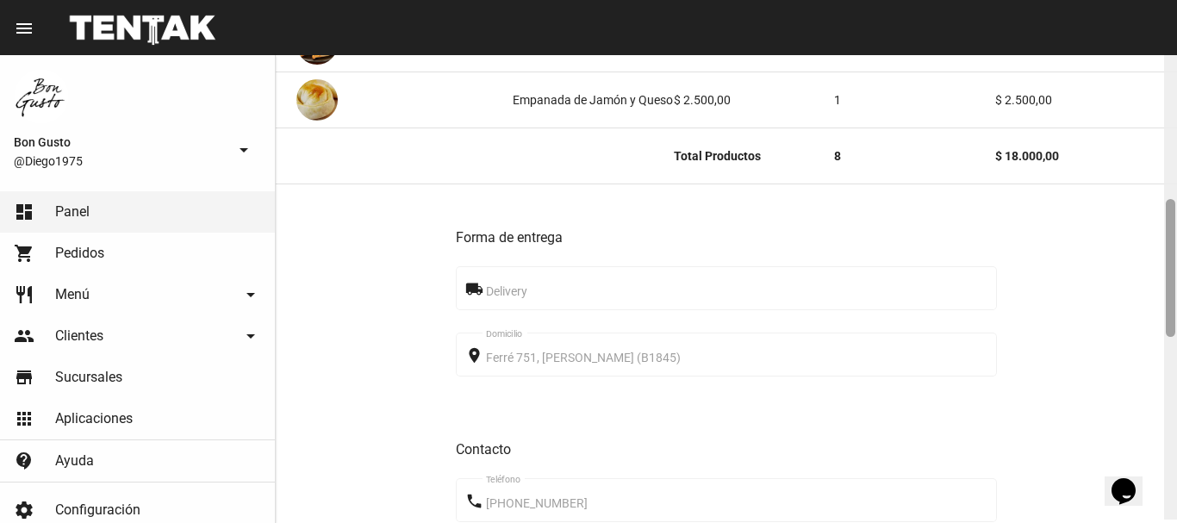
scroll to position [516, 0]
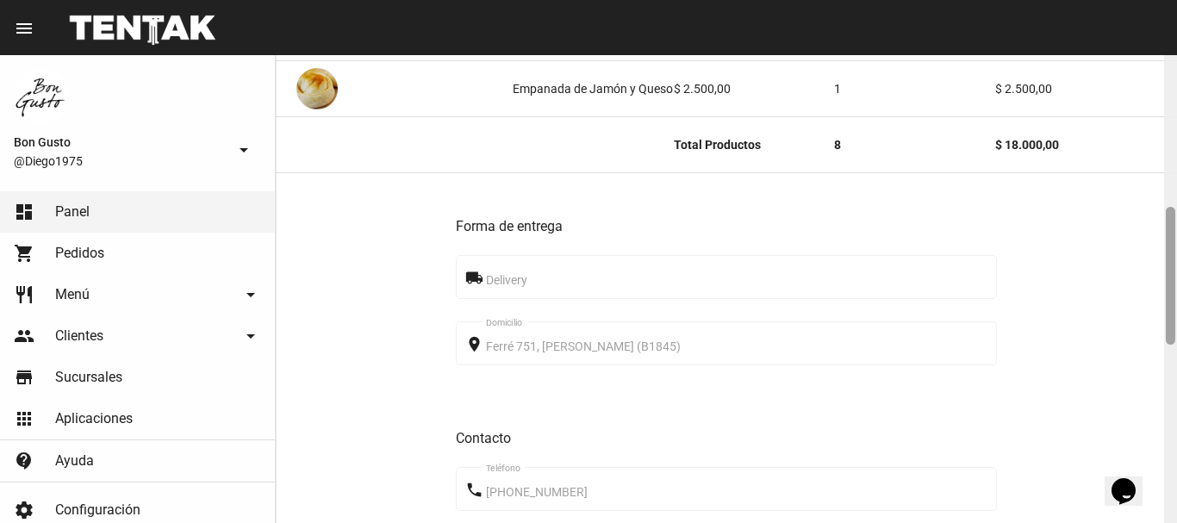
drag, startPoint x: 1171, startPoint y: 72, endPoint x: 1159, endPoint y: 225, distance: 152.9
click at [1159, 225] on div "Pedido move_to_inbox Referencia: 600cf28e - Pendiente App: Bon Gusto Sucursal: …" at bounding box center [726, 289] width 901 height 468
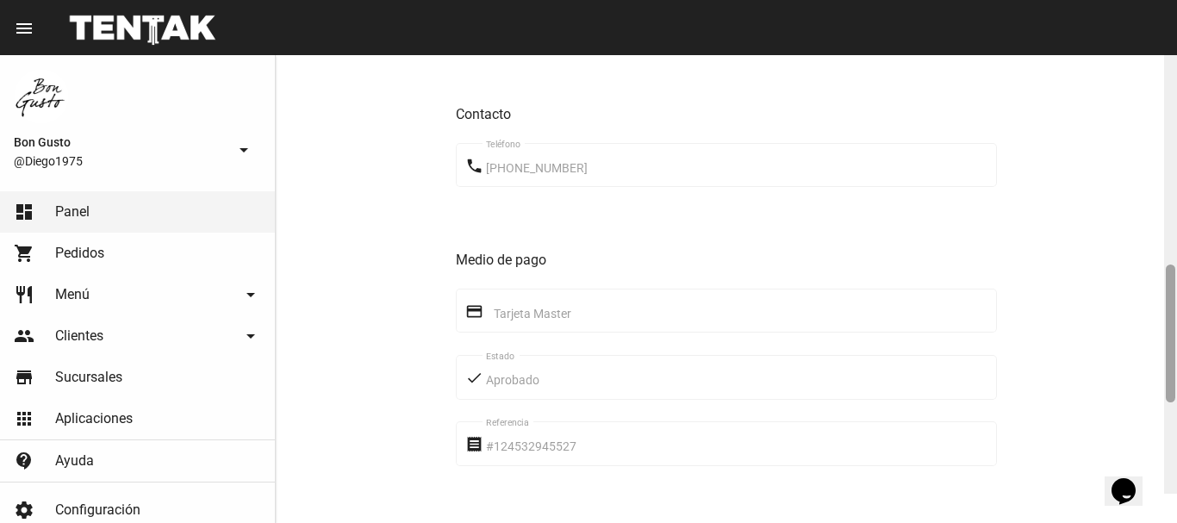
drag, startPoint x: 1172, startPoint y: 220, endPoint x: 1155, endPoint y: 316, distance: 97.1
click at [1155, 316] on div "Pedido move_to_inbox Referencia: 600cf28e - Pendiente App: Bon Gusto Sucursal: …" at bounding box center [726, 289] width 901 height 468
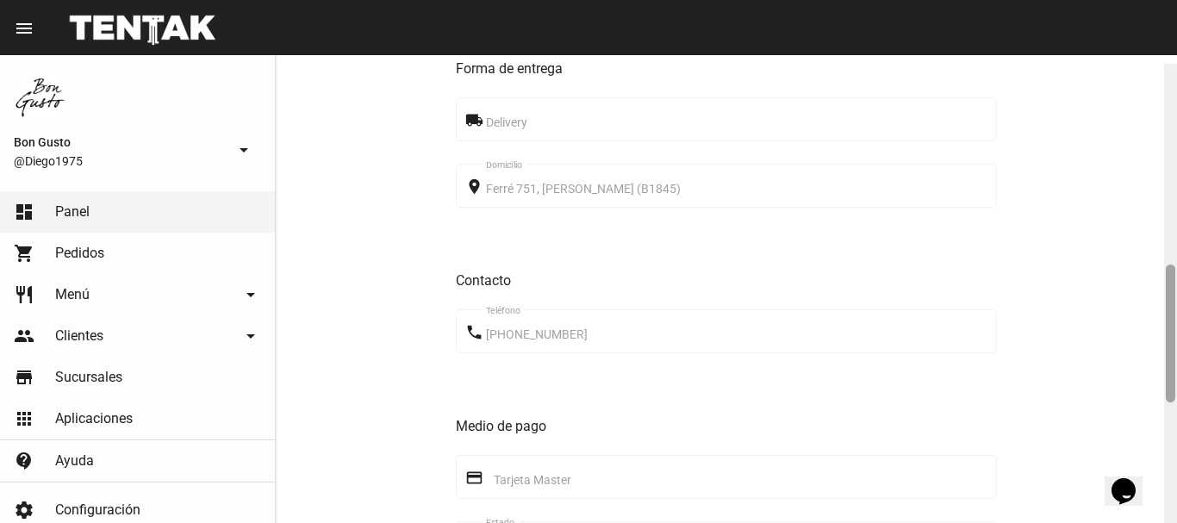
scroll to position [682, 0]
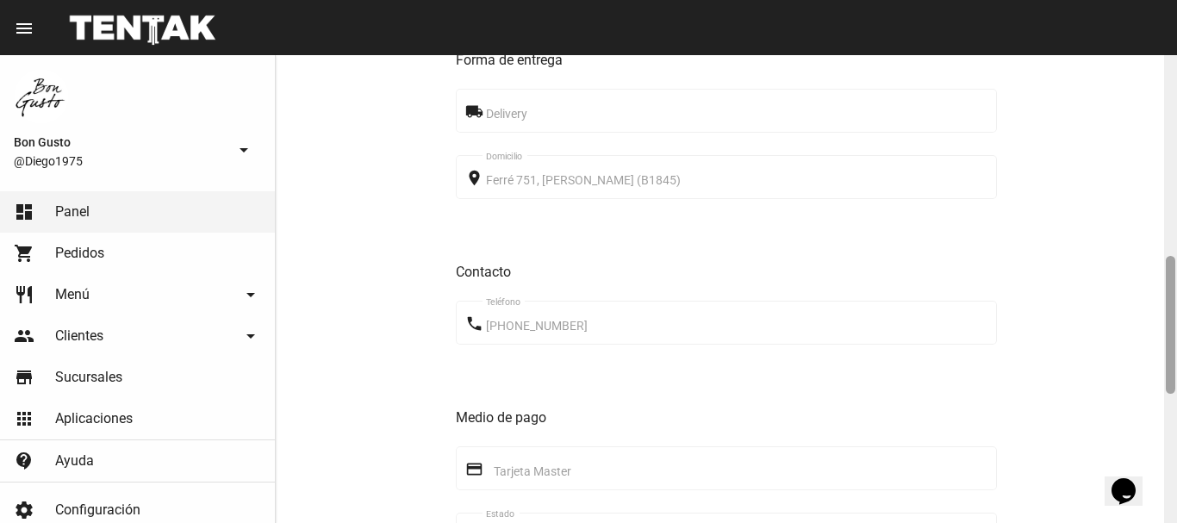
drag, startPoint x: 1166, startPoint y: 61, endPoint x: 1176, endPoint y: 263, distance: 201.8
click at [1176, 263] on div at bounding box center [1170, 289] width 13 height 468
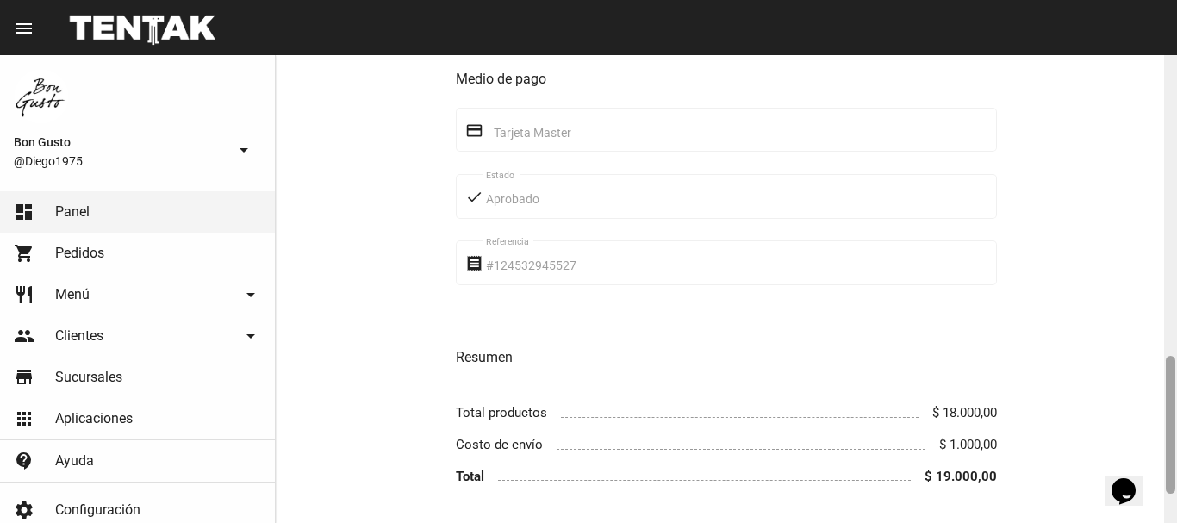
drag, startPoint x: 1169, startPoint y: 271, endPoint x: 1169, endPoint y: 371, distance: 99.9
click at [1169, 371] on div at bounding box center [1169, 425] width 9 height 138
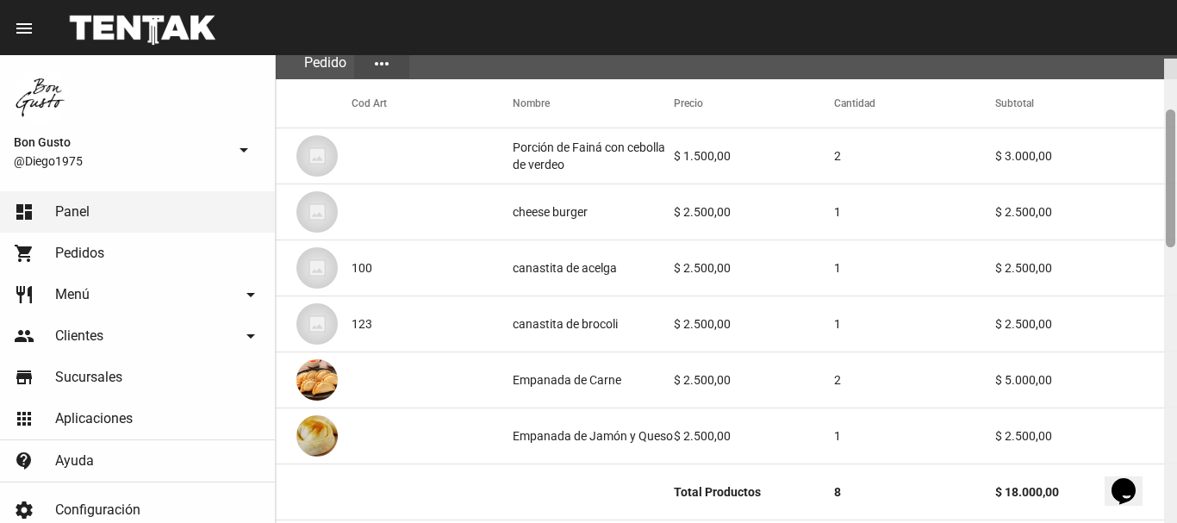
scroll to position [172, 0]
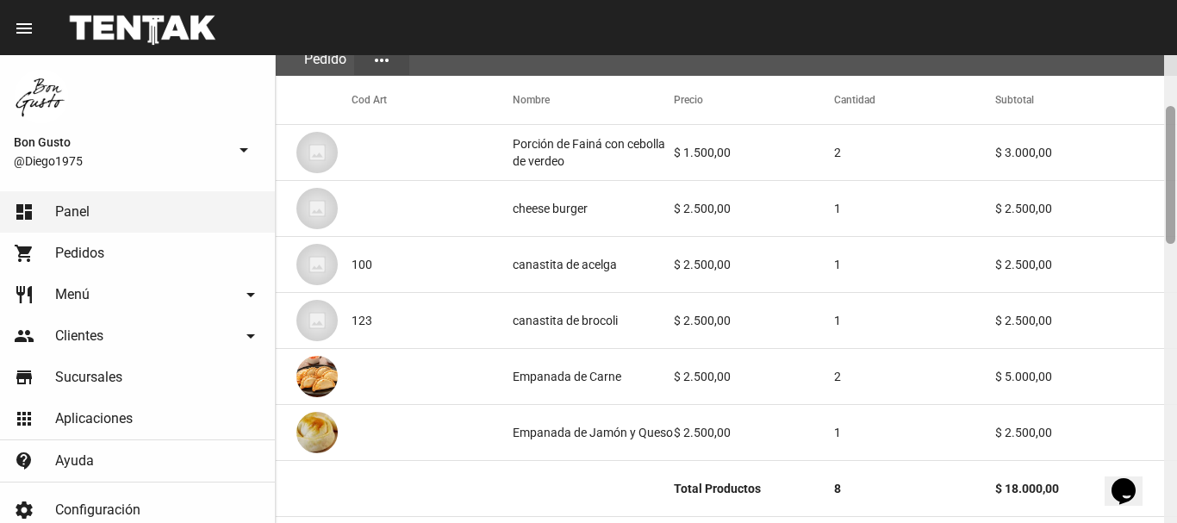
drag, startPoint x: 1170, startPoint y: 70, endPoint x: 1175, endPoint y: 121, distance: 51.1
click at [1175, 121] on div at bounding box center [1170, 289] width 13 height 468
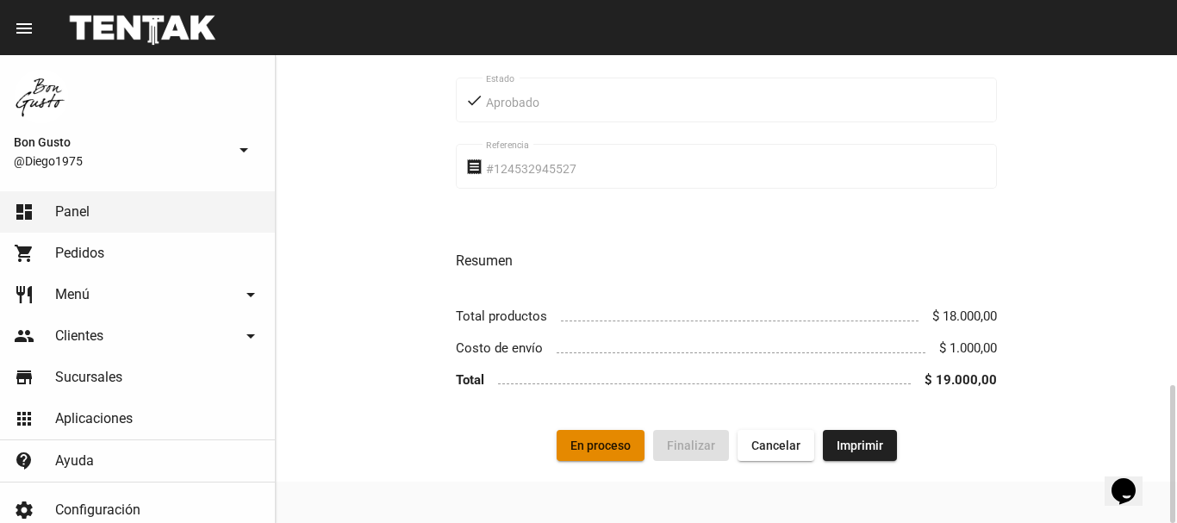
click at [606, 446] on span "En proceso" at bounding box center [600, 445] width 60 height 14
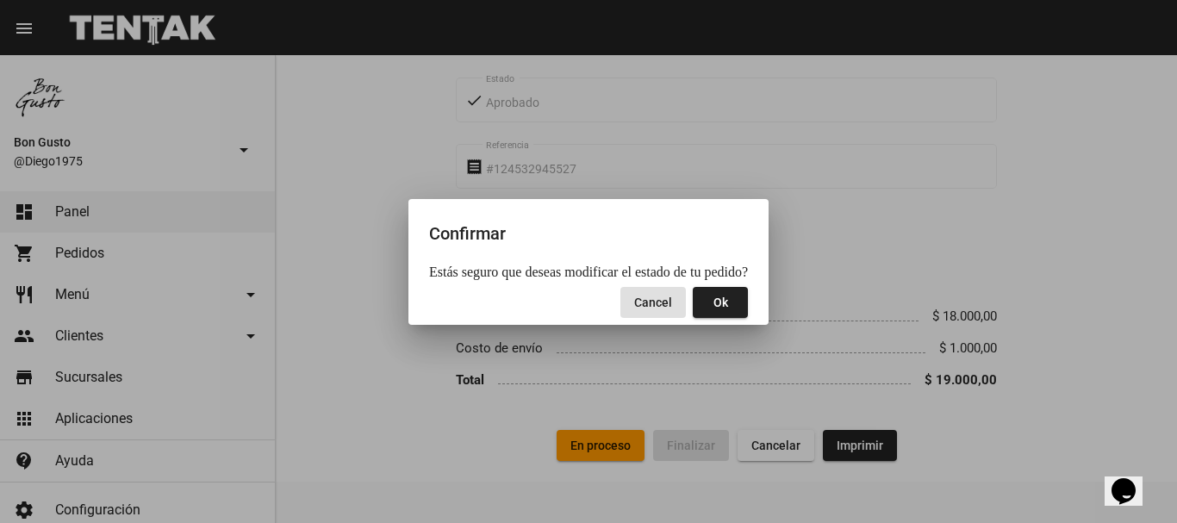
click at [717, 304] on span "Ok" at bounding box center [720, 302] width 15 height 14
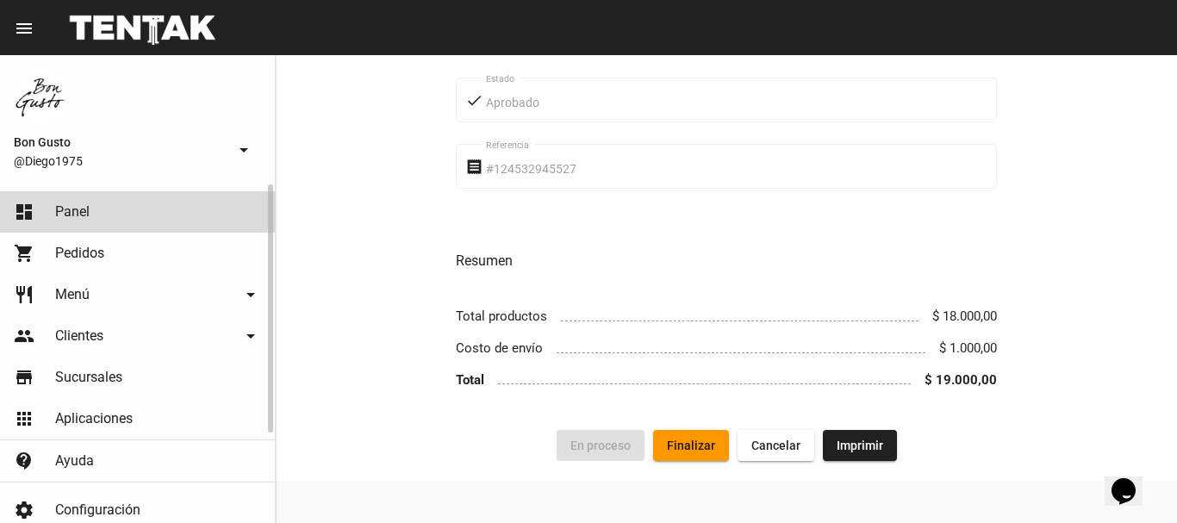
click at [194, 202] on link "dashboard Panel" at bounding box center [137, 211] width 275 height 41
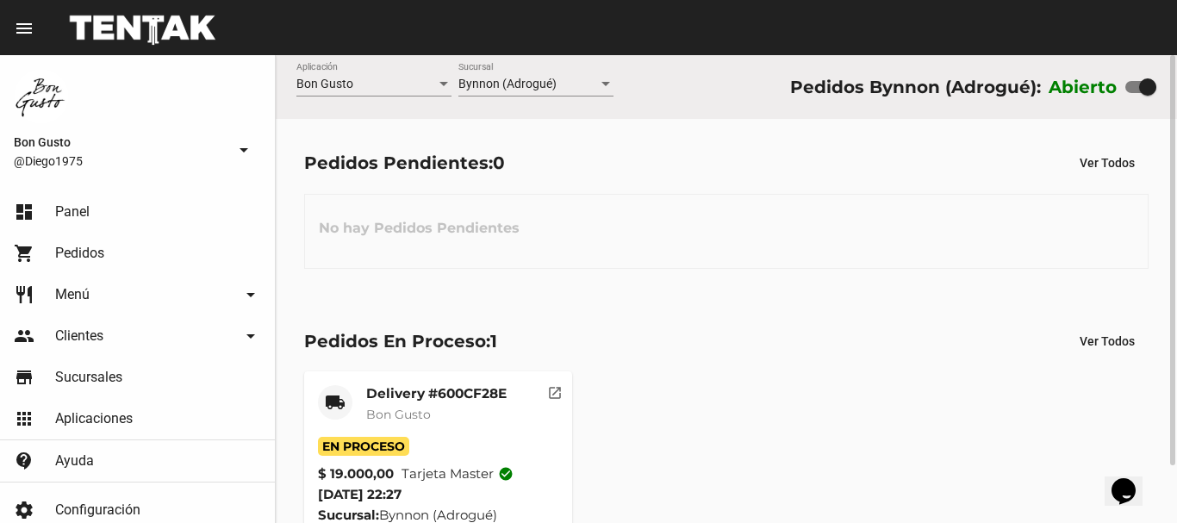
click at [555, 389] on mat-icon "open_in_new" at bounding box center [555, 390] width 16 height 16
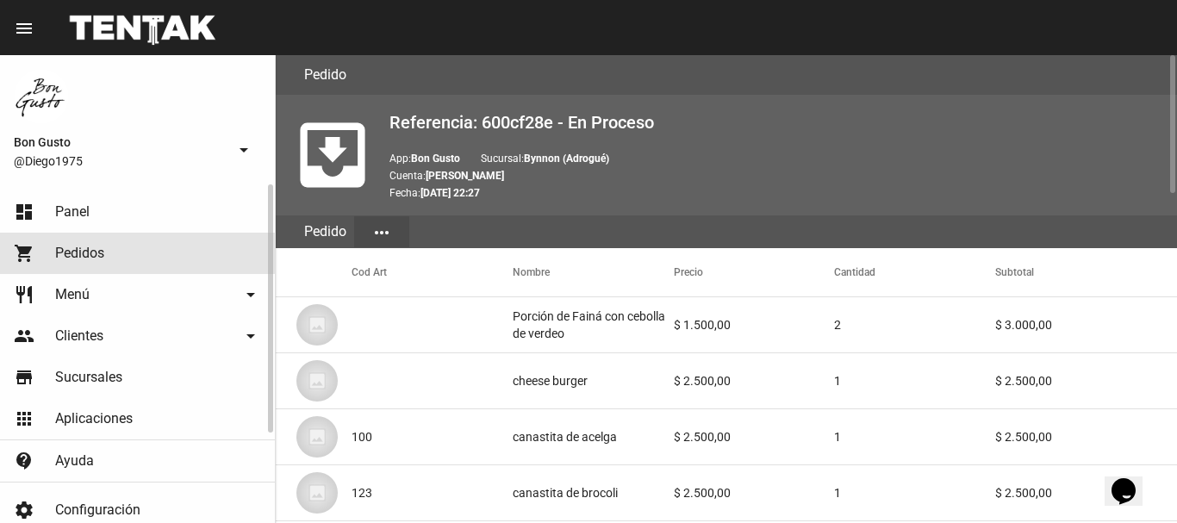
click at [82, 247] on span "Pedidos" at bounding box center [79, 253] width 49 height 17
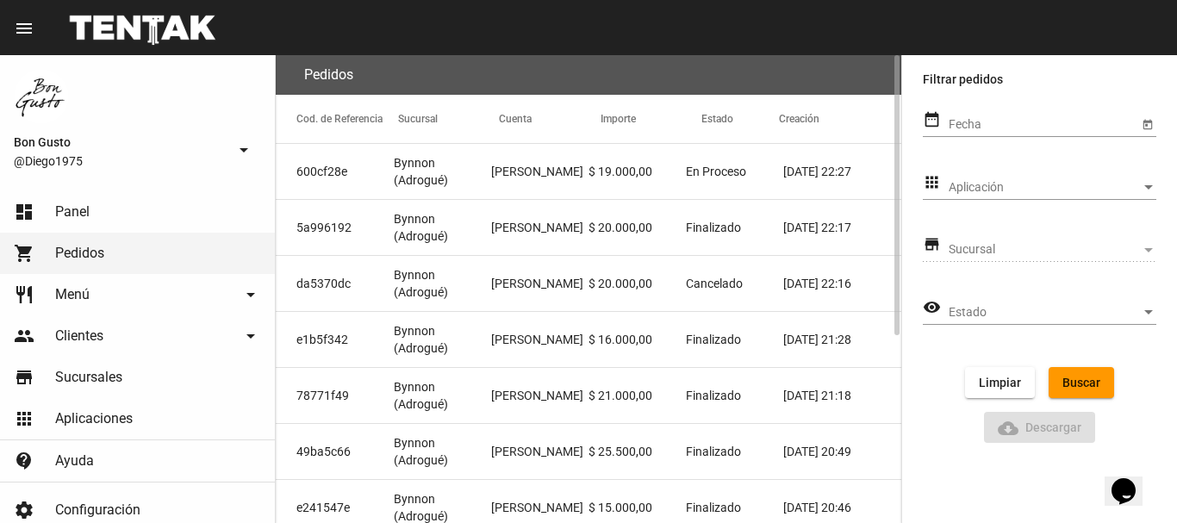
click at [580, 233] on mat-cell "Gabriel Mestola" at bounding box center [539, 227] width 97 height 55
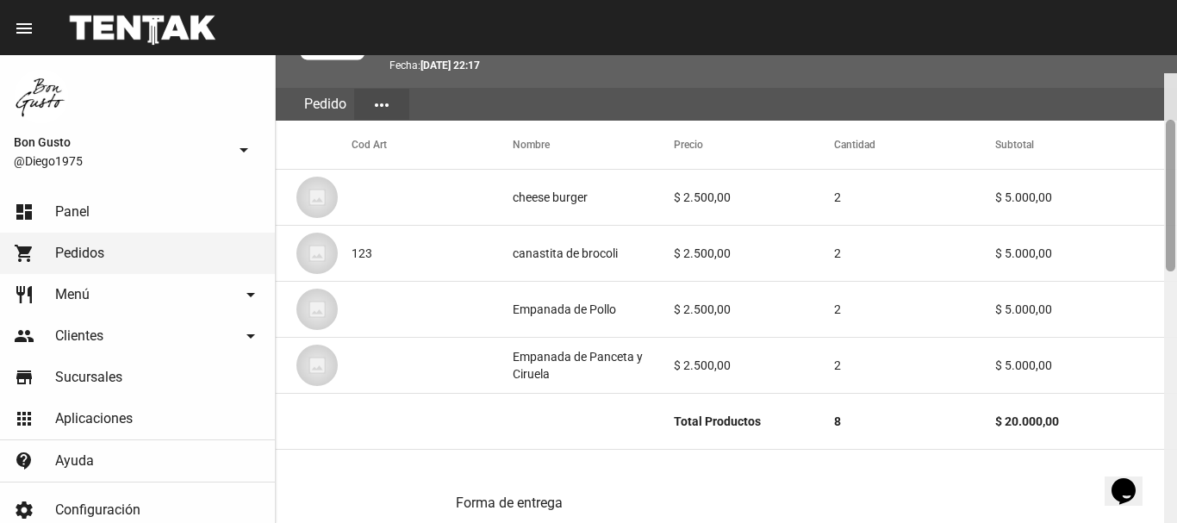
scroll to position [167, 0]
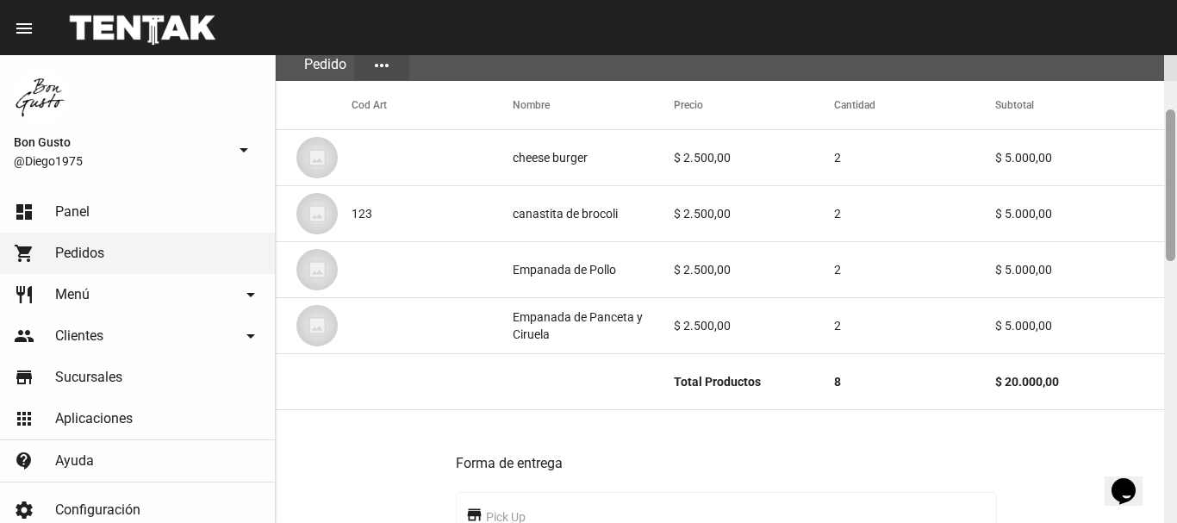
drag, startPoint x: 1165, startPoint y: 67, endPoint x: 1169, endPoint y: 121, distance: 54.4
click at [1169, 121] on div at bounding box center [1169, 185] width 9 height 152
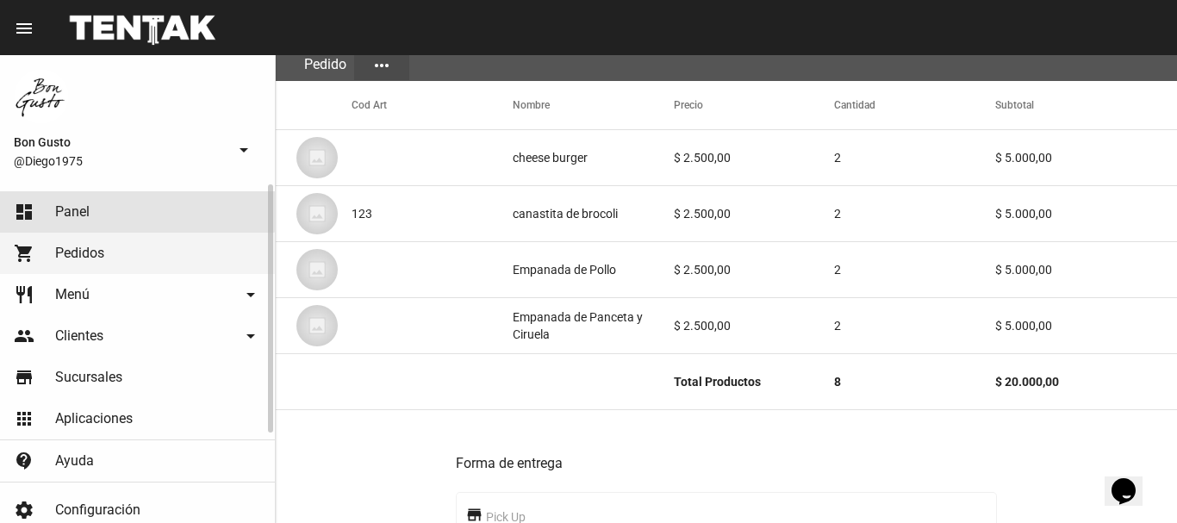
click at [117, 198] on link "dashboard Panel" at bounding box center [137, 211] width 275 height 41
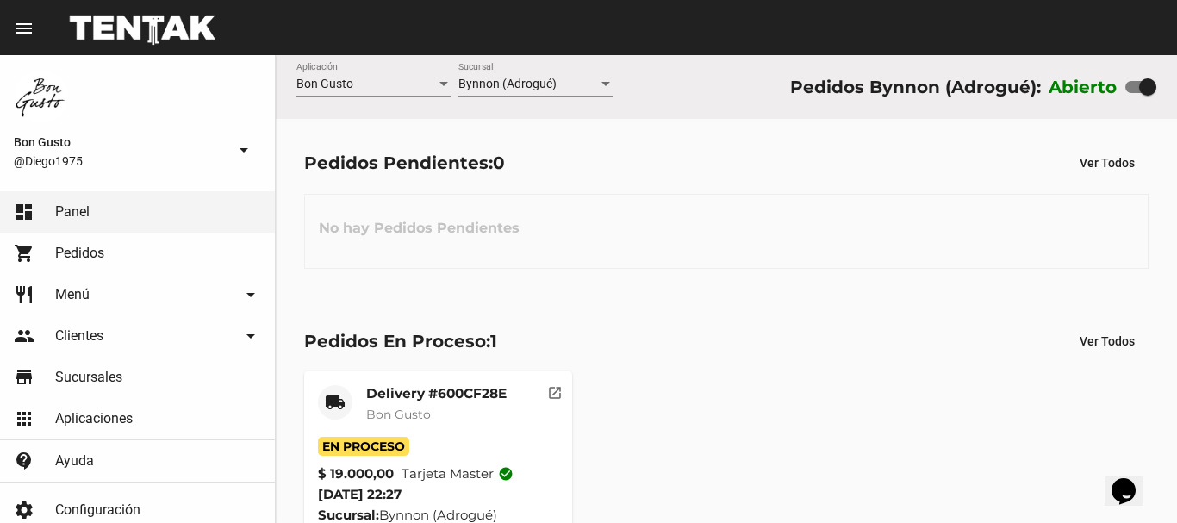
scroll to position [65, 0]
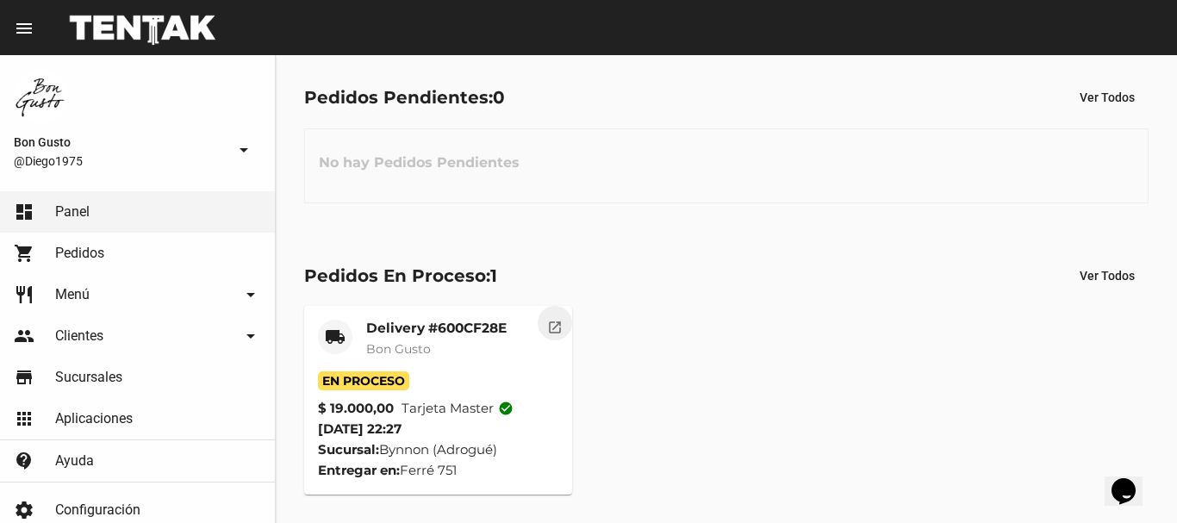
click at [556, 328] on mat-icon "open_in_new" at bounding box center [555, 325] width 16 height 16
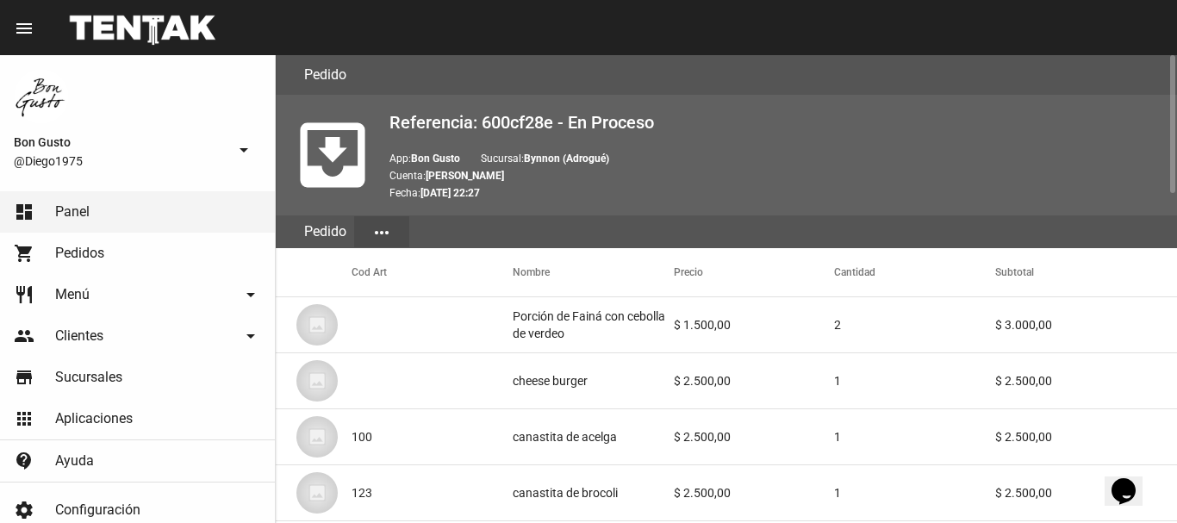
scroll to position [1117, 0]
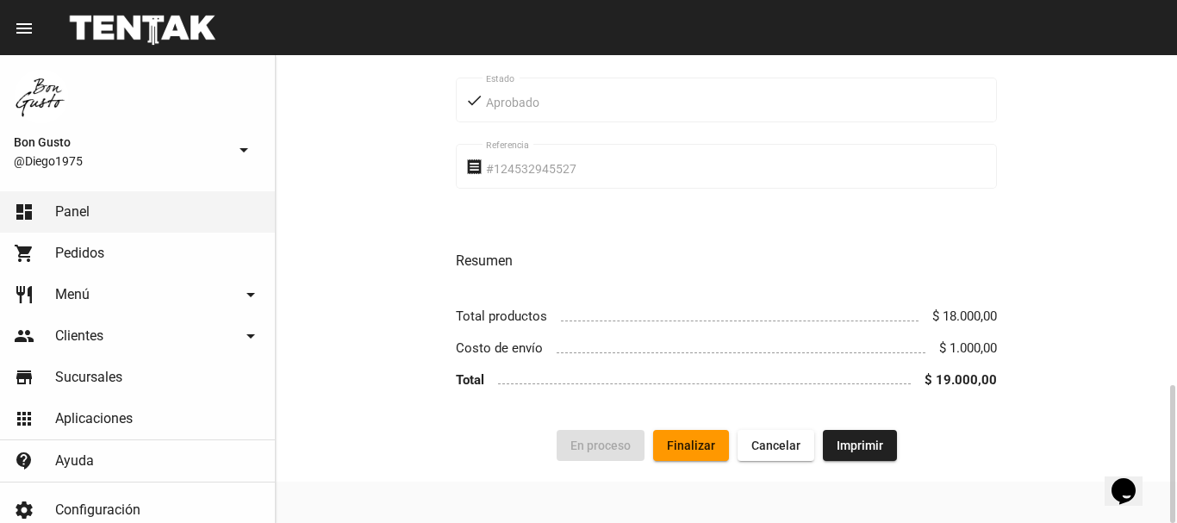
click at [704, 433] on button "Finalizar" at bounding box center [691, 445] width 76 height 31
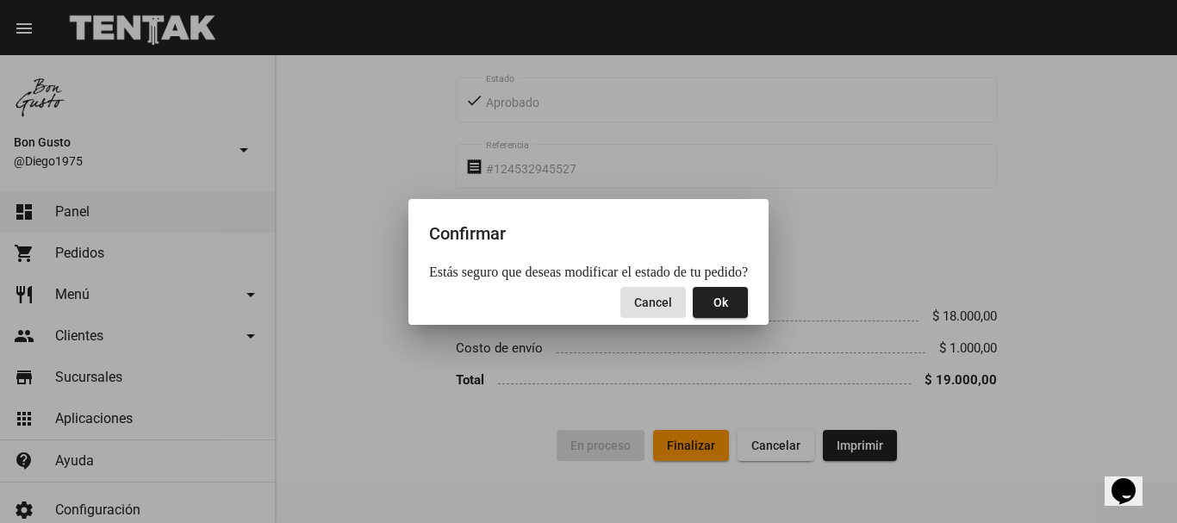
click at [727, 313] on button "Ok" at bounding box center [719, 302] width 55 height 31
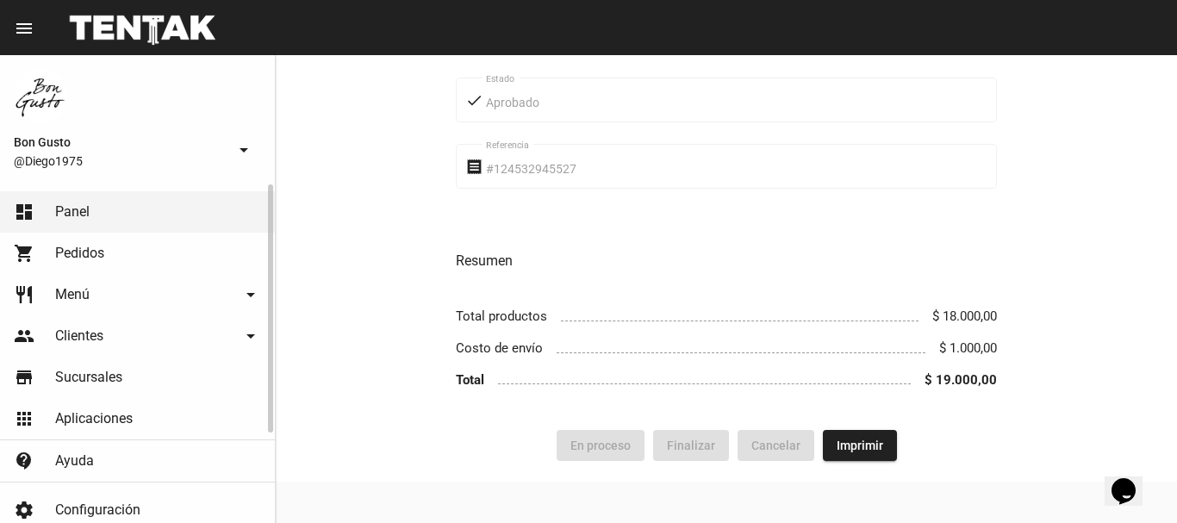
click at [112, 260] on link "shopping_cart Pedidos" at bounding box center [137, 253] width 275 height 41
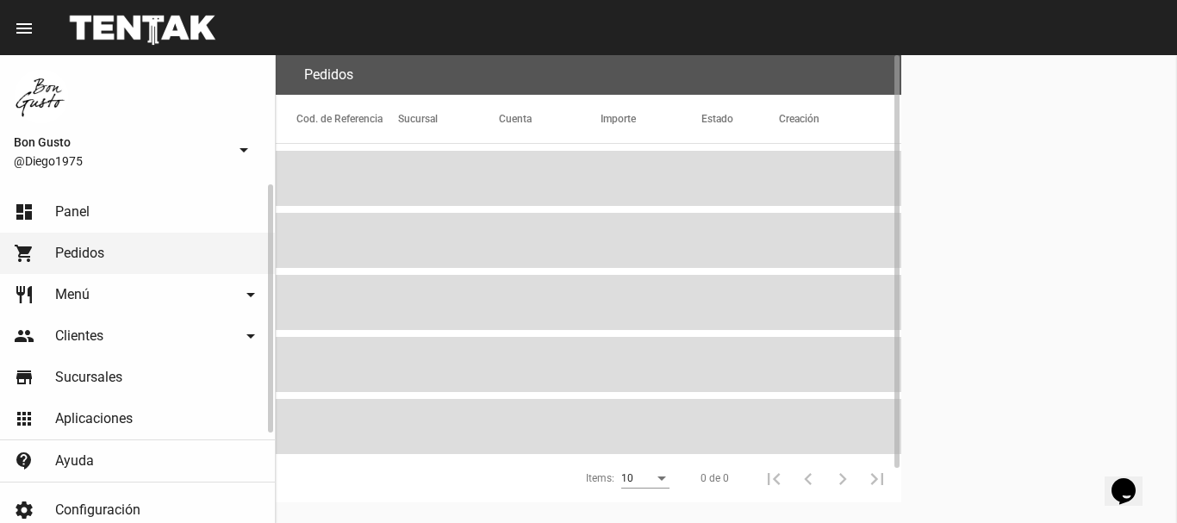
click at [91, 210] on link "dashboard Panel" at bounding box center [137, 211] width 275 height 41
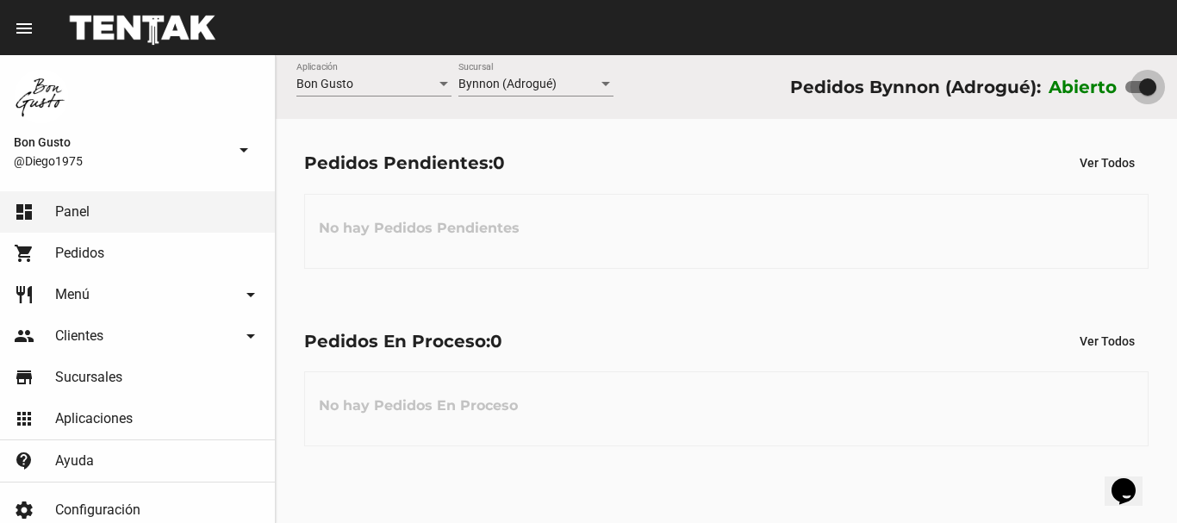
click at [1137, 80] on label at bounding box center [1140, 87] width 31 height 21
click at [1133, 93] on input "checkbox" at bounding box center [1133, 93] width 1 height 1
checkbox input "false"
